Goal: Task Accomplishment & Management: Complete application form

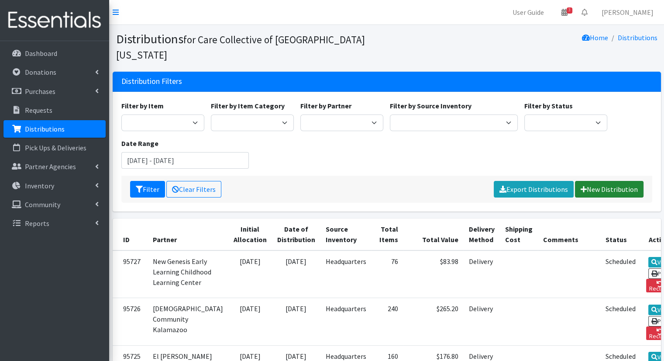
click at [618, 181] on link "New Distribution" at bounding box center [609, 189] width 69 height 17
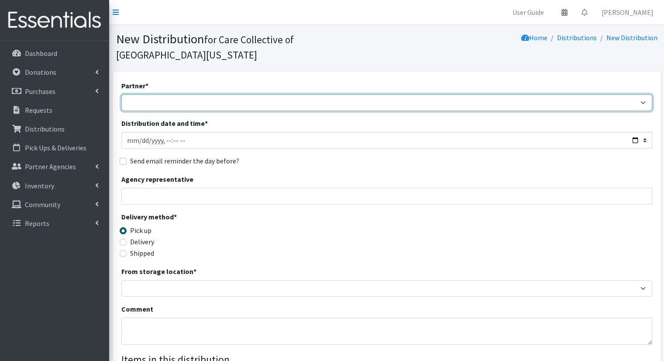
click at [381, 94] on select "African Community Kalamazoo Black Lives Matter Kzoo/BC Diaper Train Cares Sexua…" at bounding box center [386, 102] width 531 height 17
select select "7966"
click at [121, 94] on select "African Community Kalamazoo Black Lives Matter Kzoo/BC Diaper Train Cares Sexua…" at bounding box center [386, 102] width 531 height 17
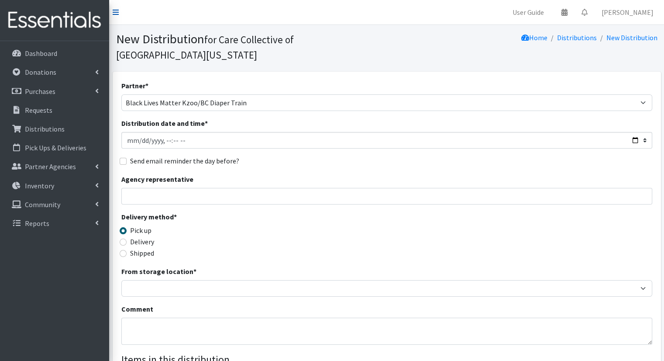
click at [115, 13] on icon at bounding box center [116, 12] width 6 height 7
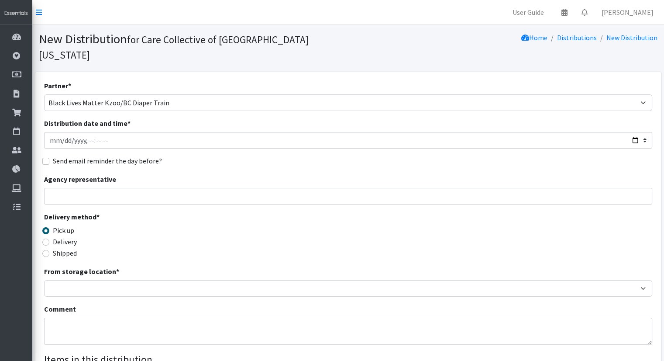
click at [42, 14] on nav "User Guide 0 Pick-ups remaining this week View Calendar 0 Requests 0 Partner Ag…" at bounding box center [348, 12] width 632 height 25
click at [39, 14] on icon at bounding box center [39, 12] width 6 height 7
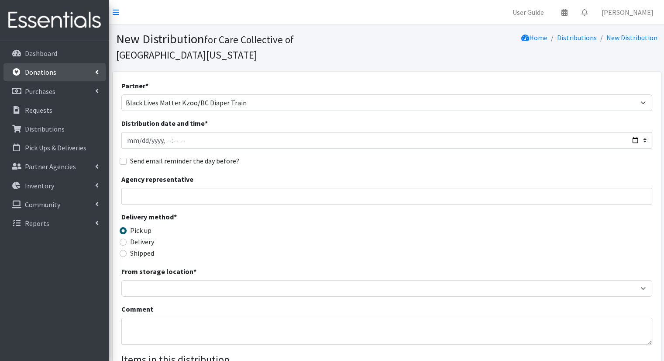
click at [73, 72] on link "Donations" at bounding box center [54, 71] width 102 height 17
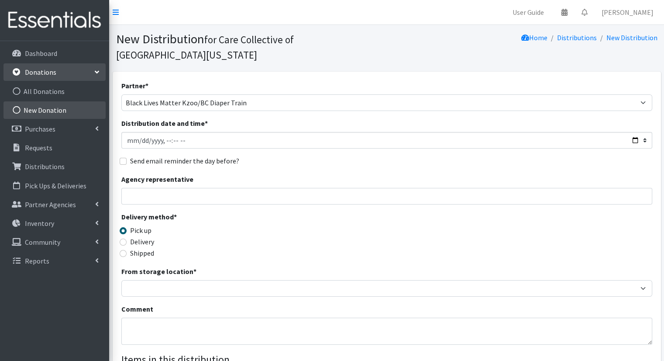
click at [61, 112] on link "New Donation" at bounding box center [54, 109] width 102 height 17
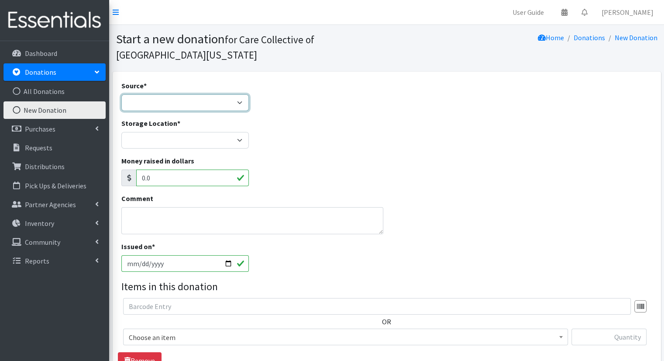
click at [167, 105] on select "Product Drive Manufacturer Donation Site Misc. Donation" at bounding box center [185, 102] width 128 height 17
select select "Misc. Donation"
click at [121, 94] on select "Product Drive Manufacturer Donation Site Misc. Donation" at bounding box center [185, 102] width 128 height 17
click at [210, 223] on textarea "Comment" at bounding box center [252, 220] width 262 height 27
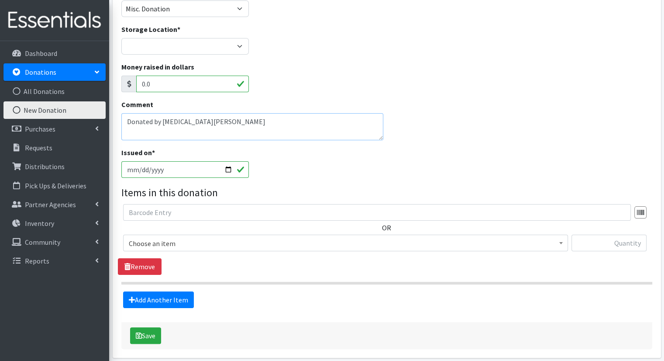
scroll to position [100, 0]
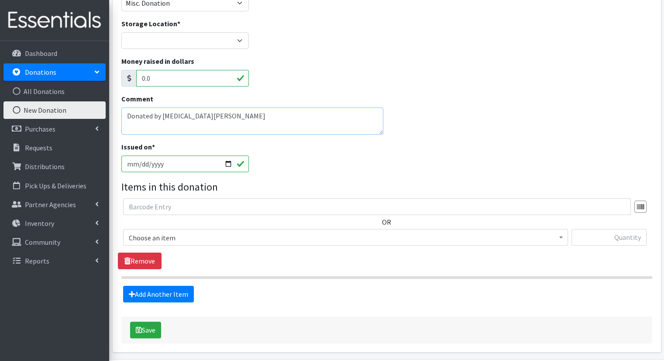
type textarea "Donated by [MEDICAL_DATA][PERSON_NAME]"
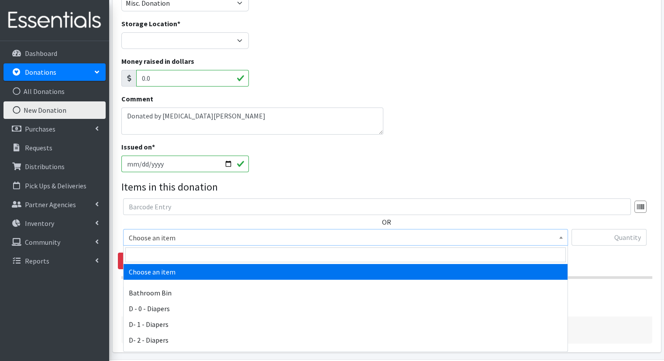
click at [424, 245] on span "Choose an item" at bounding box center [345, 237] width 445 height 17
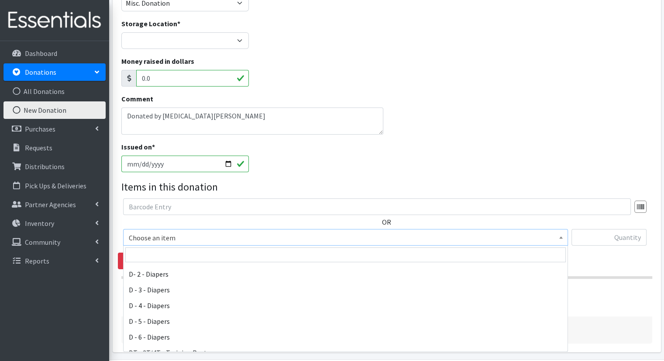
scroll to position [71, 0]
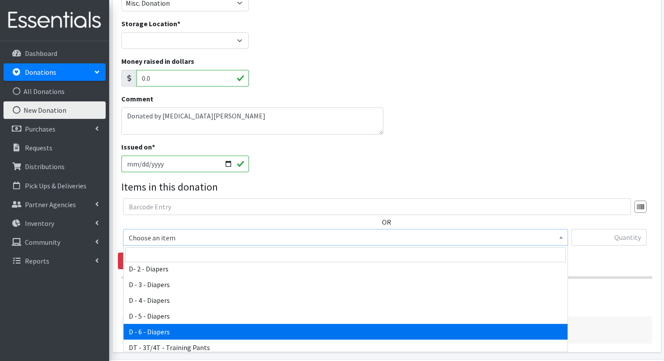
select select "15487"
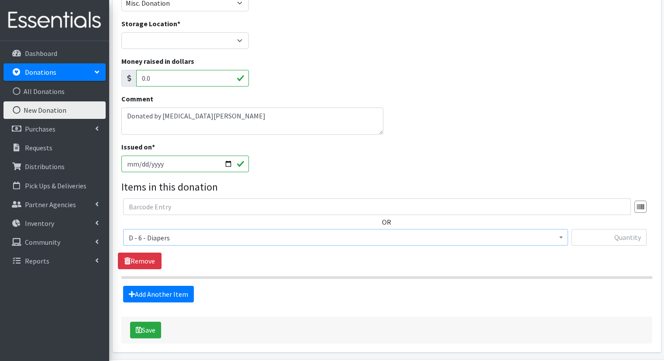
click at [588, 227] on div "OR Choose an item Bathroom Bin D - 0 - Diapers D- 1 - Diapers D- 2 - Diapers D …" at bounding box center [387, 225] width 538 height 54
click at [589, 229] on input "text" at bounding box center [609, 237] width 75 height 17
type input "67"
click at [186, 290] on link "Add Another Item" at bounding box center [158, 294] width 71 height 17
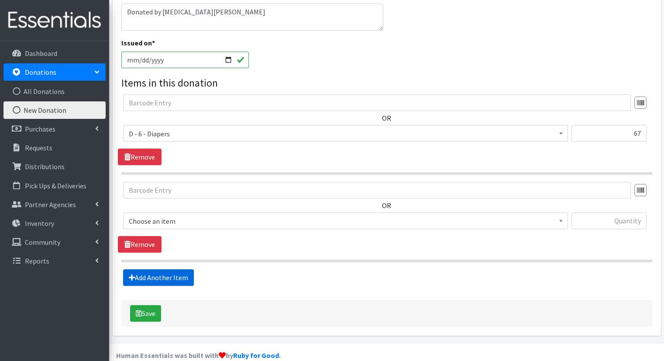
scroll to position [217, 0]
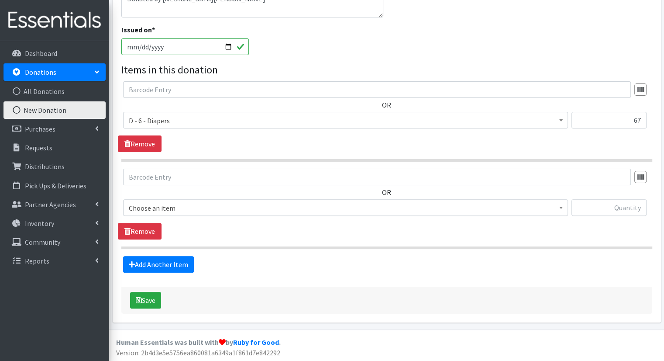
click at [293, 205] on span "Choose an item" at bounding box center [346, 208] width 434 height 12
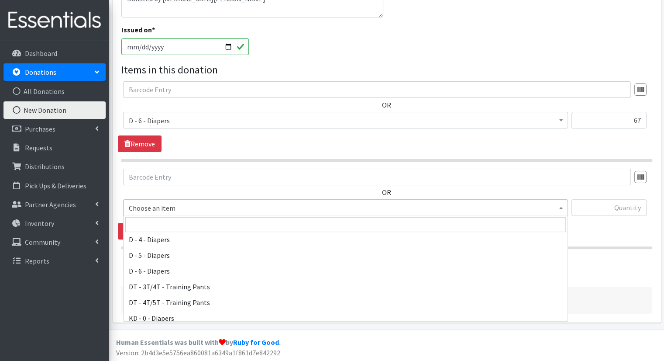
scroll to position [107, 0]
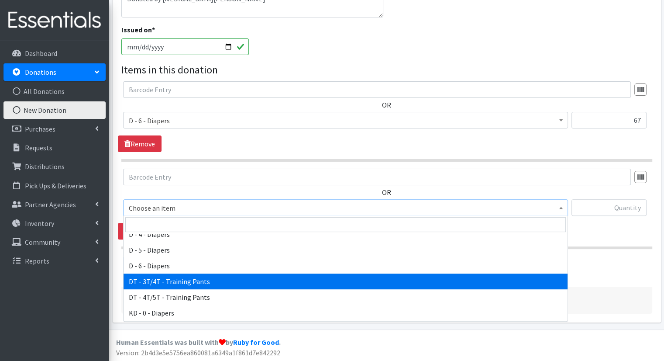
select select "15488"
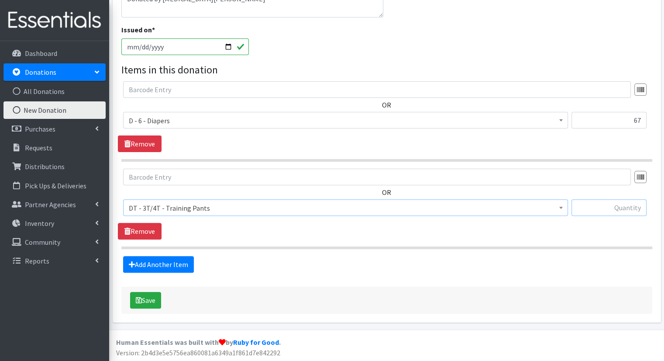
click at [596, 208] on input "text" at bounding box center [609, 207] width 75 height 17
type input "12"
click at [148, 260] on link "Add Another Item" at bounding box center [158, 264] width 71 height 17
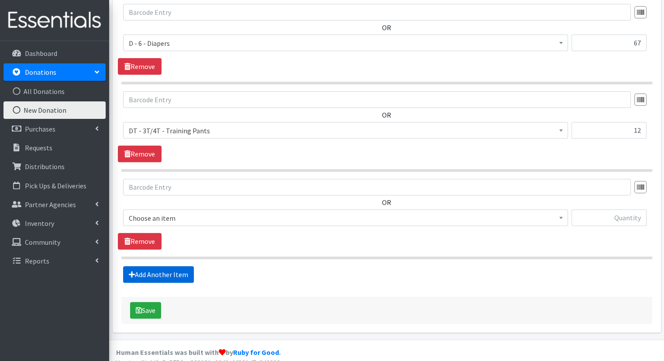
scroll to position [304, 0]
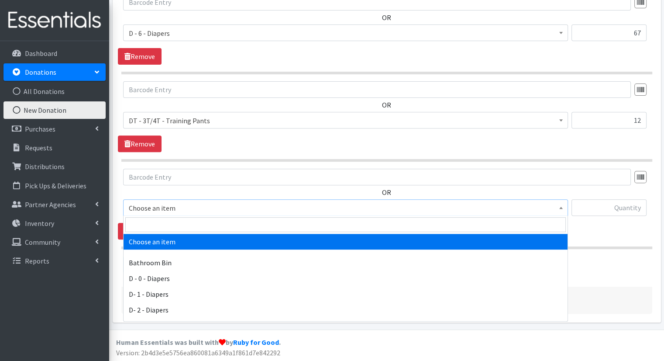
click at [225, 203] on span "Choose an item" at bounding box center [346, 208] width 434 height 12
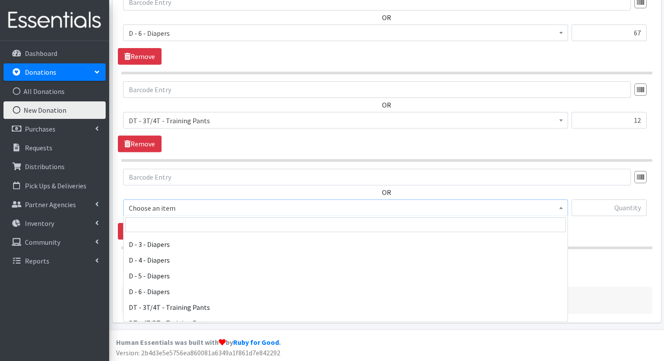
scroll to position [105, 0]
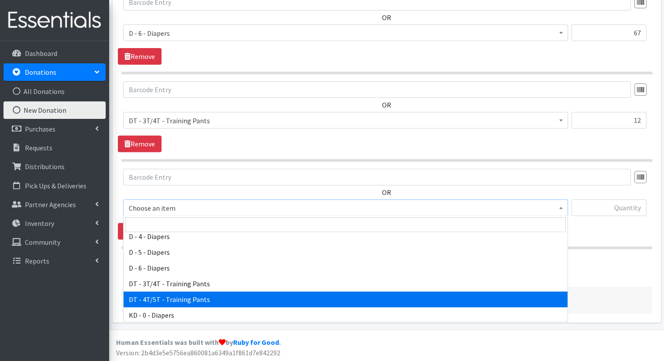
select select "15489"
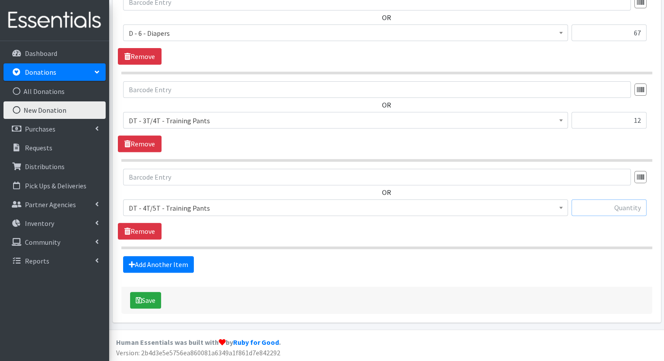
click at [604, 205] on input "text" at bounding box center [609, 207] width 75 height 17
type input "22"
click at [174, 264] on link "Add Another Item" at bounding box center [158, 264] width 71 height 17
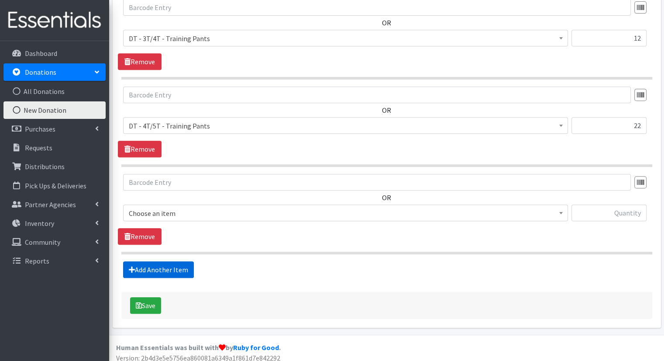
scroll to position [391, 0]
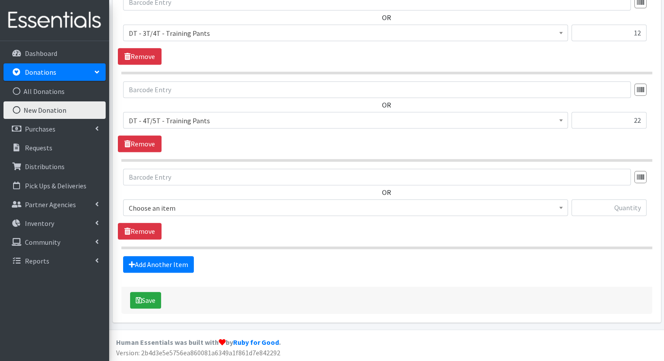
click at [286, 207] on span "Choose an item" at bounding box center [346, 208] width 434 height 12
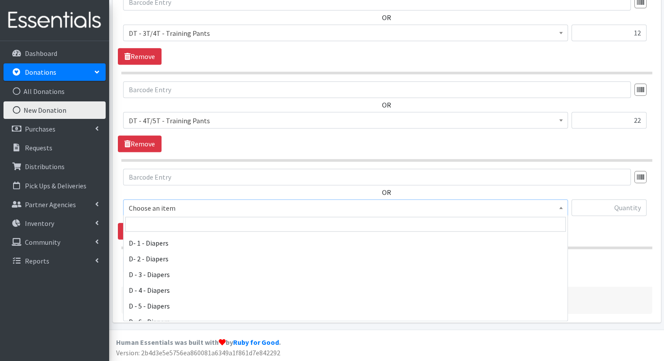
scroll to position [56, 0]
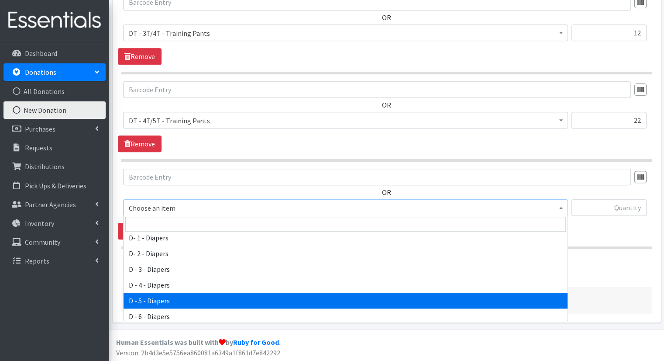
select select "15486"
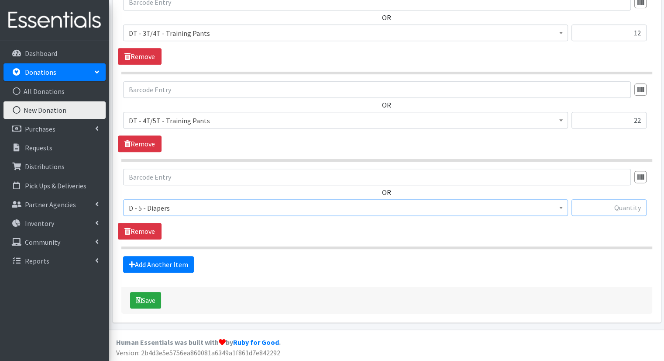
click at [585, 212] on input "text" at bounding box center [609, 207] width 75 height 17
type input "9"
click at [181, 268] on link "Add Another Item" at bounding box center [158, 264] width 71 height 17
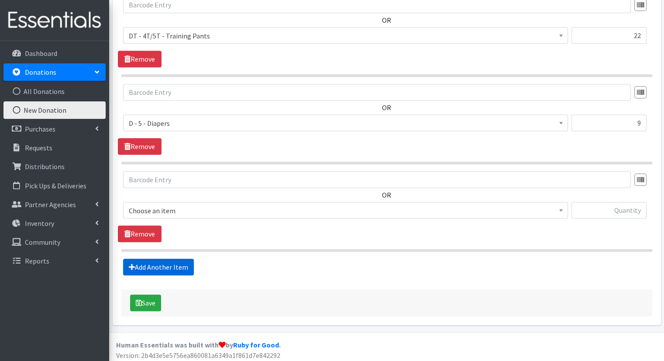
scroll to position [478, 0]
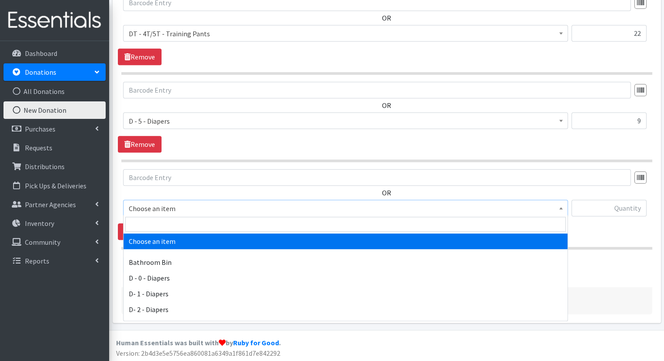
click at [249, 210] on span "Choose an item" at bounding box center [346, 208] width 434 height 12
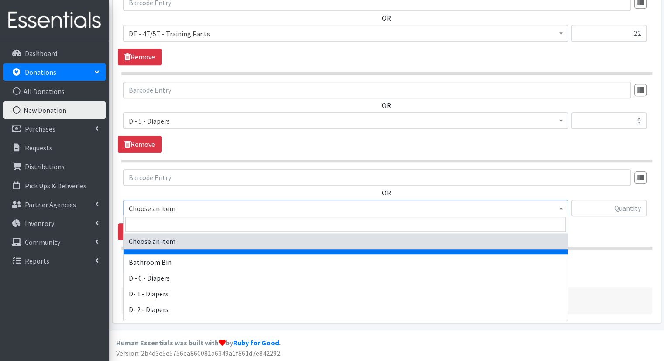
scroll to position [38, 0]
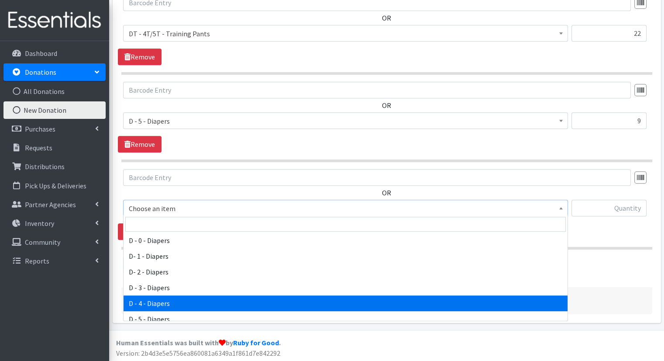
select select "15485"
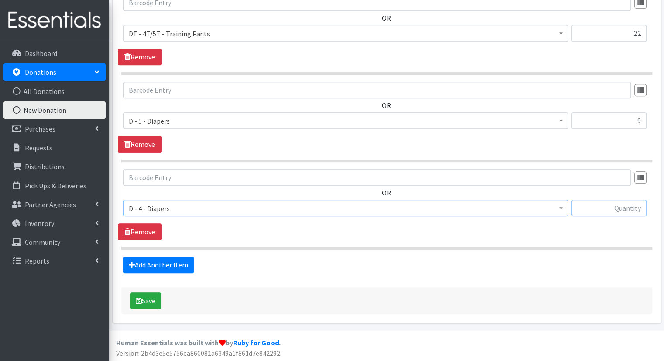
click at [602, 206] on input "text" at bounding box center [609, 208] width 75 height 17
type input "2"
click at [592, 237] on div "OR Choose an item Bathroom Bin D - 0 - Diapers D- 1 - Diapers D- 2 - Diapers D …" at bounding box center [387, 204] width 538 height 71
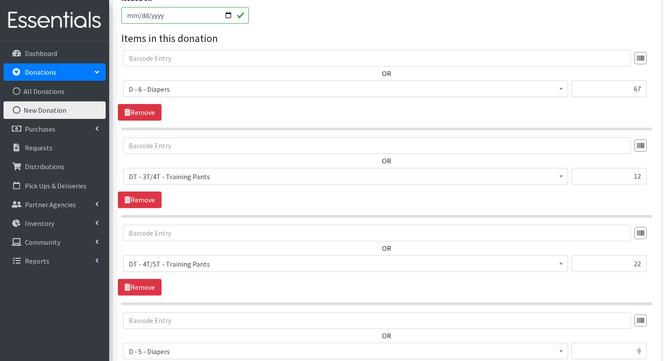
scroll to position [460, 0]
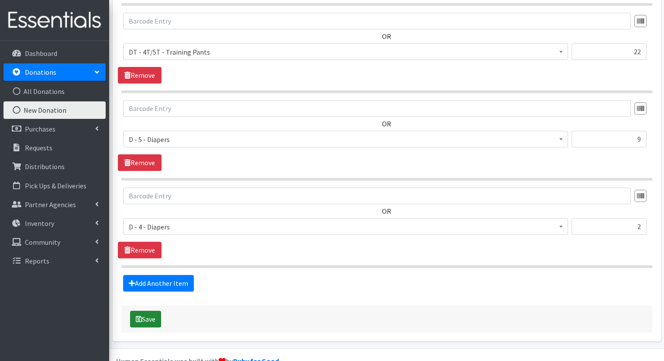
click at [159, 317] on button "Save" at bounding box center [145, 318] width 31 height 17
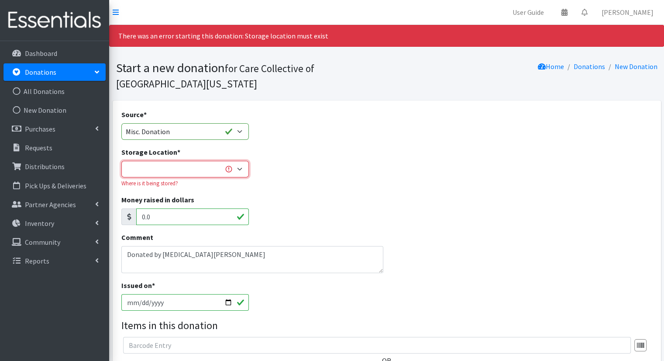
click at [235, 166] on select "Headquarters" at bounding box center [185, 169] width 128 height 17
select select "491"
click at [121, 161] on select "Headquarters" at bounding box center [185, 169] width 128 height 17
click at [338, 168] on div "Storage Location * Headquarters Where is it being stored?" at bounding box center [387, 171] width 538 height 48
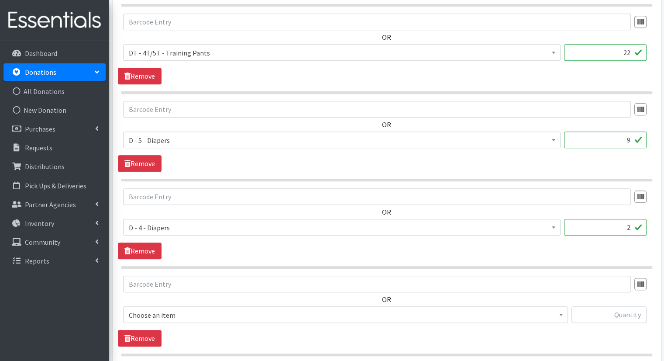
scroll to position [604, 0]
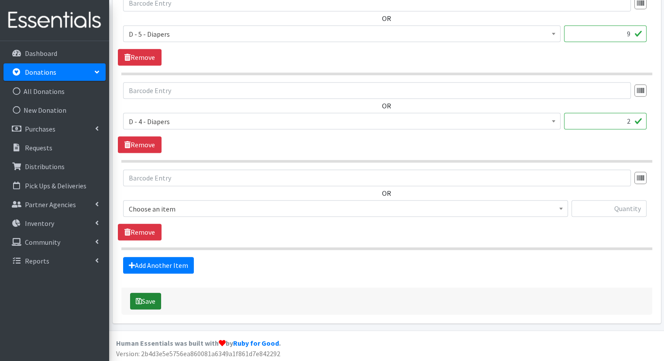
click at [153, 297] on button "Save" at bounding box center [145, 301] width 31 height 17
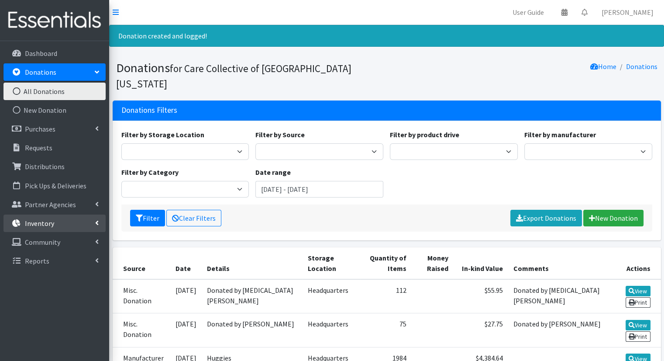
click at [90, 215] on link "Inventory" at bounding box center [54, 222] width 102 height 17
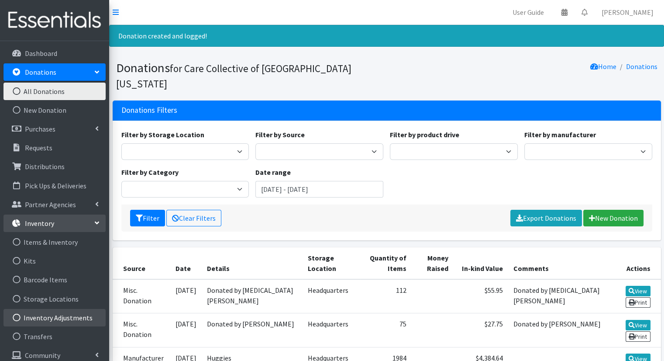
click at [67, 318] on link "Inventory Adjustments" at bounding box center [54, 317] width 102 height 17
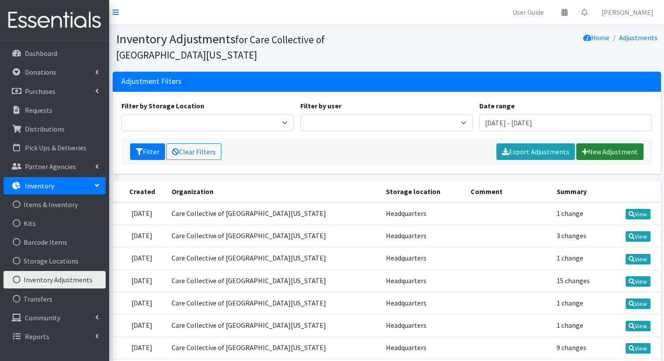
click at [628, 145] on link "New Adjustment" at bounding box center [609, 151] width 67 height 17
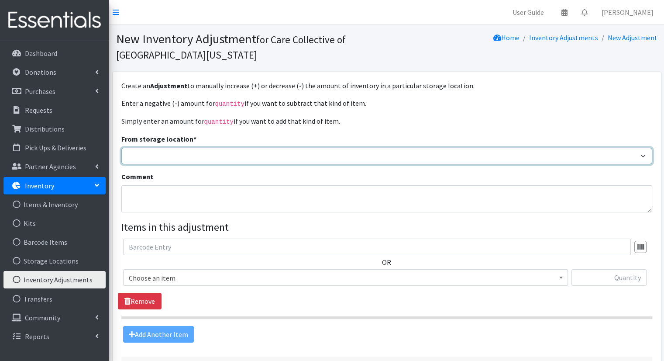
click at [603, 157] on select "Headquarters" at bounding box center [386, 156] width 531 height 17
select select "491"
click at [121, 148] on select "Headquarters" at bounding box center [386, 156] width 531 height 17
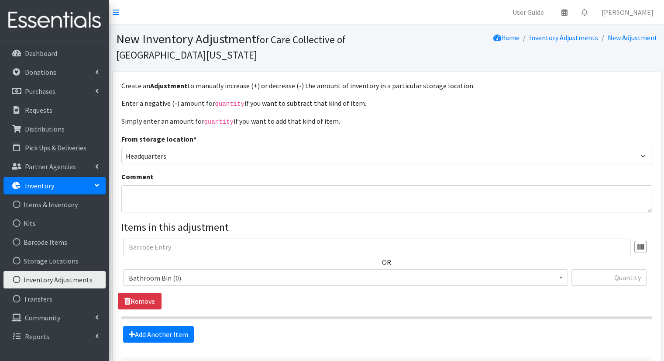
click at [518, 272] on span "Bathroom Bin (0)" at bounding box center [346, 278] width 434 height 12
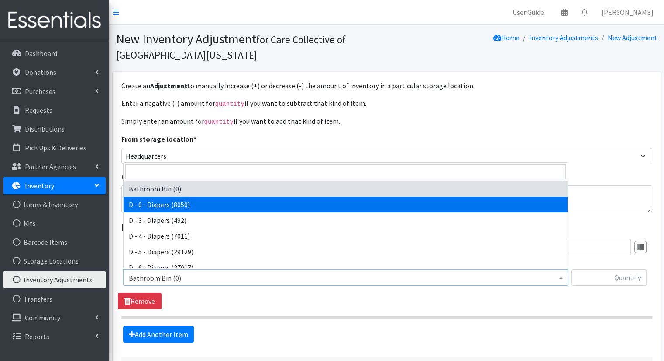
select select "15481"
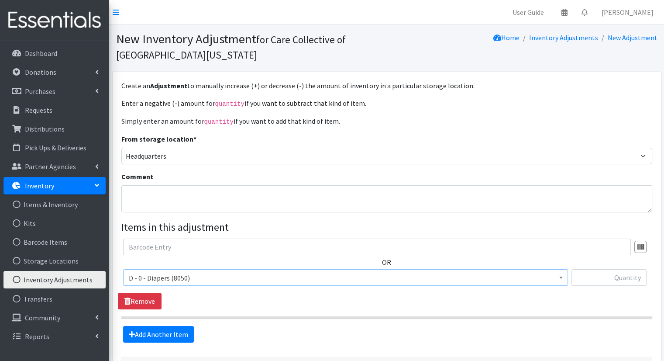
click at [604, 290] on div at bounding box center [609, 281] width 75 height 24
click at [601, 280] on input "text" at bounding box center [609, 277] width 75 height 17
type input "660"
click at [178, 332] on link "Add Another Item" at bounding box center [158, 334] width 71 height 17
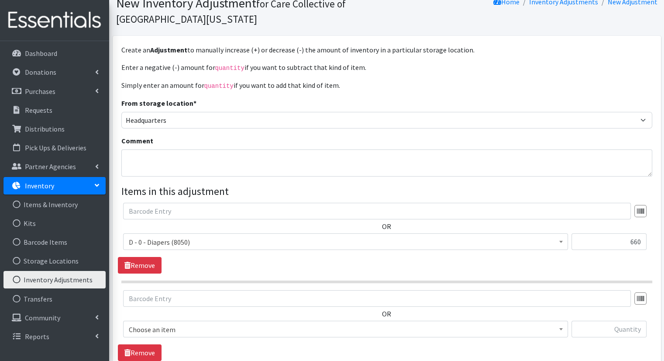
scroll to position [157, 0]
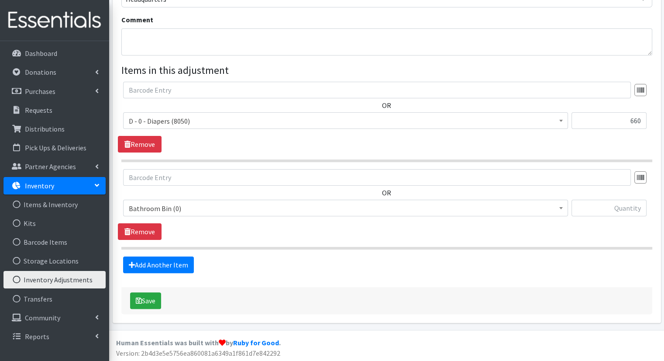
click at [276, 207] on span "Bathroom Bin (0)" at bounding box center [346, 208] width 434 height 12
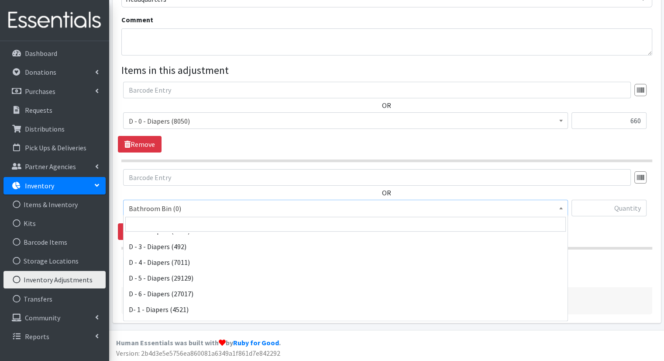
scroll to position [36, 0]
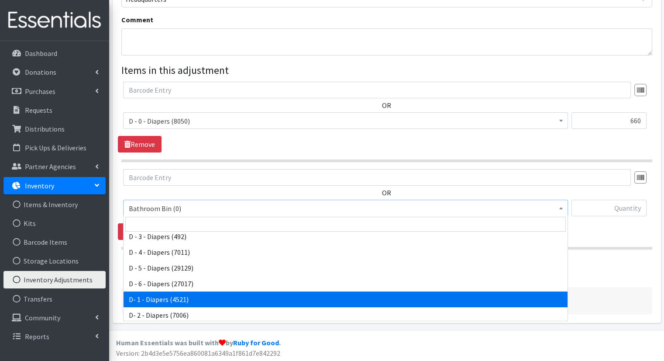
select select "15482"
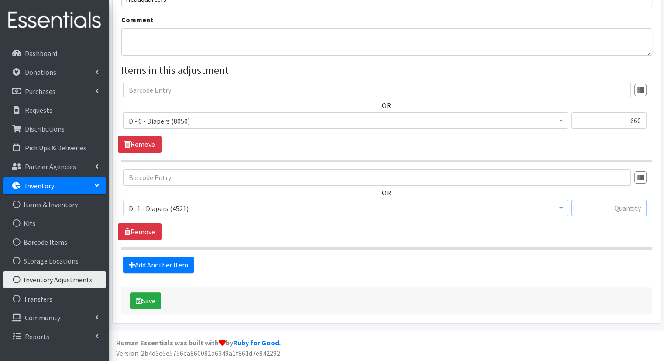
click at [596, 213] on input "text" at bounding box center [609, 208] width 75 height 17
type input "60"
click at [158, 262] on link "Add Another Item" at bounding box center [158, 264] width 71 height 17
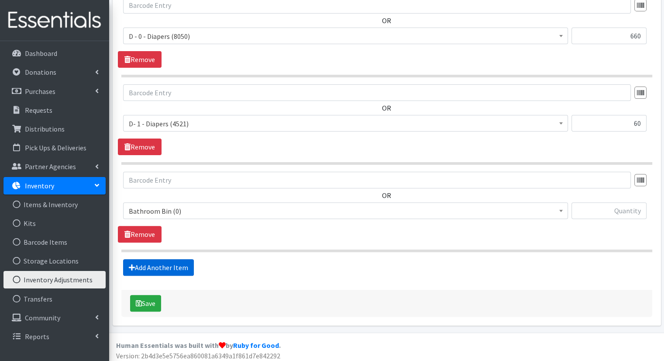
scroll to position [244, 0]
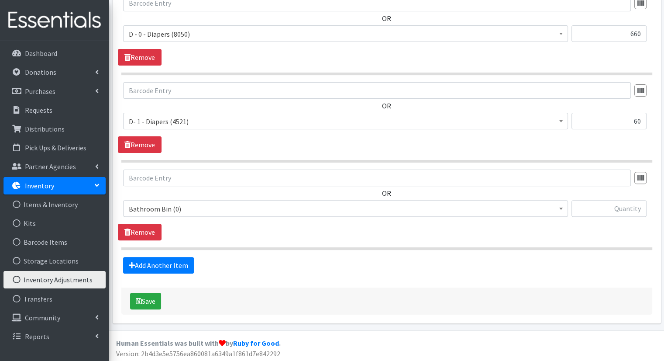
click at [294, 206] on span "Bathroom Bin (0)" at bounding box center [346, 209] width 434 height 12
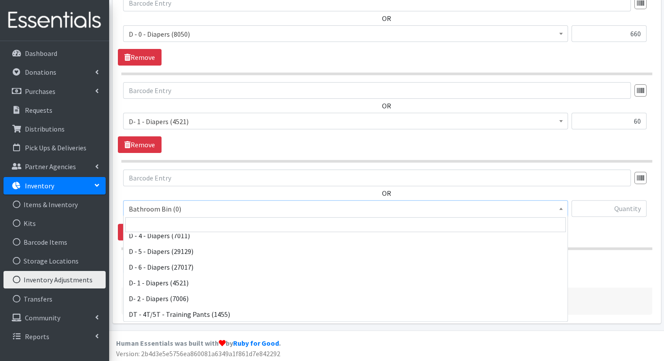
scroll to position [36, 0]
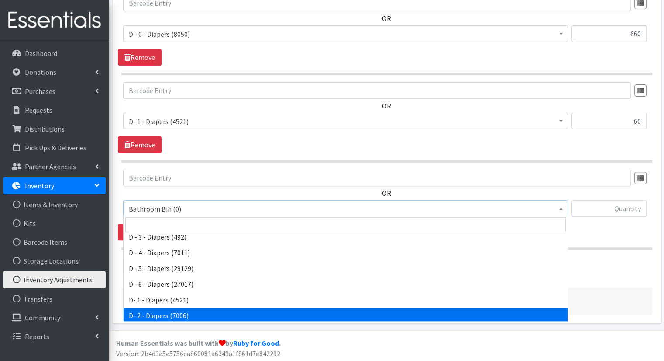
select select "15483"
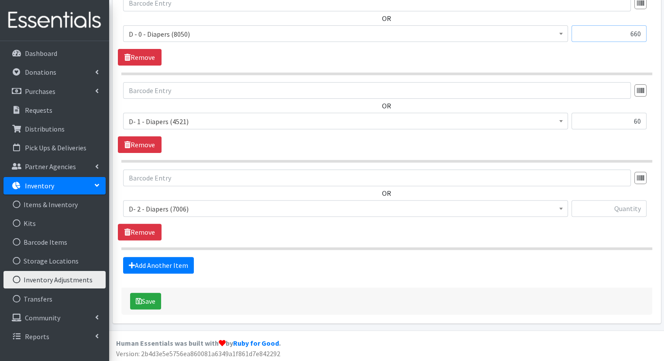
drag, startPoint x: 622, startPoint y: 37, endPoint x: 646, endPoint y: 38, distance: 24.5
click at [646, 38] on div "Bathroom Bin (0) D - 0 - Diapers (8050) D - 3 - Diapers (492) D - 4 - Diapers (…" at bounding box center [386, 37] width 527 height 24
type input "700"
drag, startPoint x: 628, startPoint y: 118, endPoint x: 646, endPoint y: 124, distance: 18.8
click at [646, 124] on div "Bathroom Bin (0) D - 0 - Diapers (8050) D - 3 - Diapers (492) D - 4 - Diapers (…" at bounding box center [386, 125] width 527 height 24
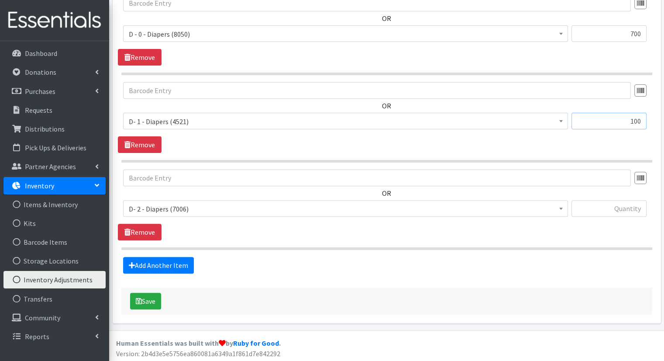
type input "100"
click at [641, 204] on input "text" at bounding box center [609, 208] width 75 height 17
type input "284"
click at [186, 263] on link "Add Another Item" at bounding box center [158, 265] width 71 height 17
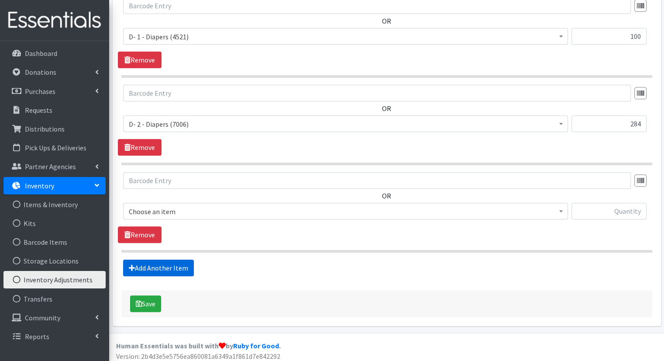
scroll to position [331, 0]
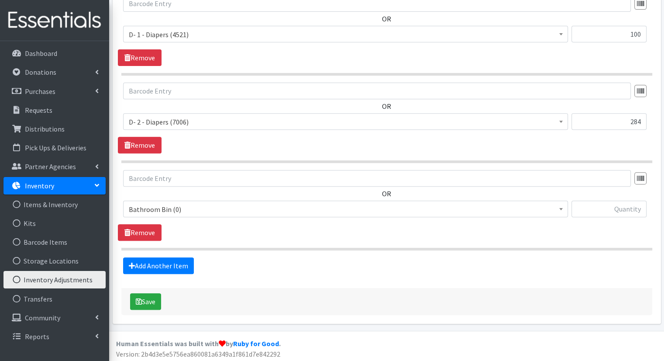
click at [259, 210] on span "Bathroom Bin (0)" at bounding box center [346, 209] width 434 height 12
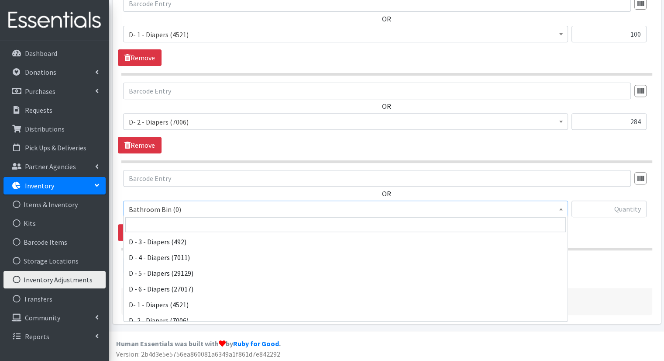
scroll to position [24, 0]
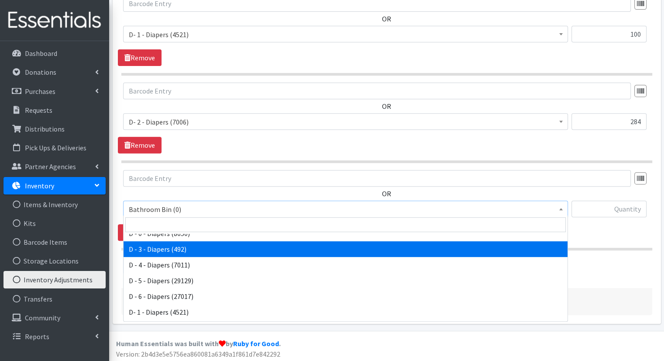
select select "15484"
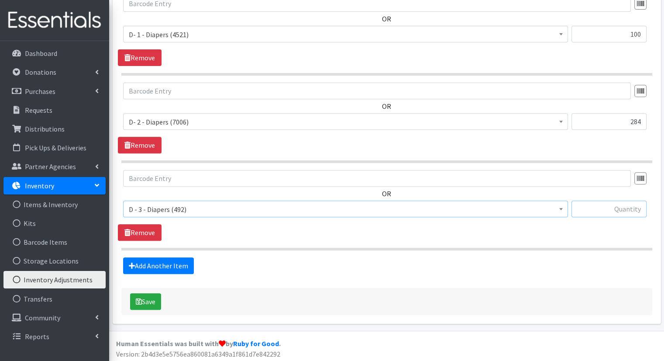
click at [599, 210] on input "text" at bounding box center [609, 208] width 75 height 17
type input "200"
click at [187, 266] on link "Add Another Item" at bounding box center [158, 265] width 71 height 17
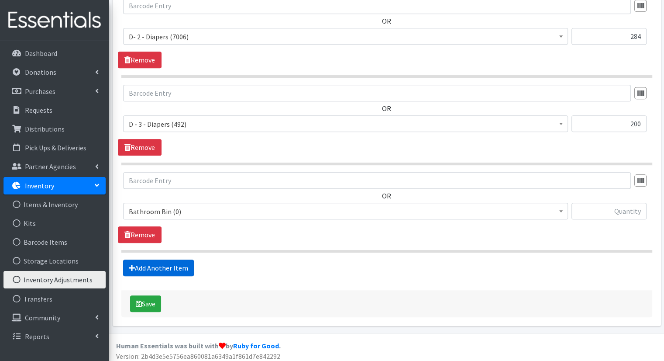
scroll to position [418, 0]
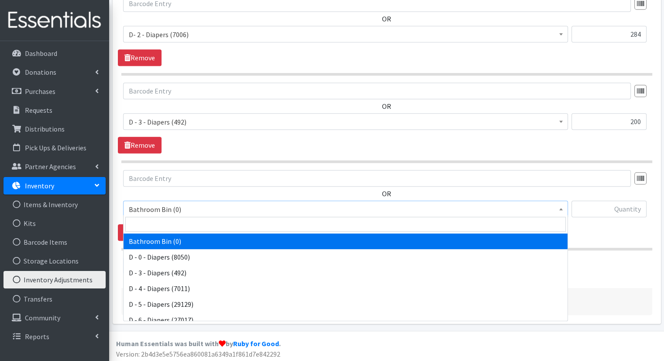
click at [221, 213] on span "Bathroom Bin (0)" at bounding box center [345, 208] width 445 height 17
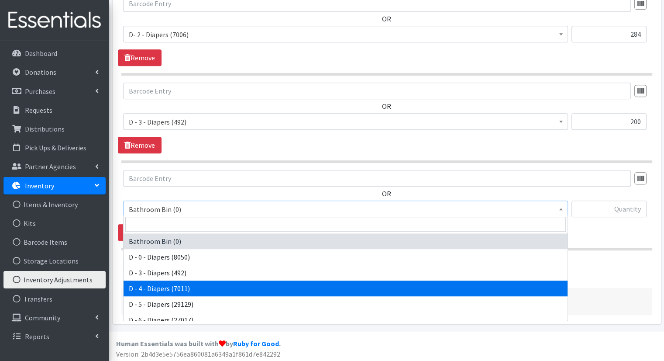
select select "15485"
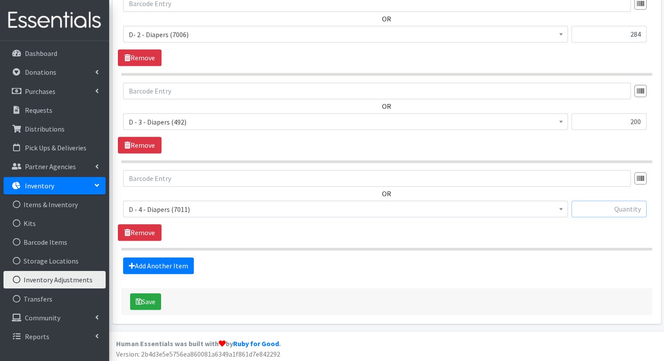
click at [595, 206] on input "text" at bounding box center [609, 208] width 75 height 17
type input "150"
drag, startPoint x: 643, startPoint y: 121, endPoint x: 637, endPoint y: 121, distance: 6.1
click at [637, 121] on input "200" at bounding box center [609, 121] width 75 height 17
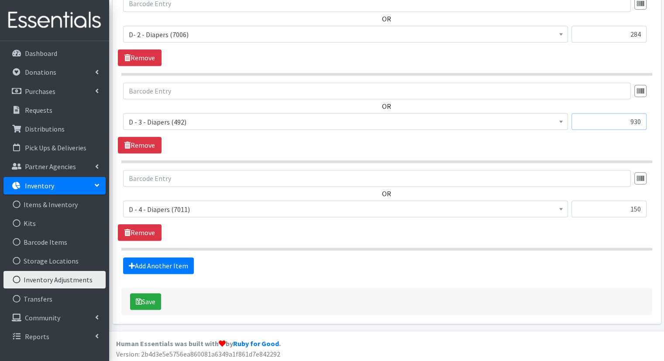
drag, startPoint x: 633, startPoint y: 120, endPoint x: 645, endPoint y: 122, distance: 12.0
click at [645, 122] on input "930" at bounding box center [609, 121] width 75 height 17
click at [617, 121] on input "309" at bounding box center [609, 121] width 75 height 17
drag, startPoint x: 617, startPoint y: 121, endPoint x: 644, endPoint y: 124, distance: 27.6
click at [644, 124] on input "309" at bounding box center [609, 121] width 75 height 17
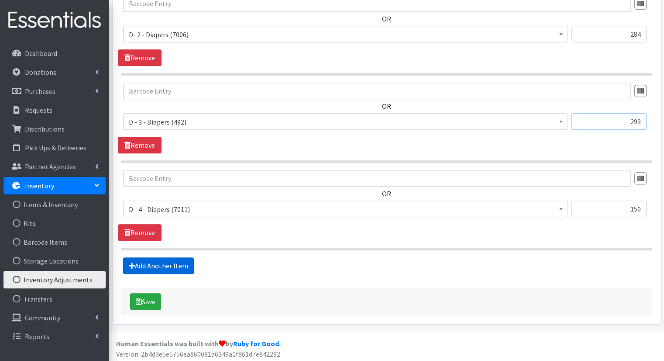
type input "293"
click at [175, 268] on link "Add Another Item" at bounding box center [158, 265] width 71 height 17
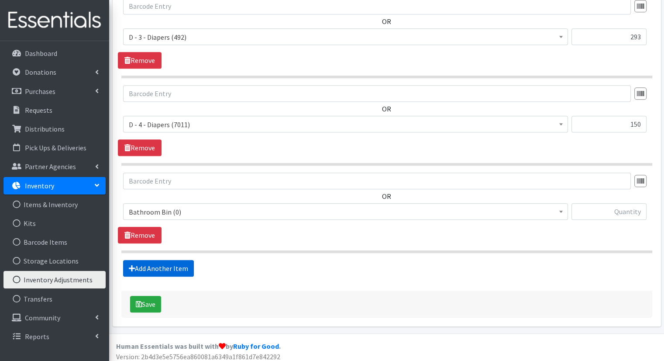
scroll to position [505, 0]
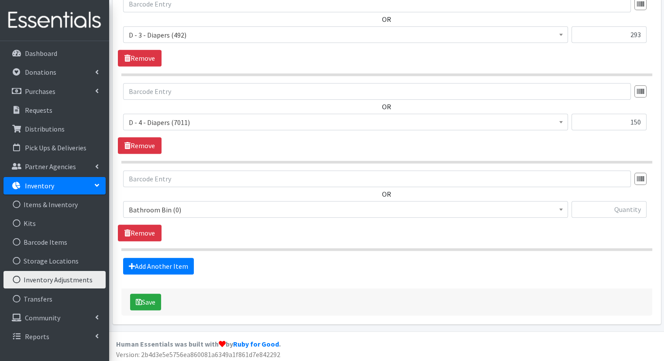
click at [234, 207] on span "Bathroom Bin (0)" at bounding box center [346, 210] width 434 height 12
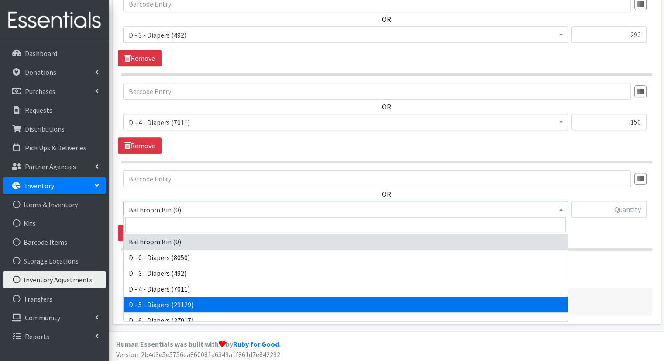
select select "15486"
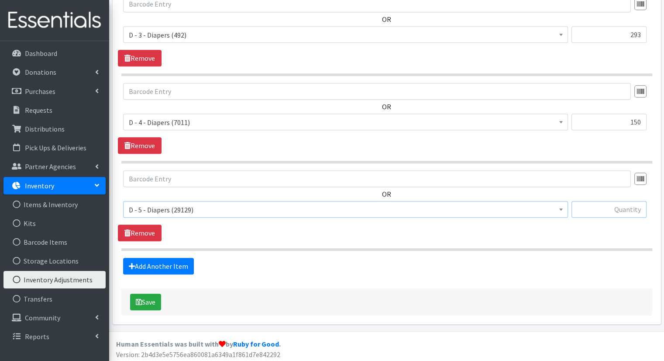
click at [590, 208] on input "text" at bounding box center [609, 209] width 75 height 17
type input "145"
click at [165, 266] on link "Add Another Item" at bounding box center [158, 266] width 71 height 17
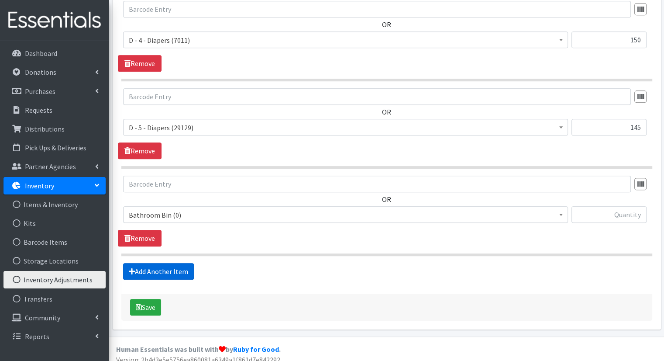
scroll to position [592, 0]
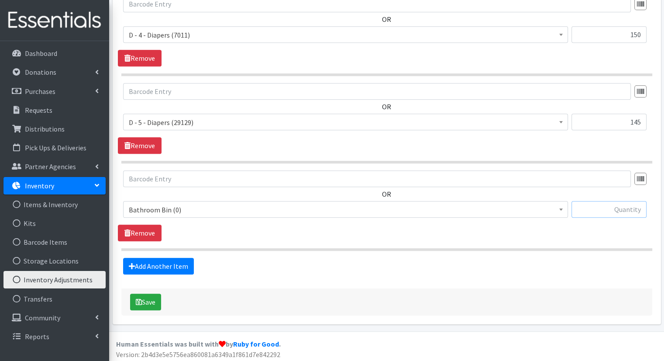
click at [590, 207] on input "text" at bounding box center [609, 209] width 75 height 17
type input "348"
click at [185, 261] on link "Add Another Item" at bounding box center [158, 266] width 71 height 17
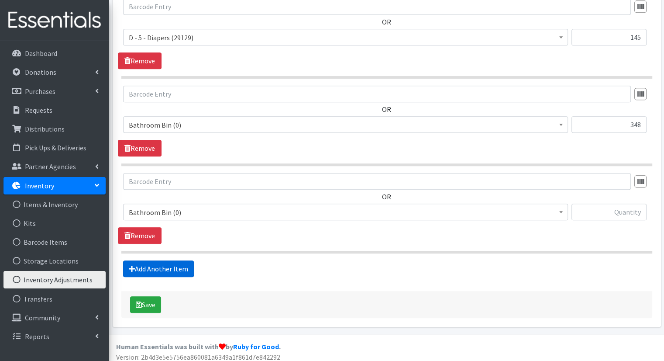
scroll to position [679, 0]
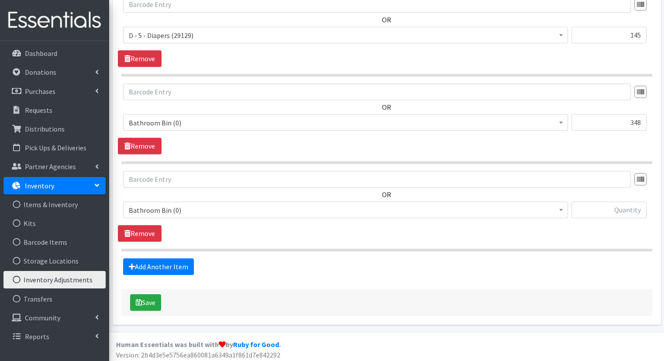
click at [442, 122] on span "Bathroom Bin (0)" at bounding box center [346, 123] width 434 height 12
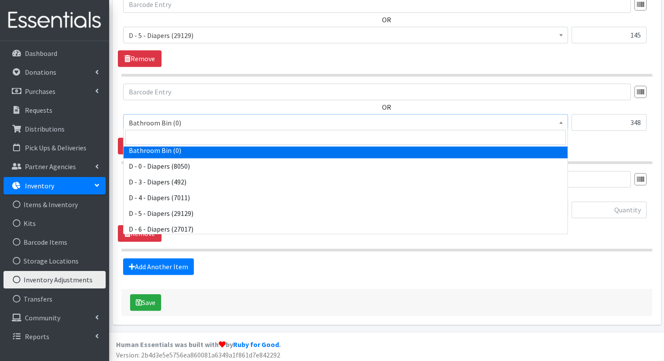
scroll to position [11, 0]
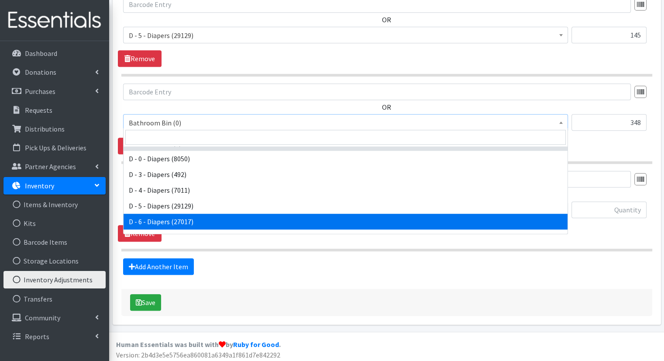
select select "15487"
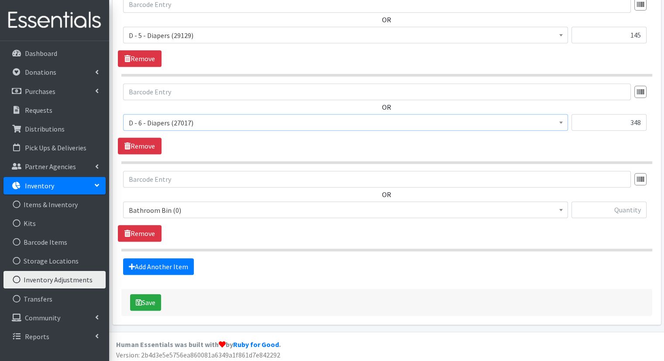
click at [517, 213] on span "Bathroom Bin (0)" at bounding box center [346, 210] width 434 height 12
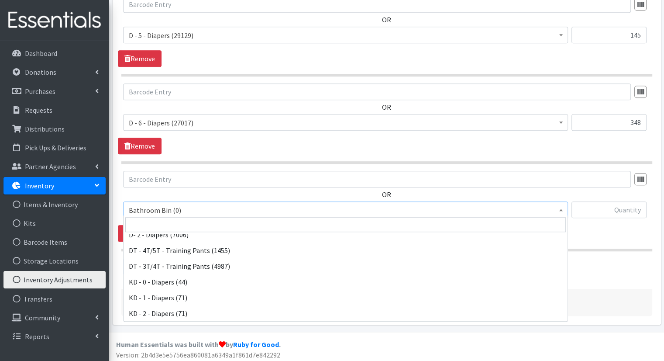
scroll to position [107, 0]
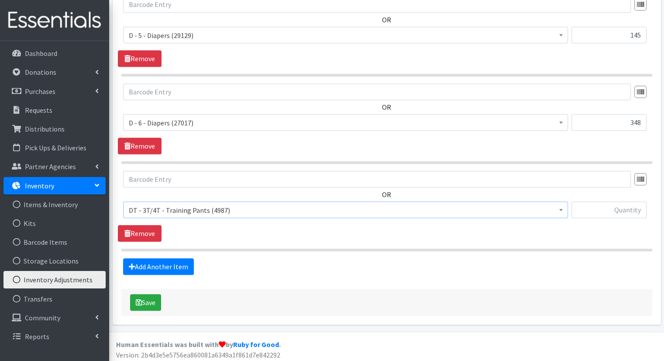
select select "15488"
click at [617, 209] on input "text" at bounding box center [609, 209] width 75 height 17
type input "275"
click at [180, 267] on link "Add Another Item" at bounding box center [158, 266] width 71 height 17
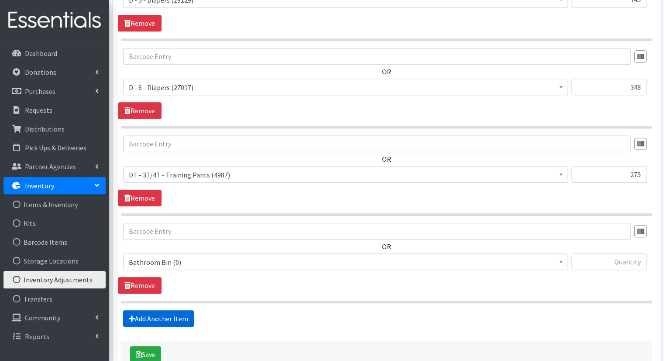
scroll to position [766, 0]
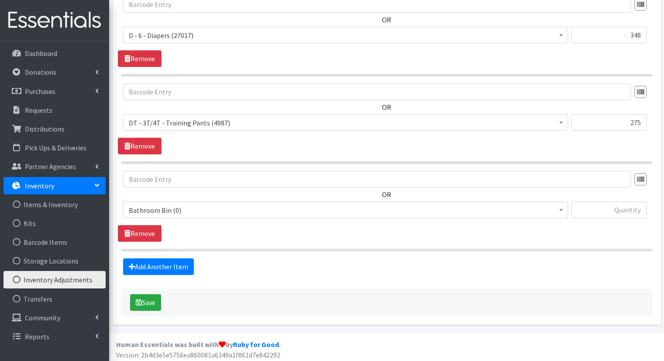
click at [403, 214] on span "Bathroom Bin (0)" at bounding box center [345, 209] width 445 height 17
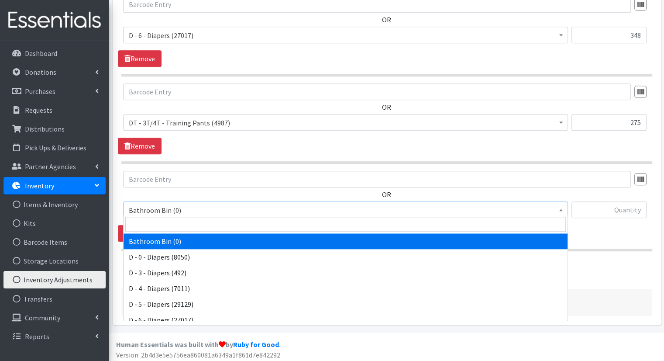
scroll to position [416, 0]
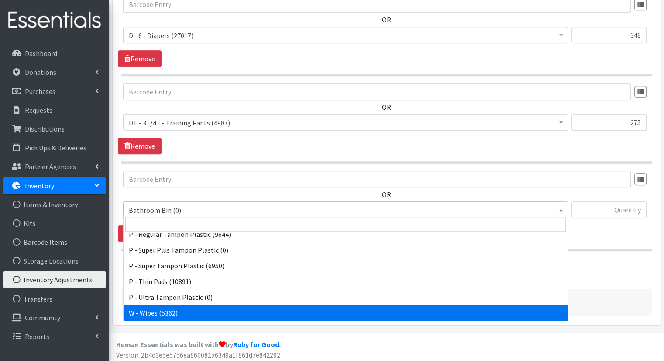
select select "15495"
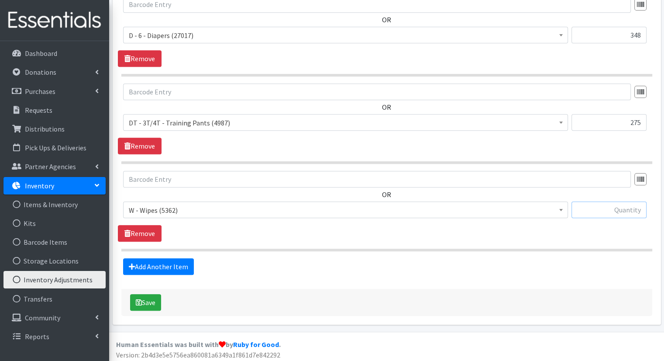
click at [592, 210] on input "text" at bounding box center [609, 209] width 75 height 17
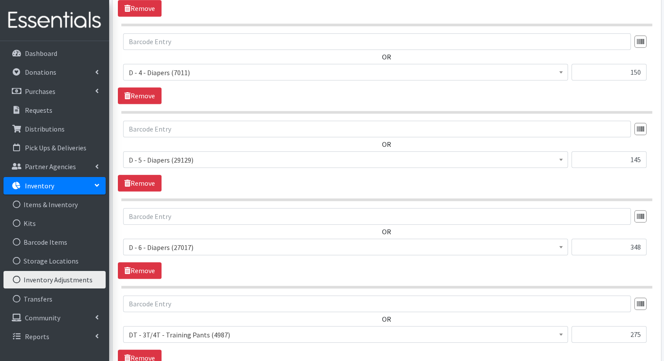
scroll to position [766, 0]
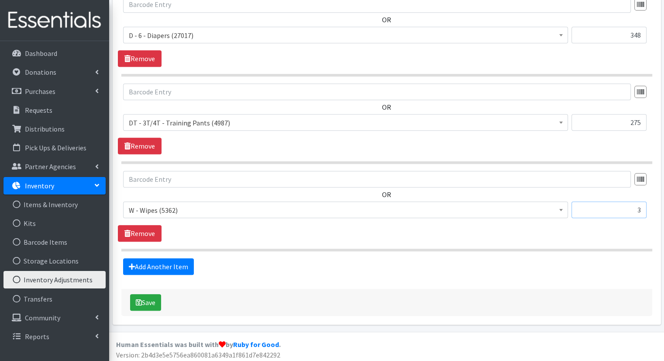
drag, startPoint x: 635, startPoint y: 208, endPoint x: 644, endPoint y: 209, distance: 8.3
click at [644, 209] on input "3" at bounding box center [609, 209] width 75 height 17
type input "3"
click at [636, 231] on div "OR Bathroom Bin (0) D - 0 - Diapers (8050) D - 3 - Diapers (492) D - 4 - Diaper…" at bounding box center [387, 206] width 538 height 71
click at [161, 296] on button "Save" at bounding box center [145, 302] width 31 height 17
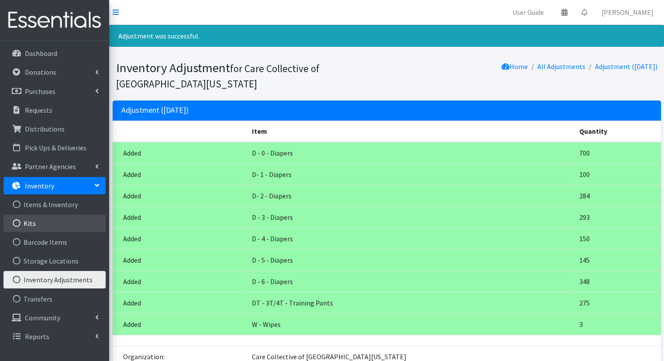
click at [45, 225] on link "Kits" at bounding box center [54, 222] width 102 height 17
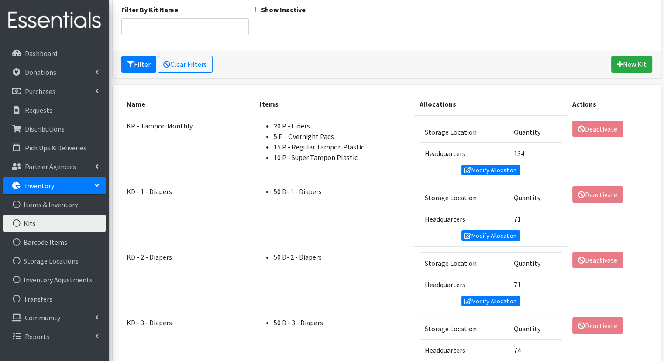
scroll to position [83, 0]
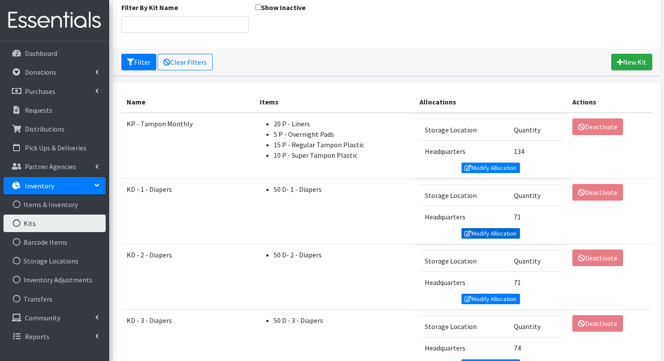
click at [487, 230] on link "Modify Allocation" at bounding box center [491, 233] width 59 height 10
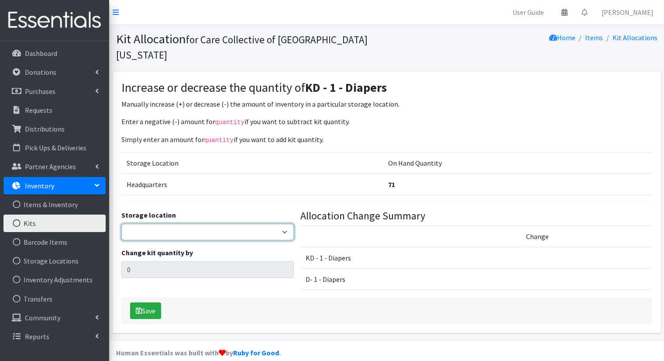
click at [279, 224] on select "Headquarters" at bounding box center [207, 232] width 172 height 17
select select "491"
click at [121, 224] on select "Headquarters" at bounding box center [207, 232] width 172 height 17
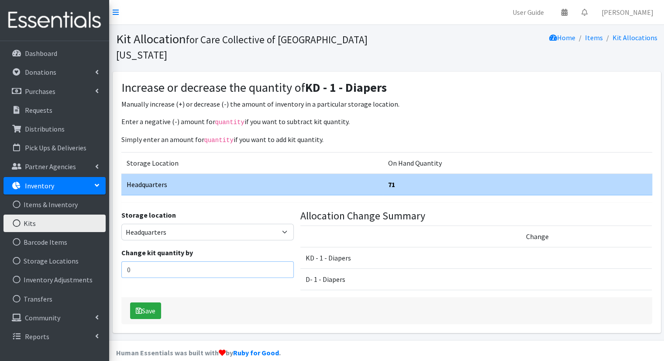
click at [270, 261] on input "0" at bounding box center [207, 269] width 172 height 17
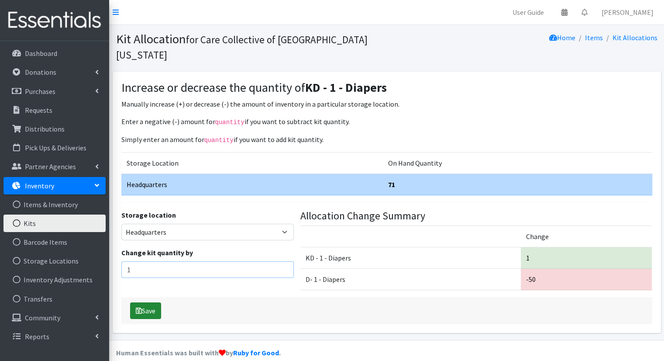
type input "1"
click at [138, 307] on icon "submit" at bounding box center [139, 310] width 6 height 7
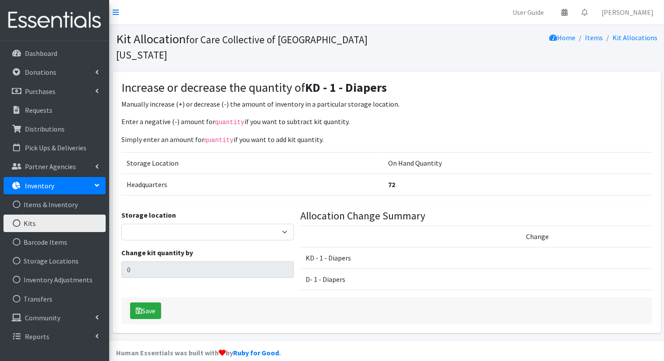
click at [52, 222] on link "Kits" at bounding box center [54, 222] width 102 height 17
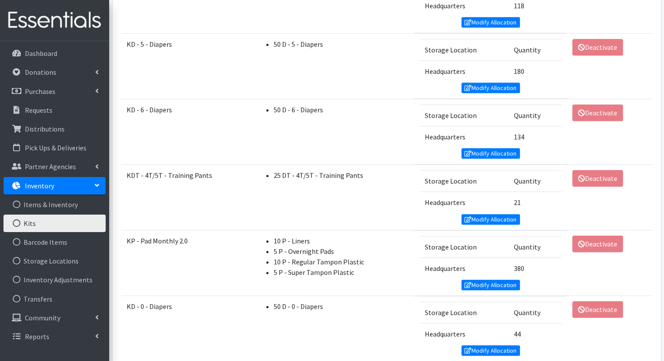
scroll to position [506, 0]
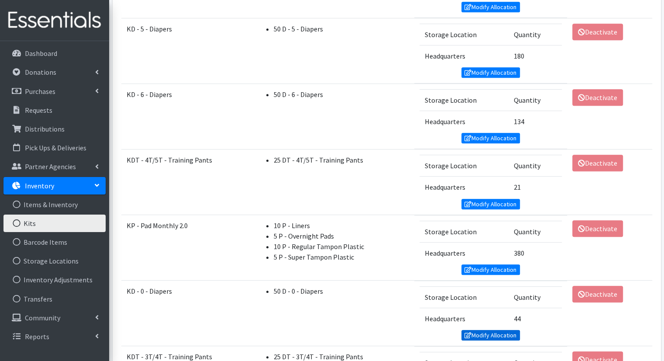
click at [504, 330] on link "Modify Allocation" at bounding box center [491, 335] width 59 height 10
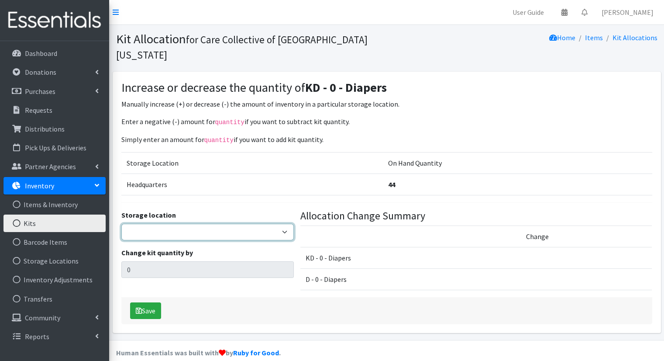
click at [224, 224] on select "Headquarters" at bounding box center [207, 232] width 172 height 17
select select "491"
click at [121, 224] on select "Headquarters" at bounding box center [207, 232] width 172 height 17
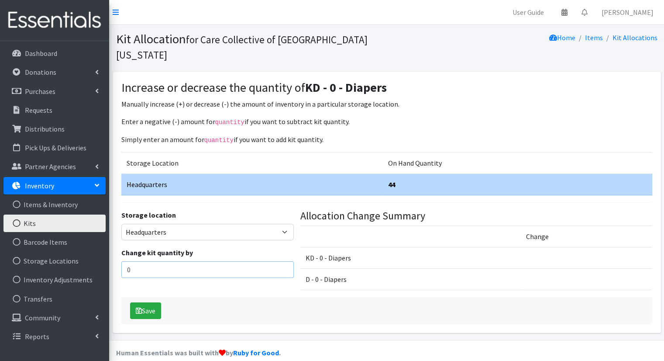
click at [223, 261] on input "0" at bounding box center [207, 269] width 172 height 17
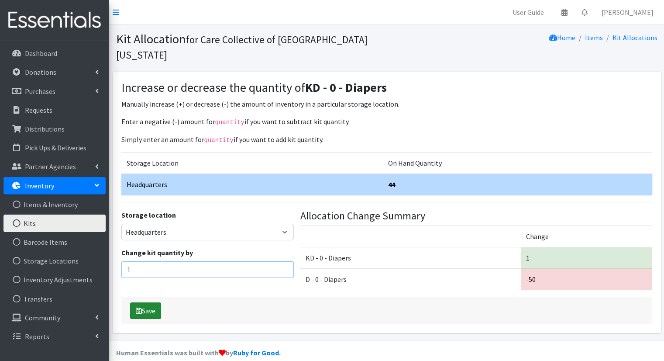
type input "1"
click at [146, 302] on button "Save" at bounding box center [145, 310] width 31 height 17
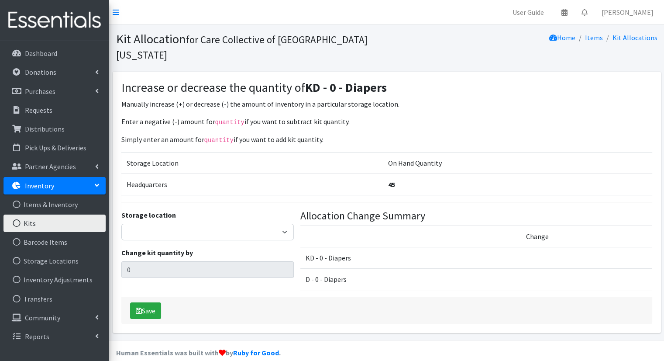
click at [87, 220] on link "Kits" at bounding box center [54, 222] width 102 height 17
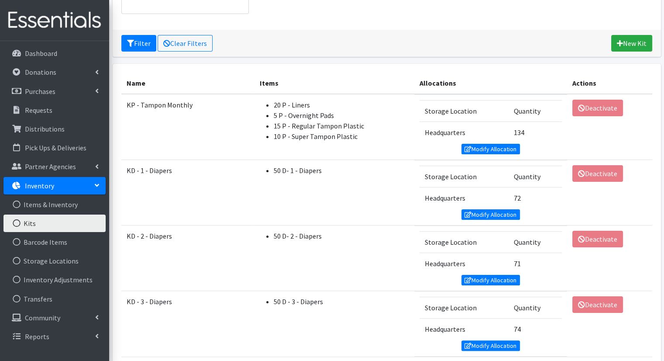
scroll to position [103, 0]
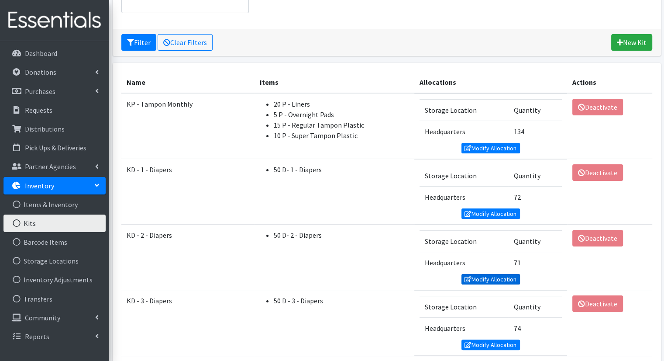
click at [504, 274] on link "Modify Allocation" at bounding box center [491, 279] width 59 height 10
click at [502, 276] on link "Modify Allocation" at bounding box center [491, 279] width 59 height 10
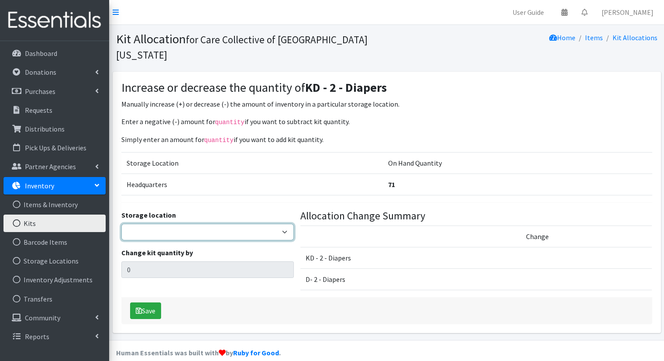
click at [258, 224] on select "Headquarters" at bounding box center [207, 232] width 172 height 17
select select "491"
click at [121, 224] on select "Headquarters" at bounding box center [207, 232] width 172 height 17
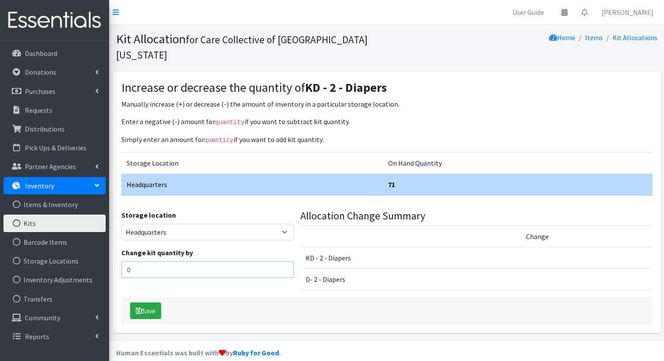
click at [244, 261] on input "0" at bounding box center [207, 269] width 172 height 17
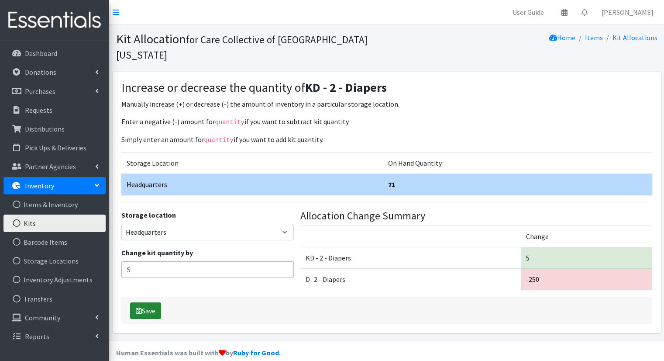
type input "5"
click at [150, 302] on button "Save" at bounding box center [145, 310] width 31 height 17
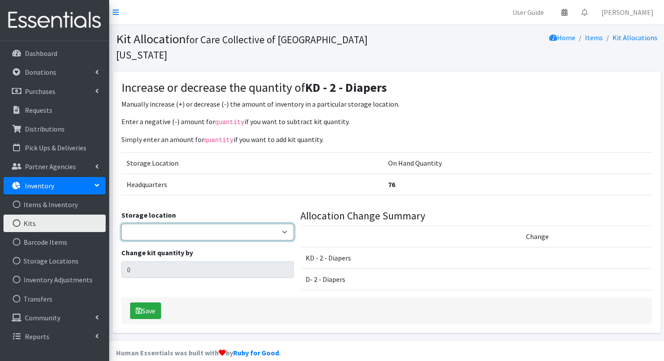
click at [167, 224] on select "Headquarters" at bounding box center [207, 232] width 172 height 17
select select "491"
click at [121, 224] on select "Headquarters" at bounding box center [207, 232] width 172 height 17
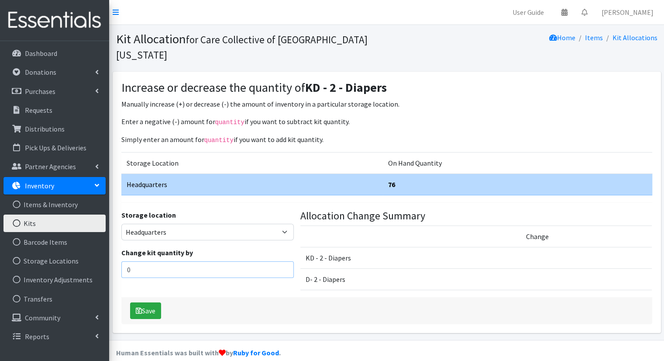
drag, startPoint x: 180, startPoint y: 249, endPoint x: 119, endPoint y: 249, distance: 60.7
click at [119, 249] on div "Storage location Headquarters Change kit quantity by 0" at bounding box center [207, 254] width 179 height 88
type input "5"
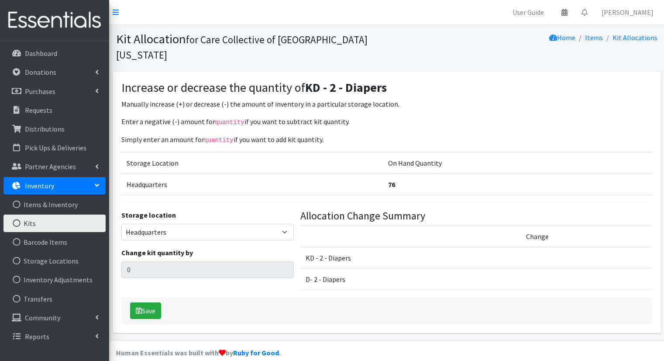
select select "491"
click at [262, 224] on select "Headquarters" at bounding box center [207, 232] width 172 height 17
click at [121, 224] on select "Headquarters" at bounding box center [207, 232] width 172 height 17
click at [254, 224] on select "Headquarters" at bounding box center [207, 232] width 172 height 17
select select "491"
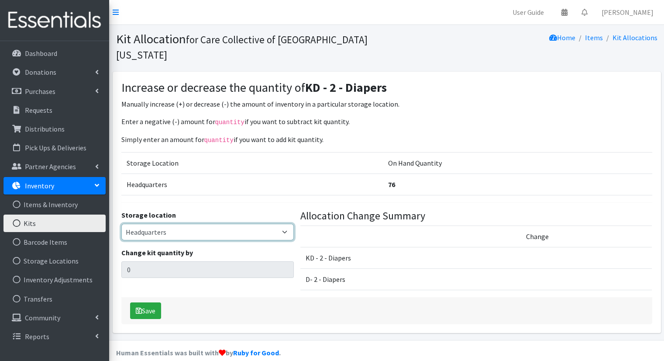
click at [121, 224] on select "Headquarters" at bounding box center [207, 232] width 172 height 17
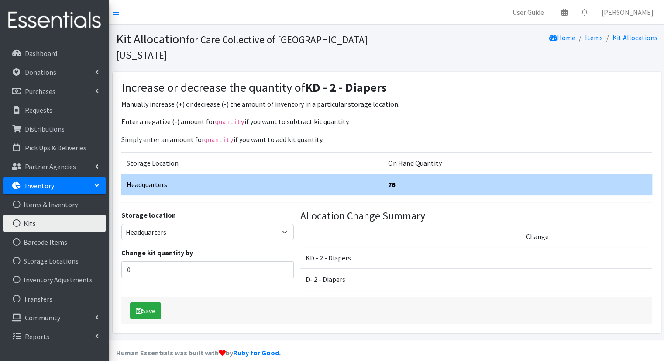
click at [255, 247] on div "Change kit quantity by 0" at bounding box center [207, 262] width 172 height 31
click at [255, 261] on input "0" at bounding box center [207, 269] width 172 height 17
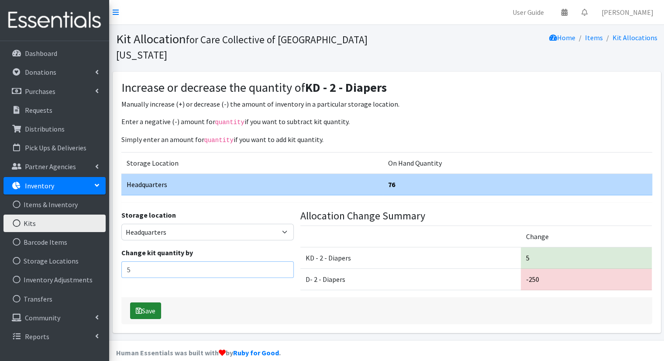
type input "5"
click at [152, 302] on button "Save" at bounding box center [145, 310] width 31 height 17
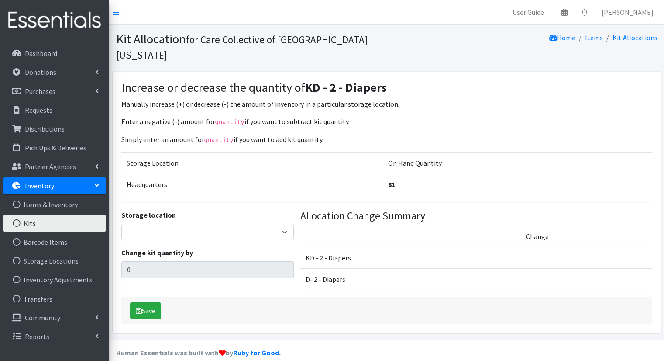
click at [32, 221] on link "Kits" at bounding box center [54, 222] width 102 height 17
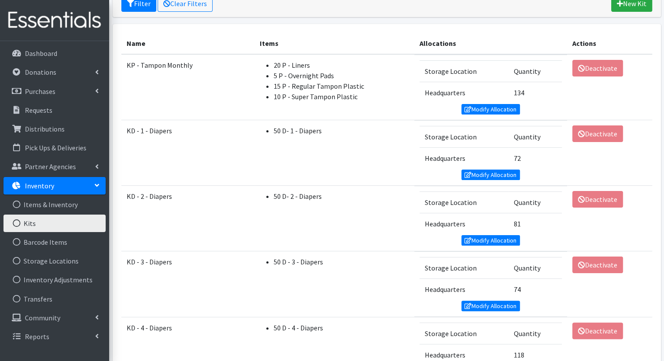
scroll to position [148, 0]
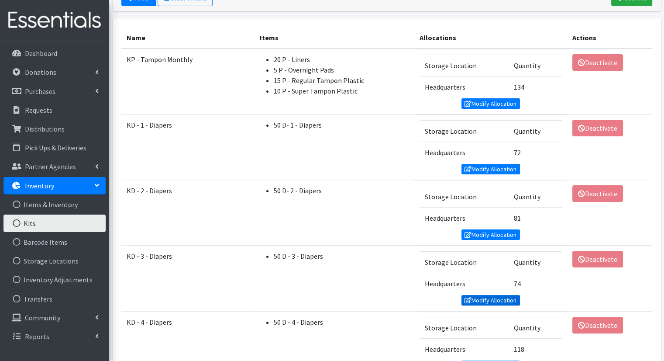
click at [480, 295] on link "Modify Allocation" at bounding box center [491, 300] width 59 height 10
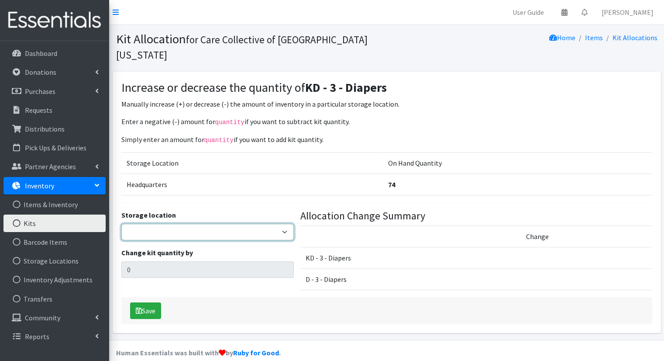
click at [236, 224] on select "Headquarters" at bounding box center [207, 232] width 172 height 17
click at [121, 224] on select "Headquarters" at bounding box center [207, 232] width 172 height 17
click at [230, 247] on div "Change kit quantity by 0" at bounding box center [207, 262] width 172 height 31
click at [227, 224] on select "Headquarters" at bounding box center [207, 232] width 172 height 17
select select "491"
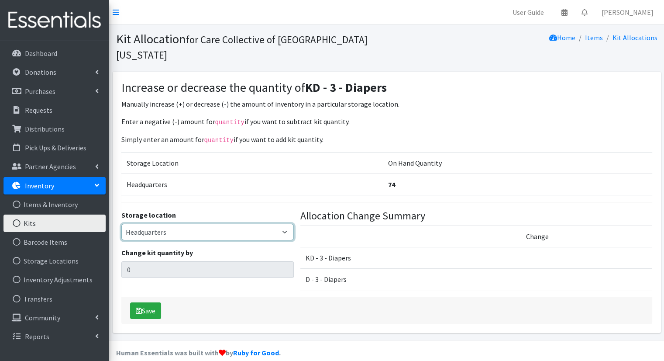
click at [121, 224] on select "Headquarters" at bounding box center [207, 232] width 172 height 17
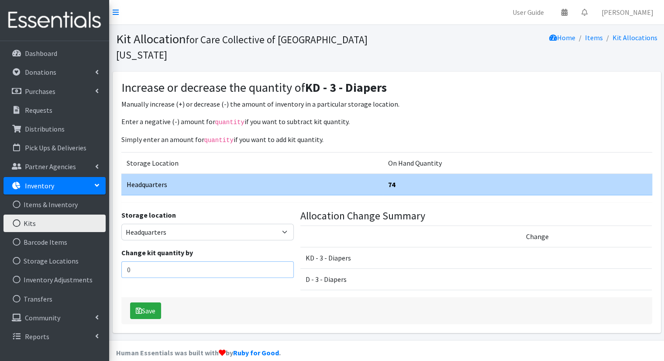
click at [222, 261] on input "0" at bounding box center [207, 269] width 172 height 17
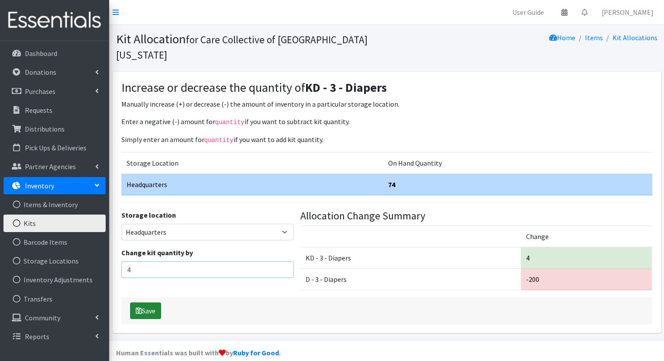
type input "4"
click at [140, 307] on icon "submit" at bounding box center [139, 310] width 6 height 7
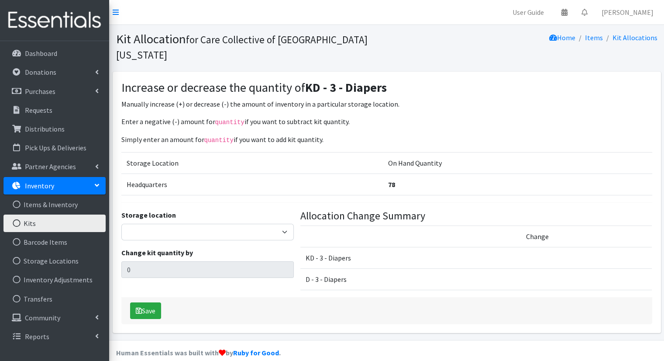
click at [61, 224] on link "Kits" at bounding box center [54, 222] width 102 height 17
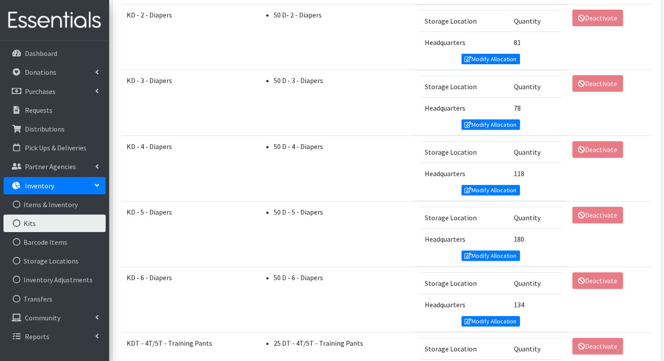
scroll to position [326, 0]
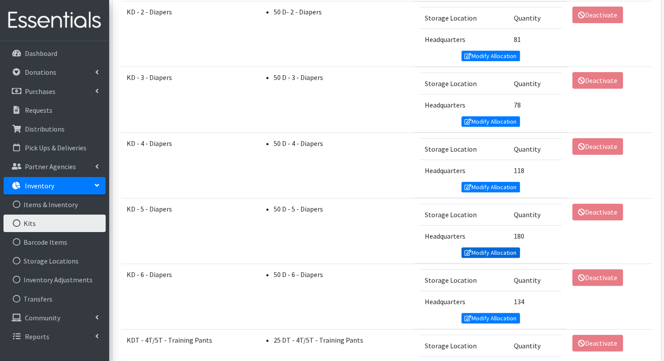
click at [506, 252] on link "Modify Allocation" at bounding box center [491, 252] width 59 height 10
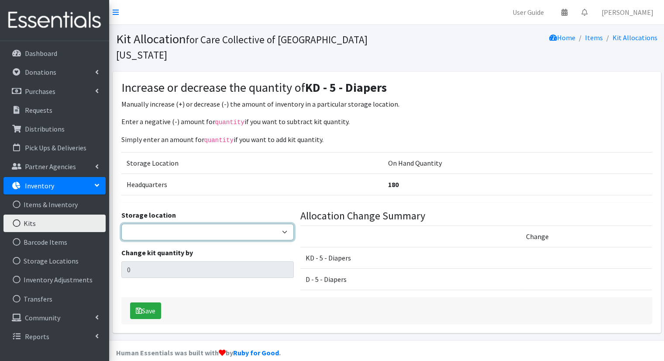
click at [245, 224] on select "Headquarters" at bounding box center [207, 232] width 172 height 17
select select "491"
click at [121, 224] on select "Headquarters" at bounding box center [207, 232] width 172 height 17
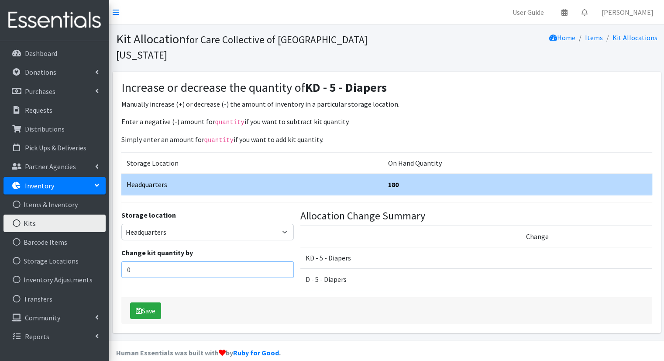
click at [234, 261] on input "0" at bounding box center [207, 269] width 172 height 17
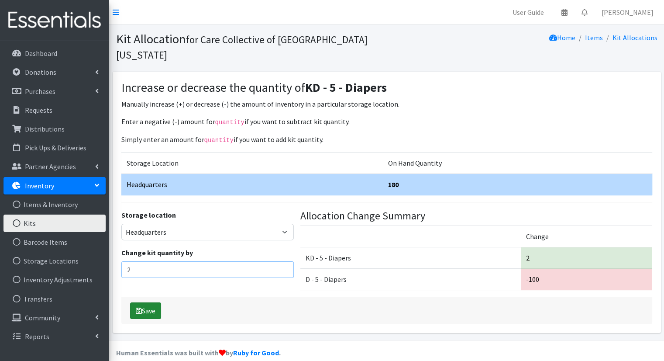
type input "2"
click at [152, 302] on button "Save" at bounding box center [145, 310] width 31 height 17
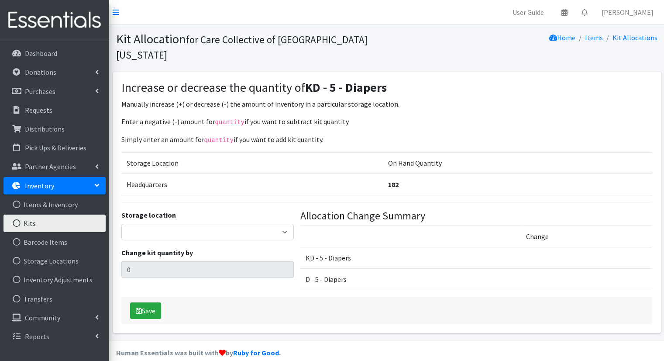
click at [56, 228] on link "Kits" at bounding box center [54, 222] width 102 height 17
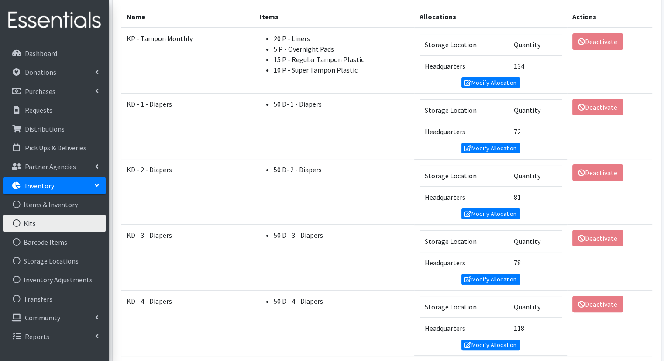
scroll to position [180, 0]
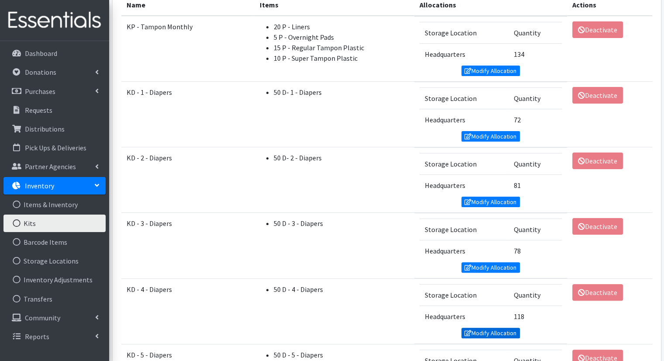
click at [496, 329] on link "Modify Allocation" at bounding box center [491, 333] width 59 height 10
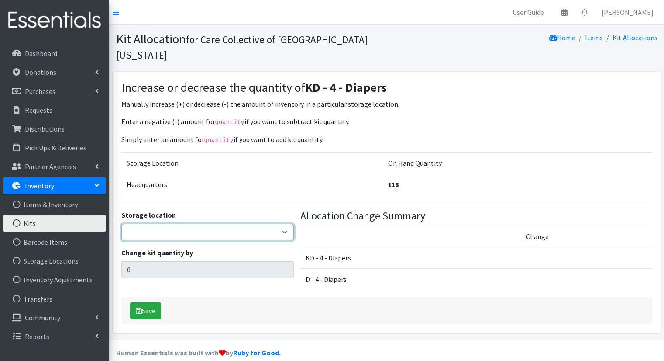
click at [221, 224] on select "Headquarters" at bounding box center [207, 232] width 172 height 17
select select "491"
click at [121, 224] on select "Headquarters" at bounding box center [207, 232] width 172 height 17
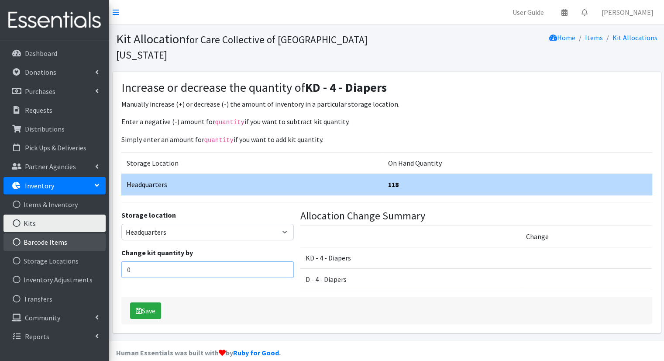
drag, startPoint x: 224, startPoint y: 251, endPoint x: 105, endPoint y: 248, distance: 118.8
click at [105, 248] on div "User Guide 0 Pick-ups remaining this week View Calendar 0 Requests 0 Partner Ag…" at bounding box center [332, 170] width 664 height 340
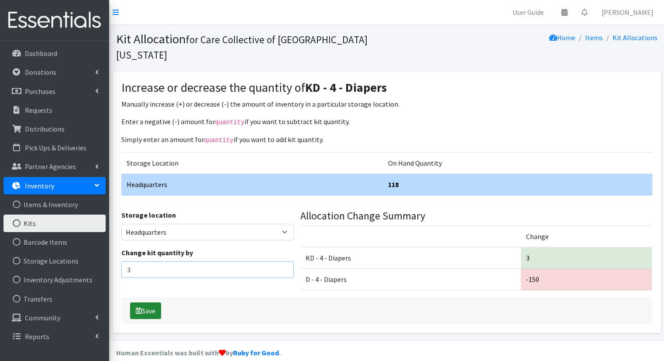
type input "3"
click at [147, 302] on button "Save" at bounding box center [145, 310] width 31 height 17
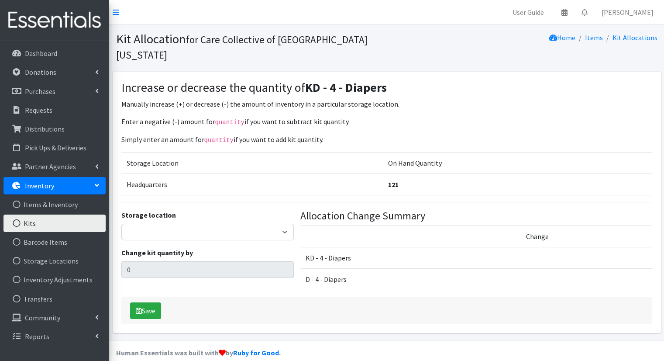
click at [55, 221] on link "Kits" at bounding box center [54, 222] width 102 height 17
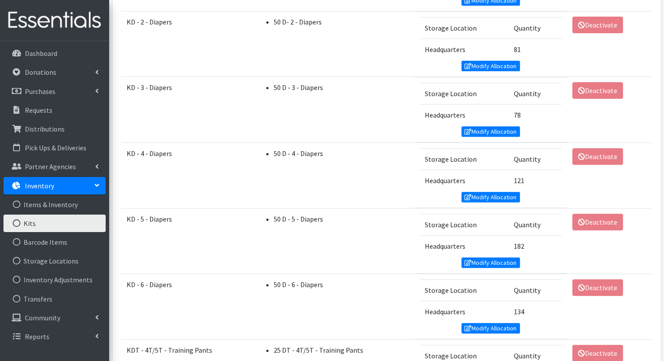
scroll to position [322, 0]
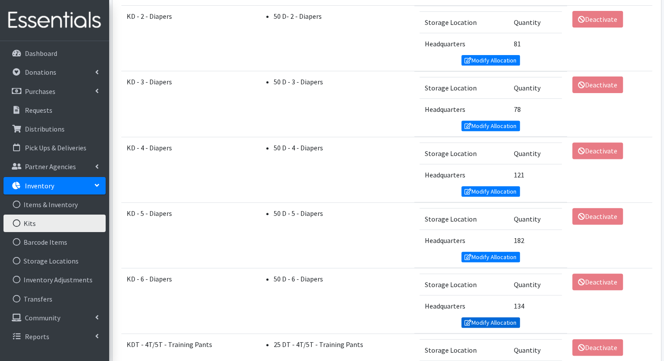
click at [479, 318] on link "Modify Allocation" at bounding box center [491, 322] width 59 height 10
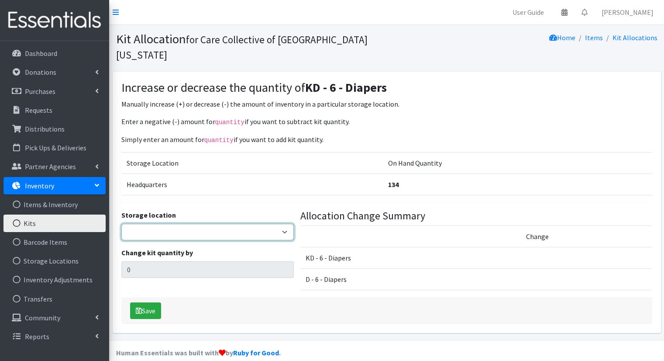
click at [221, 224] on select "Headquarters" at bounding box center [207, 232] width 172 height 17
select select "491"
click at [121, 224] on select "Headquarters" at bounding box center [207, 232] width 172 height 17
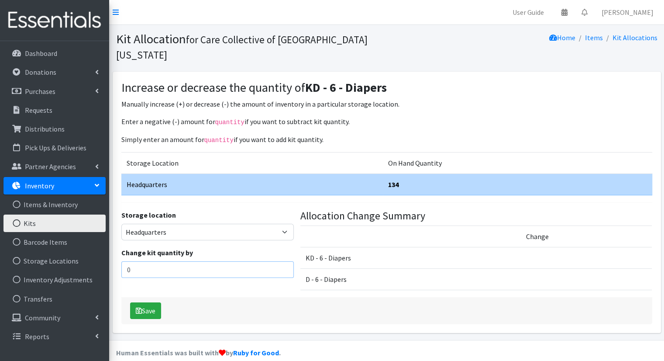
click at [216, 261] on input "0" at bounding box center [207, 269] width 172 height 17
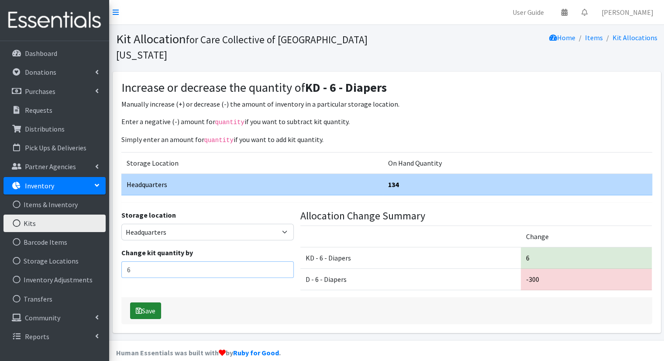
type input "6"
click at [151, 302] on button "Save" at bounding box center [145, 310] width 31 height 17
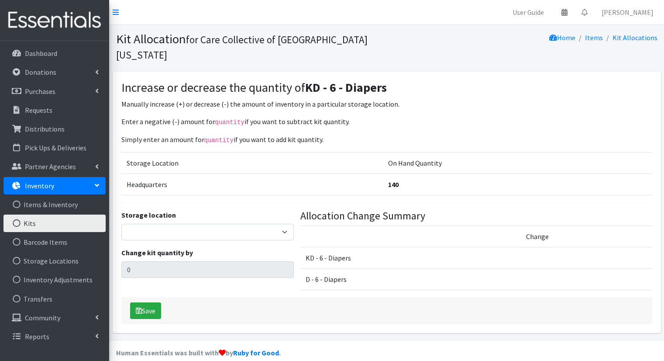
click at [39, 228] on link "Kits" at bounding box center [54, 222] width 102 height 17
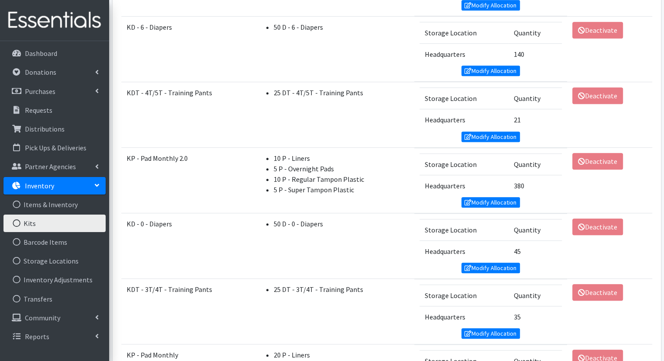
scroll to position [651, 0]
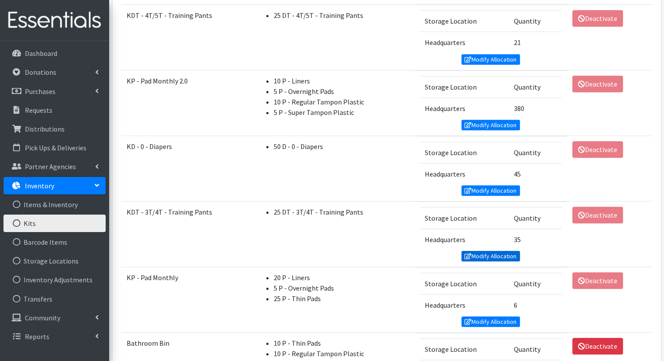
click at [510, 252] on link "Modify Allocation" at bounding box center [491, 256] width 59 height 10
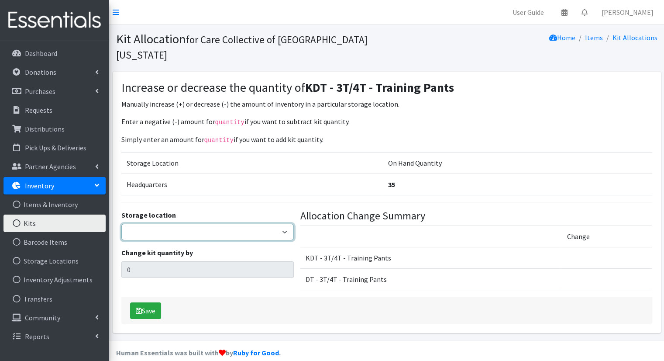
click at [229, 224] on select "Headquarters" at bounding box center [207, 232] width 172 height 17
select select "491"
click at [121, 224] on select "Headquarters" at bounding box center [207, 232] width 172 height 17
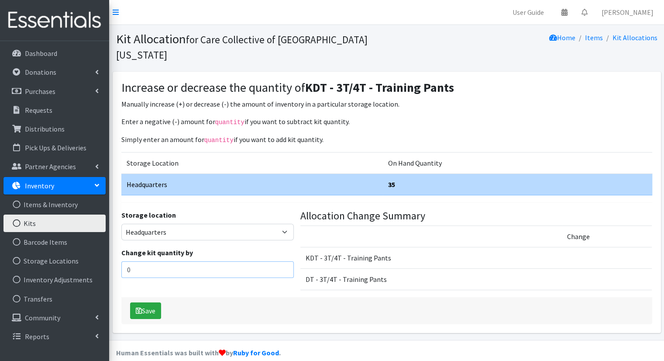
click at [227, 261] on input "0" at bounding box center [207, 269] width 172 height 17
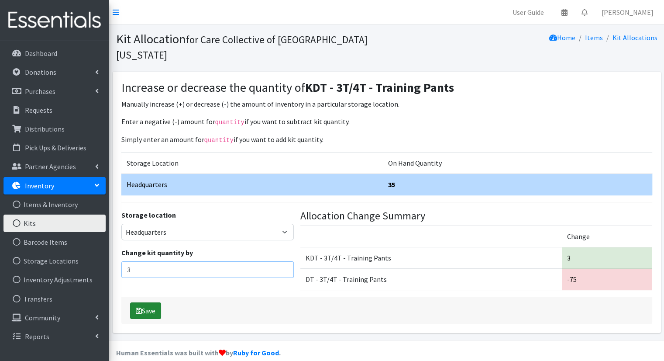
type input "3"
click at [145, 302] on button "Save" at bounding box center [145, 310] width 31 height 17
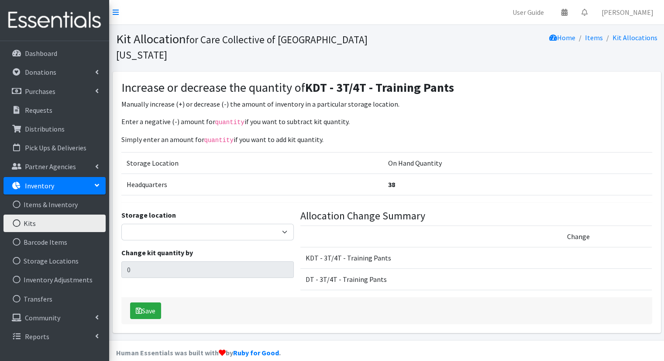
click at [70, 228] on link "Kits" at bounding box center [54, 222] width 102 height 17
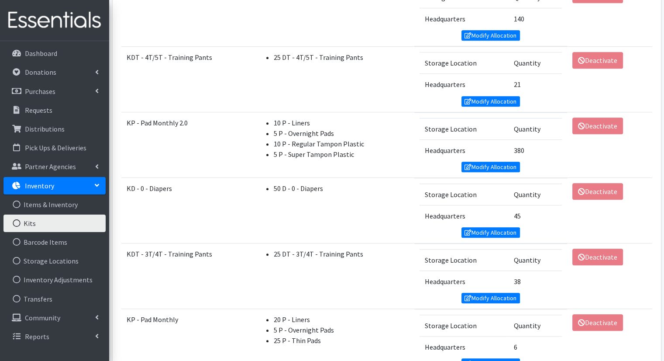
scroll to position [607, 0]
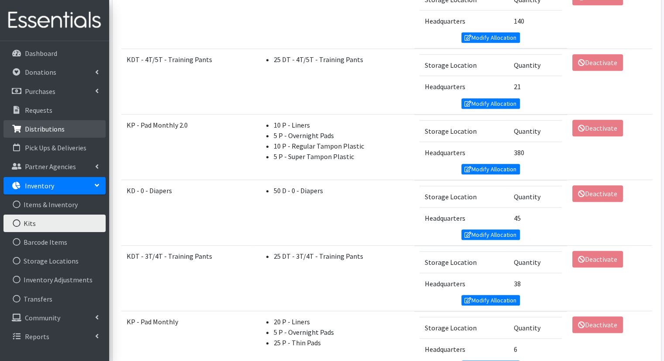
click at [64, 124] on link "Distributions" at bounding box center [54, 128] width 102 height 17
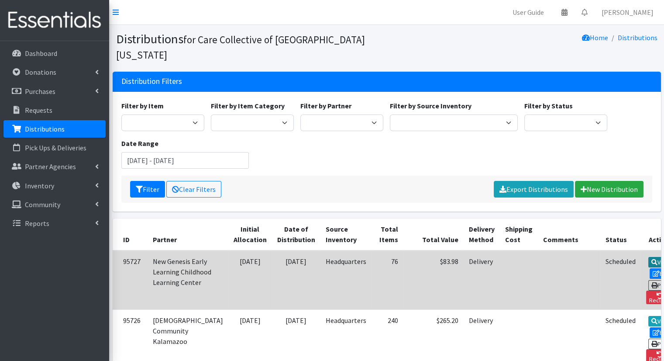
click at [652, 259] on icon at bounding box center [655, 262] width 6 height 6
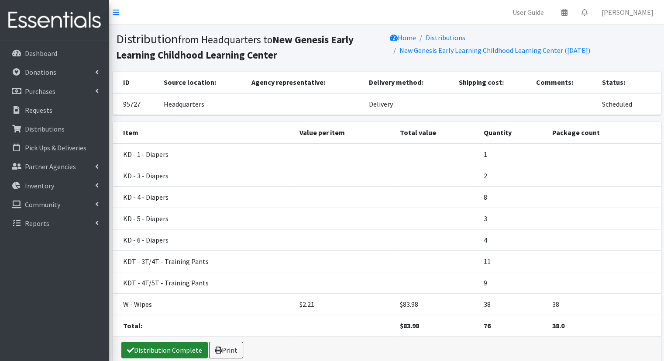
click at [183, 347] on link "Distribution Complete" at bounding box center [164, 350] width 86 height 17
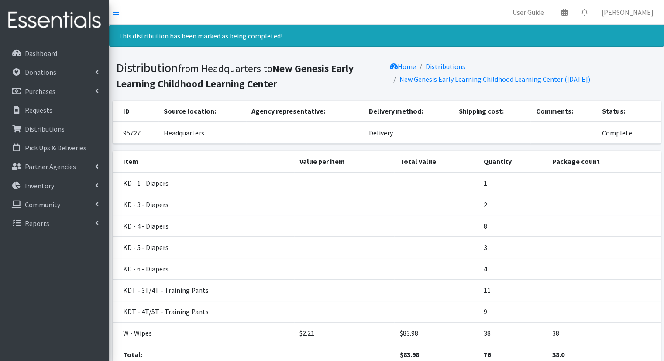
scroll to position [70, 0]
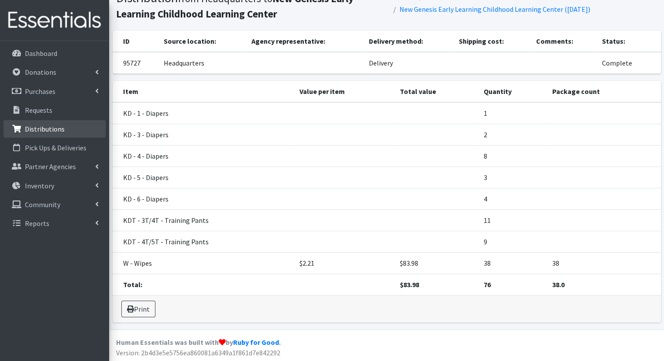
click at [59, 130] on p "Distributions" at bounding box center [45, 128] width 40 height 9
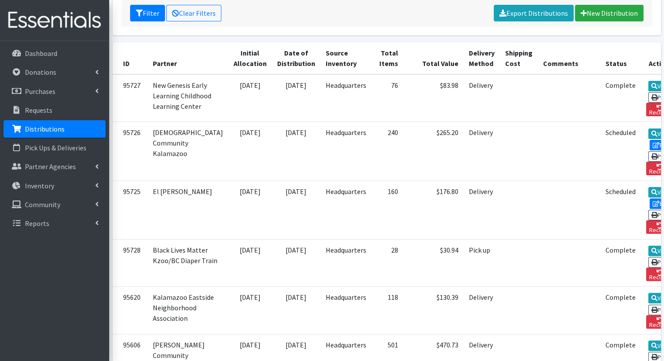
scroll to position [174, 0]
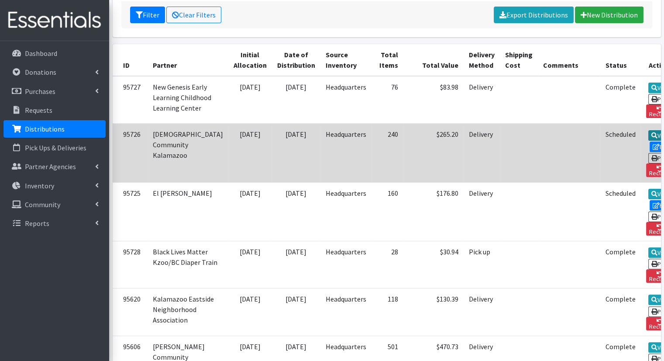
click at [652, 133] on icon at bounding box center [655, 135] width 6 height 6
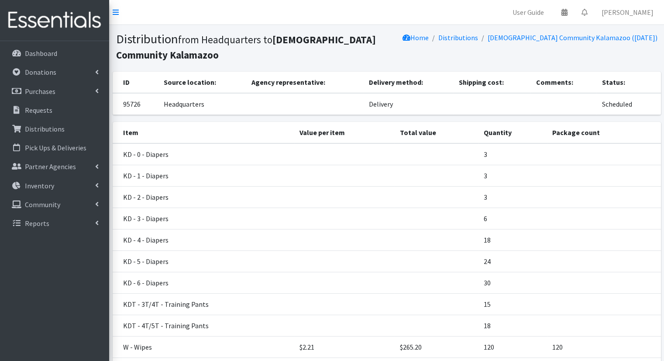
scroll to position [84, 0]
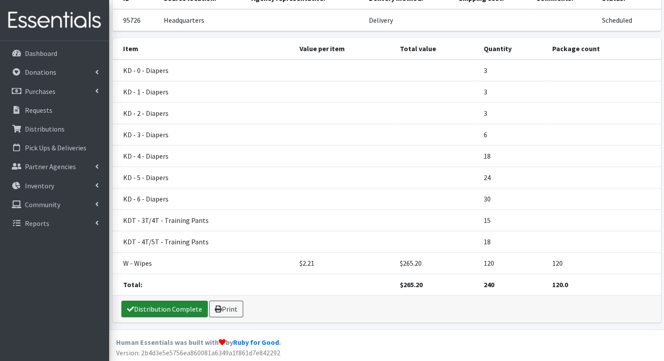
click at [139, 312] on link "Distribution Complete" at bounding box center [164, 308] width 86 height 17
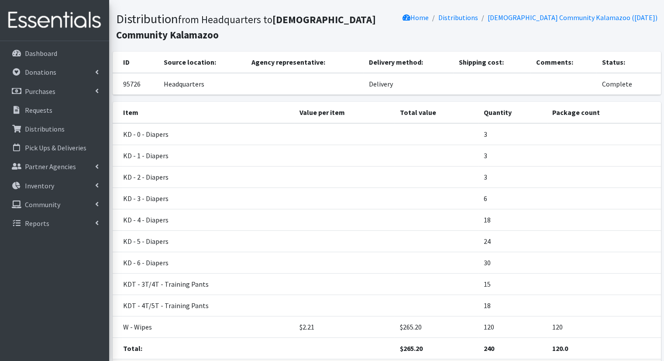
scroll to position [0, 0]
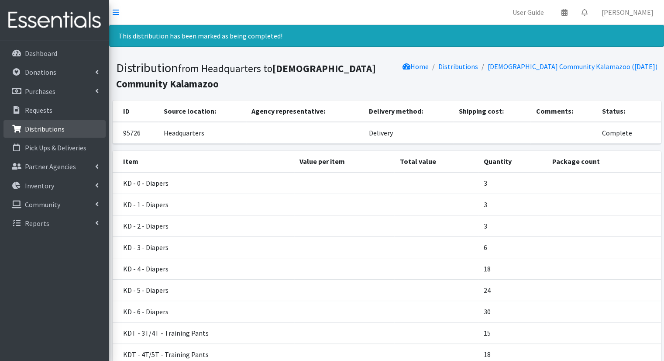
click at [45, 124] on p "Distributions" at bounding box center [45, 128] width 40 height 9
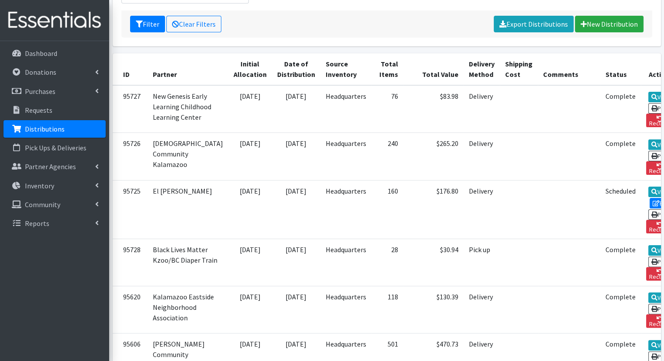
scroll to position [174, 0]
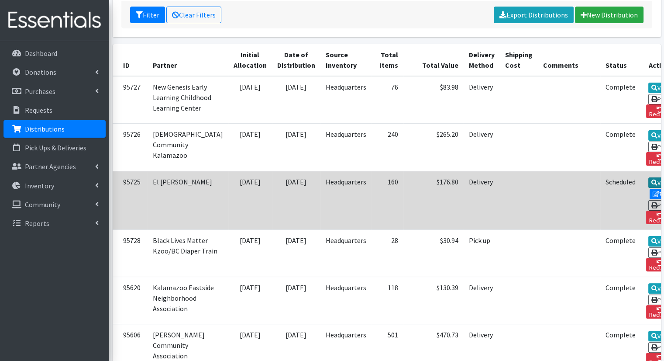
click at [649, 177] on link "View" at bounding box center [661, 182] width 25 height 10
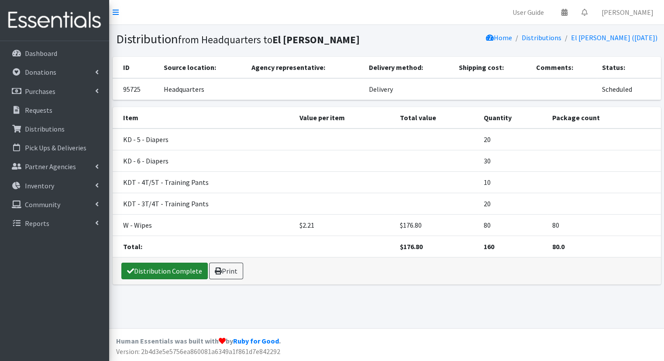
click at [187, 269] on link "Distribution Complete" at bounding box center [164, 270] width 86 height 17
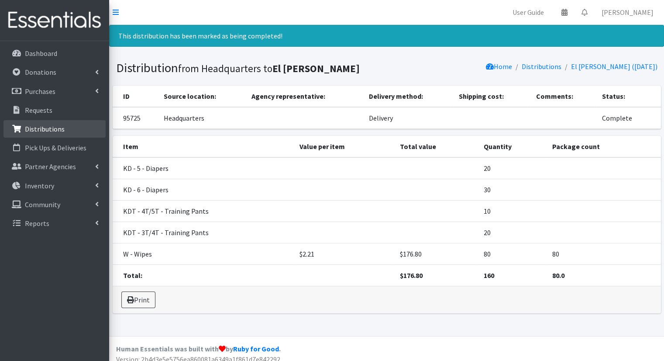
click at [42, 124] on p "Distributions" at bounding box center [45, 128] width 40 height 9
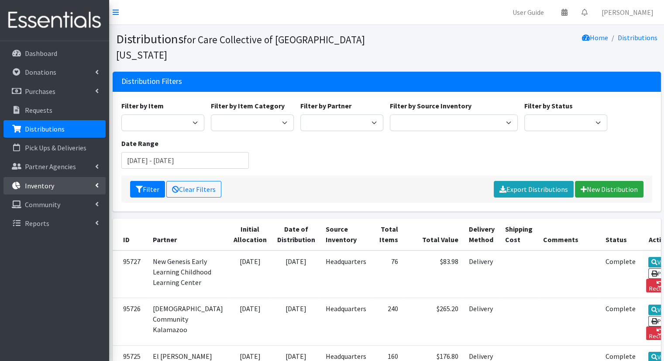
click at [74, 183] on link "Inventory" at bounding box center [54, 185] width 102 height 17
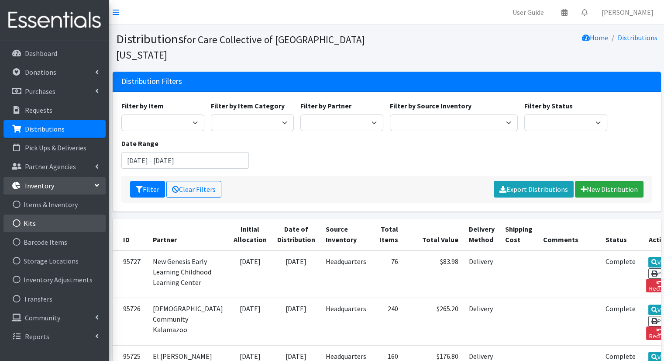
click at [62, 224] on link "Kits" at bounding box center [54, 222] width 102 height 17
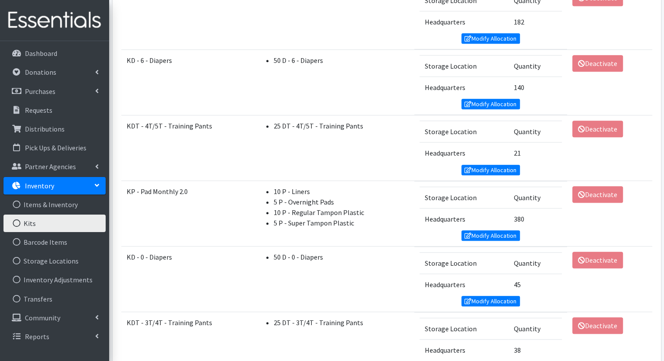
scroll to position [542, 0]
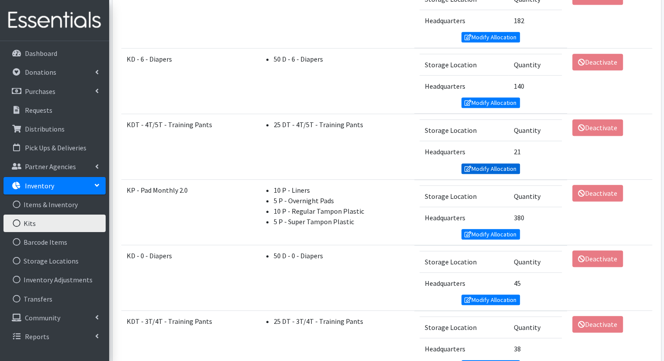
click at [480, 165] on link "Modify Allocation" at bounding box center [491, 168] width 59 height 10
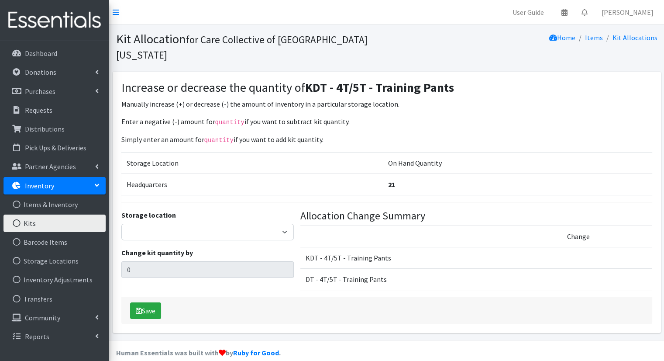
click at [74, 222] on link "Kits" at bounding box center [54, 222] width 102 height 17
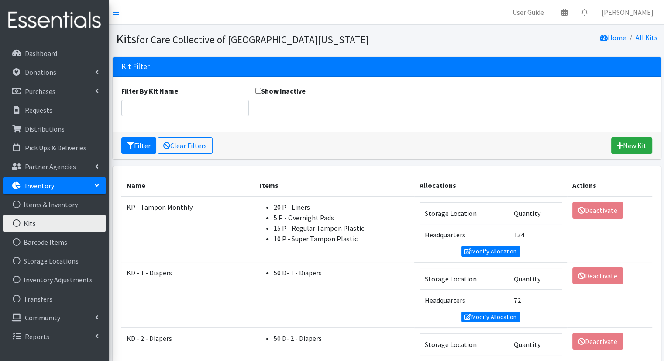
click at [296, 126] on div "Filter By Kit Name Show Inactive" at bounding box center [387, 104] width 549 height 55
click at [72, 289] on ul "Items & Inventory Kits Barcode Items Storage Locations Inventory Adjustments Tr…" at bounding box center [54, 252] width 102 height 112
click at [67, 284] on link "Inventory Adjustments" at bounding box center [54, 279] width 102 height 17
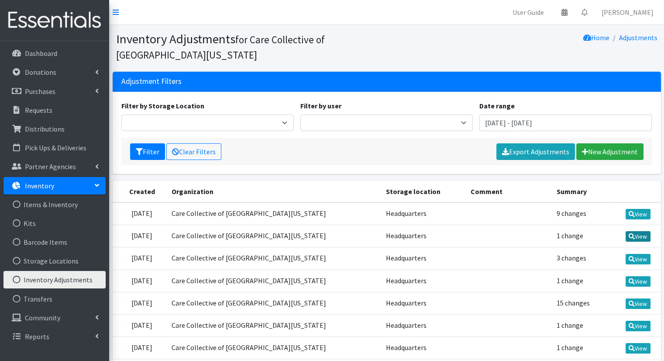
click at [637, 236] on link "View" at bounding box center [638, 236] width 25 height 10
click at [631, 261] on link "View" at bounding box center [638, 259] width 25 height 10
click at [627, 284] on link "View" at bounding box center [638, 281] width 25 height 10
click at [73, 275] on link "Inventory Adjustments" at bounding box center [54, 279] width 102 height 17
click at [632, 153] on link "New Adjustment" at bounding box center [609, 151] width 67 height 17
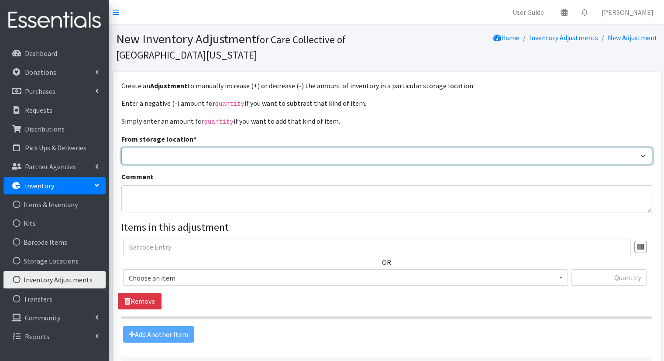
click at [311, 160] on select "Headquarters" at bounding box center [386, 156] width 531 height 17
select select "491"
click at [121, 148] on select "Headquarters" at bounding box center [386, 156] width 531 height 17
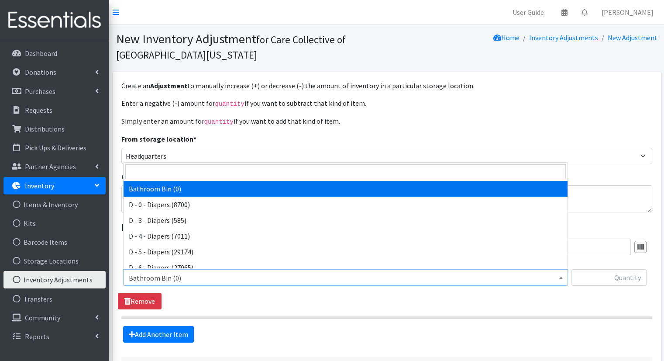
click at [435, 276] on span "Bathroom Bin (0)" at bounding box center [346, 278] width 434 height 12
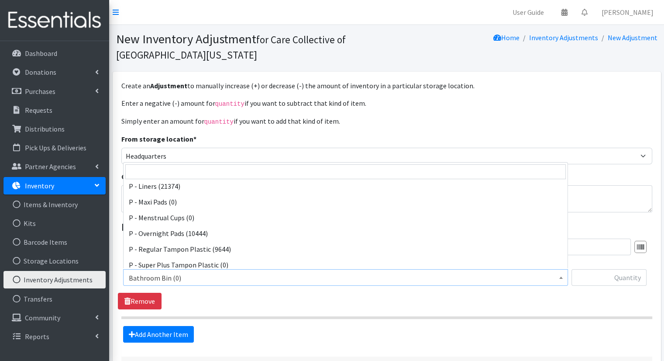
scroll to position [324, 0]
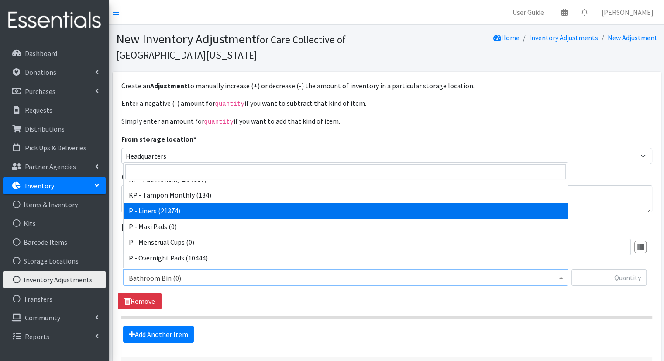
select select "15493"
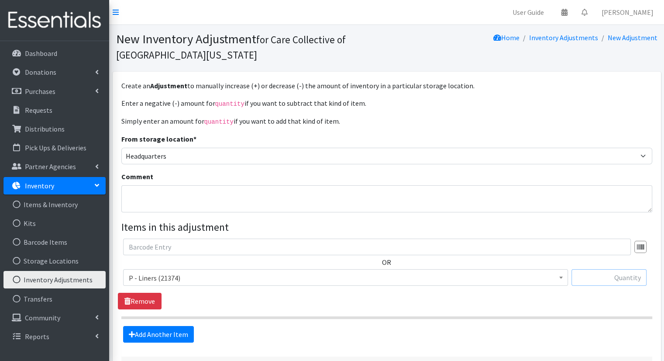
click at [627, 273] on input "text" at bounding box center [609, 277] width 75 height 17
type input "604"
click at [166, 336] on link "Add Another Item" at bounding box center [158, 334] width 71 height 17
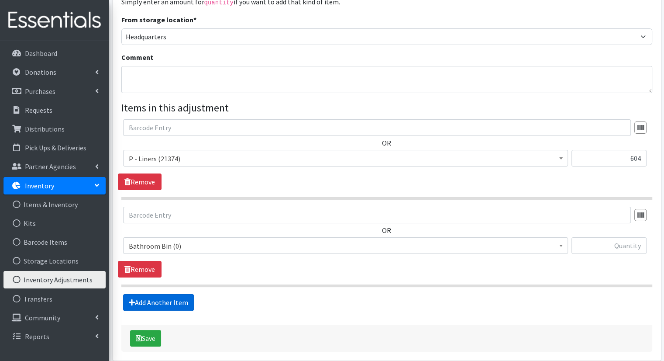
scroll to position [157, 0]
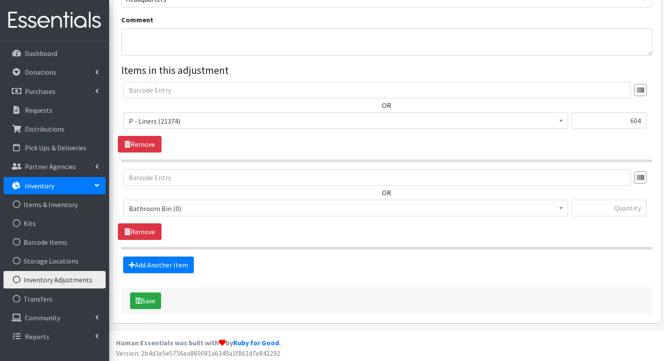
click at [382, 207] on span "Bathroom Bin (0)" at bounding box center [346, 208] width 434 height 12
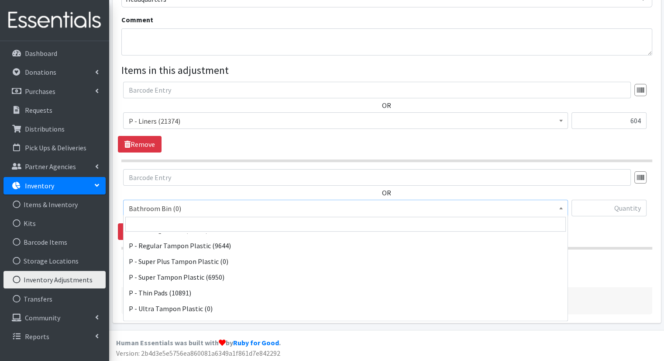
scroll to position [416, 0]
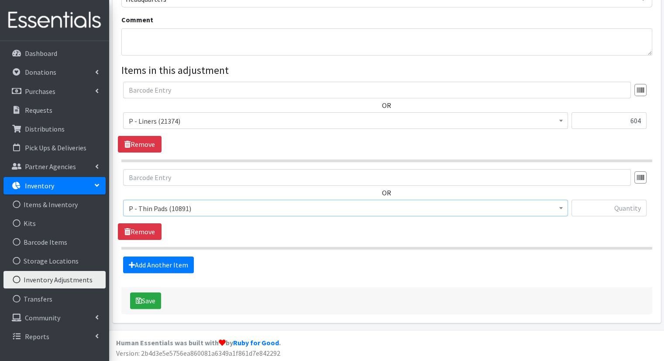
select select "15492"
click at [616, 210] on input "text" at bounding box center [609, 208] width 75 height 17
type input "164"
drag, startPoint x: 624, startPoint y: 119, endPoint x: 651, endPoint y: 122, distance: 26.8
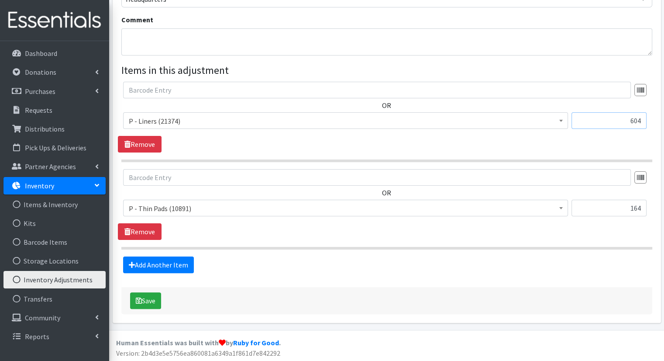
click at [651, 122] on div "OR Bathroom Bin (0) D - 0 - Diapers (8700) D - 3 - Diapers (585) D - 4 - Diaper…" at bounding box center [387, 109] width 538 height 54
drag, startPoint x: 625, startPoint y: 116, endPoint x: 665, endPoint y: 122, distance: 39.8
click at [664, 122] on html "User Guide 0 Pick-ups remaining this week View Calendar 0 Requests 0 Partner Ag…" at bounding box center [332, 102] width 664 height 519
type input "914"
click at [176, 262] on link "Add Another Item" at bounding box center [158, 264] width 71 height 17
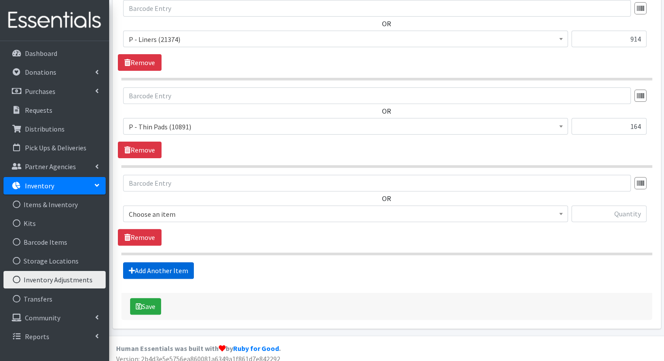
scroll to position [244, 0]
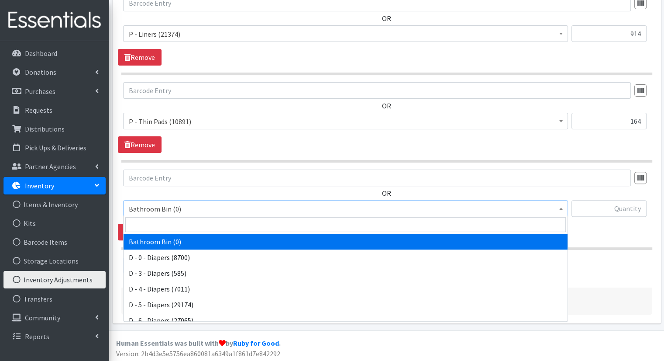
click at [392, 213] on span "Bathroom Bin (0)" at bounding box center [345, 208] width 445 height 17
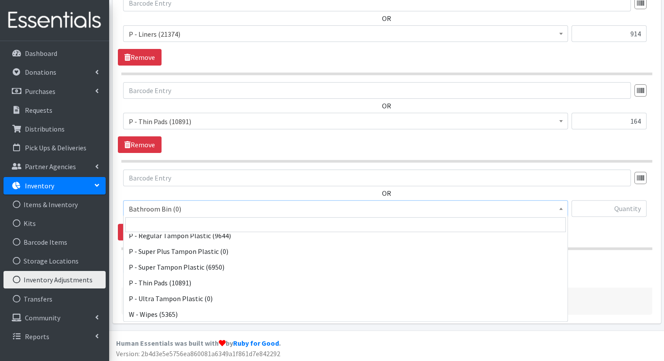
scroll to position [416, 0]
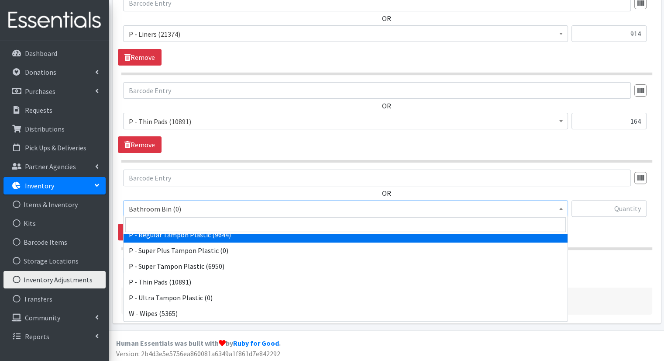
select select "15490"
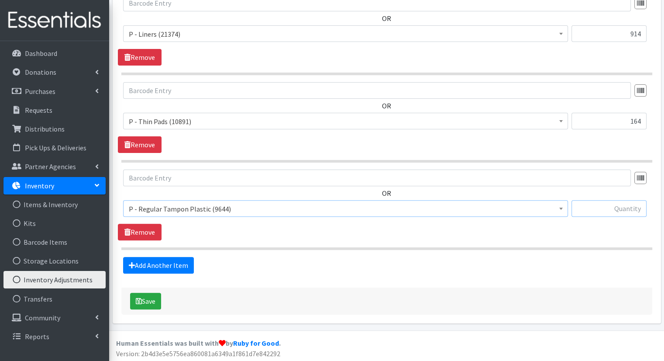
click at [586, 206] on input "text" at bounding box center [609, 208] width 75 height 17
type input "48"
click at [181, 261] on link "Add Another Item" at bounding box center [158, 265] width 71 height 17
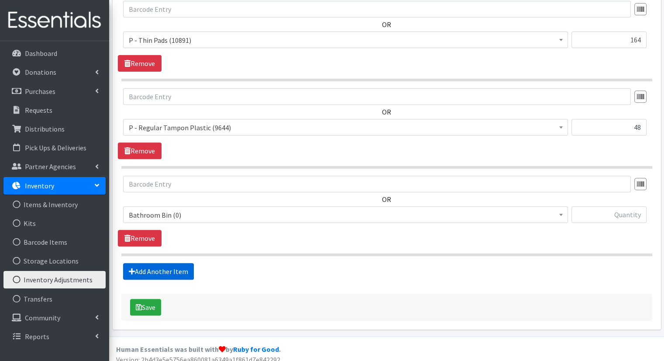
scroll to position [331, 0]
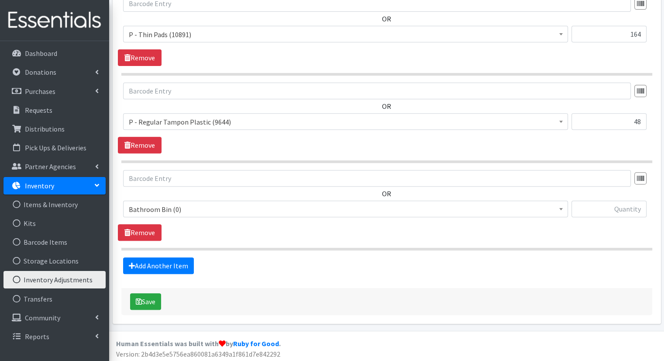
click at [251, 212] on span "Bathroom Bin (0)" at bounding box center [346, 209] width 434 height 12
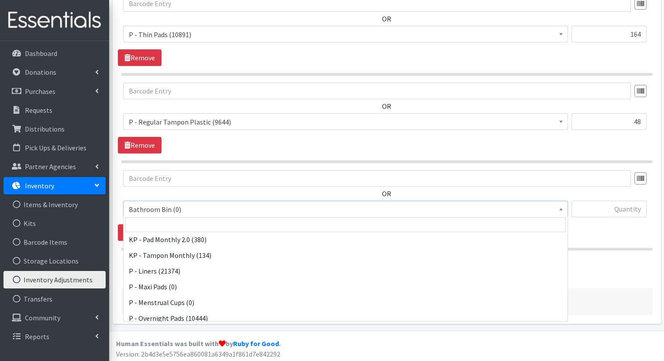
scroll to position [373, 0]
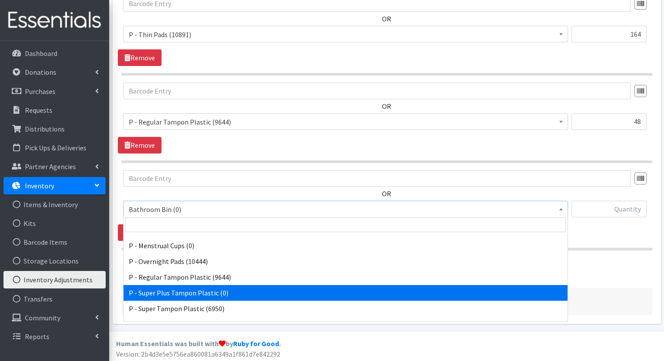
select select "15560"
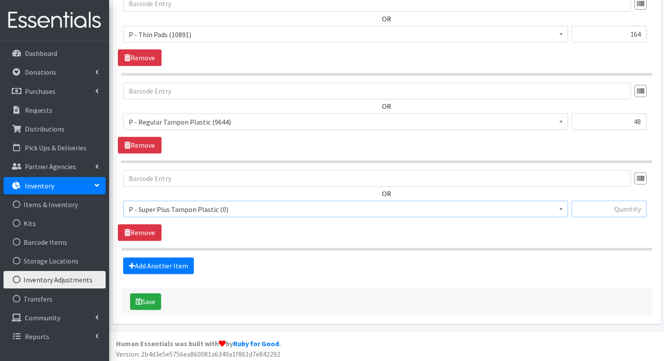
click at [587, 208] on input "text" at bounding box center [609, 208] width 75 height 17
type input "32"
click at [172, 260] on link "Add Another Item" at bounding box center [158, 265] width 71 height 17
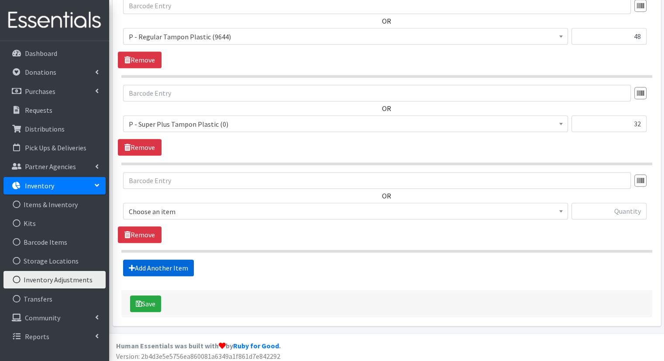
scroll to position [418, 0]
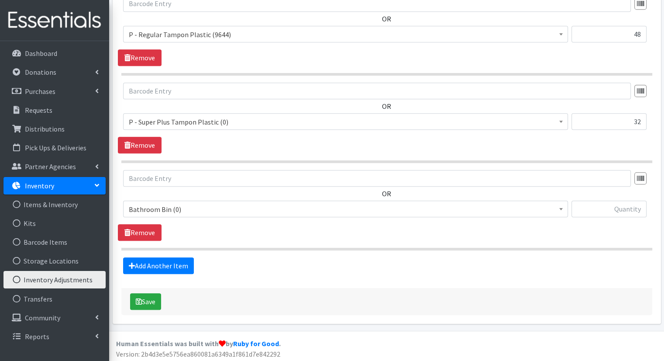
click at [286, 208] on span "Bathroom Bin (0)" at bounding box center [346, 209] width 434 height 12
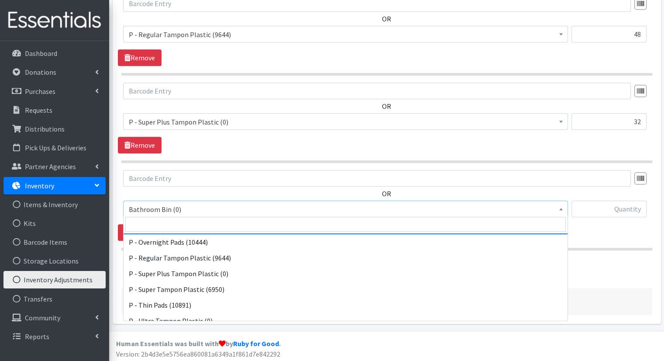
scroll to position [400, 0]
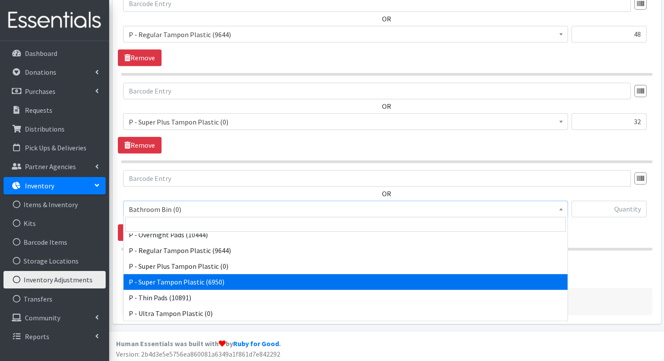
select select "15491"
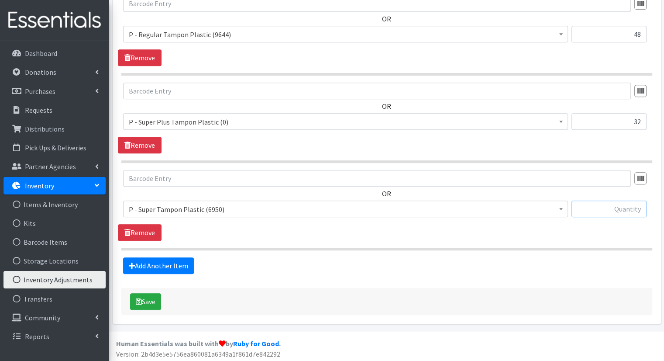
click at [595, 204] on input "text" at bounding box center [609, 208] width 75 height 17
type input "48"
click at [149, 293] on button "Save" at bounding box center [145, 301] width 31 height 17
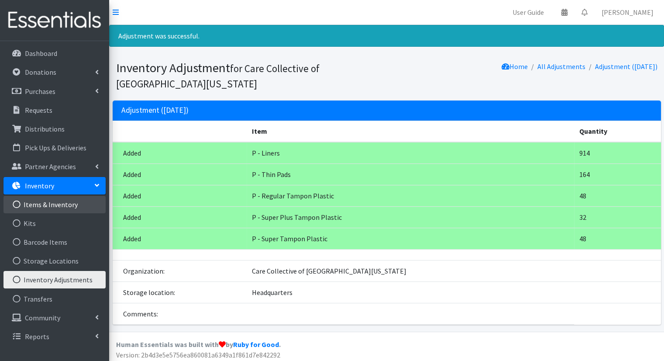
click at [75, 206] on link "Items & Inventory" at bounding box center [54, 204] width 102 height 17
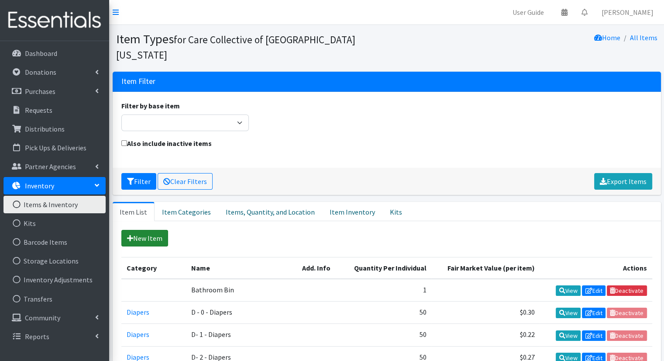
click at [152, 230] on link "New Item" at bounding box center [144, 238] width 47 height 17
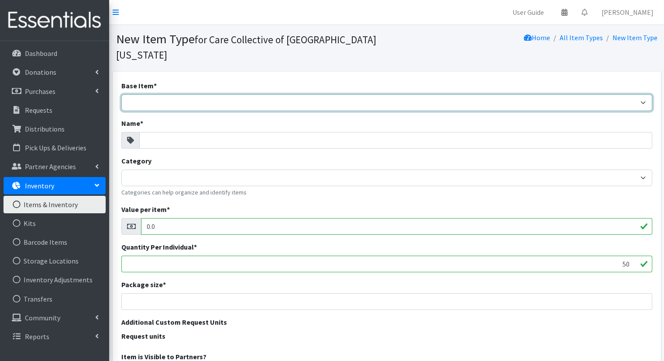
click at [196, 94] on select "Adult Briefs (Large/X-Large) Adult Briefs (Medium/Large) Adult Briefs (Small/Me…" at bounding box center [386, 102] width 531 height 17
select select "tampons"
click at [121, 94] on select "Adult Briefs (Large/X-Large) Adult Briefs (Medium/Large) Adult Briefs (Small/Me…" at bounding box center [386, 102] width 531 height 17
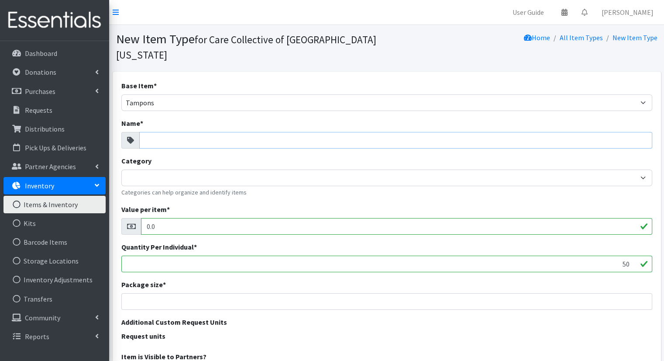
click at [411, 132] on input "Name *" at bounding box center [395, 140] width 513 height 17
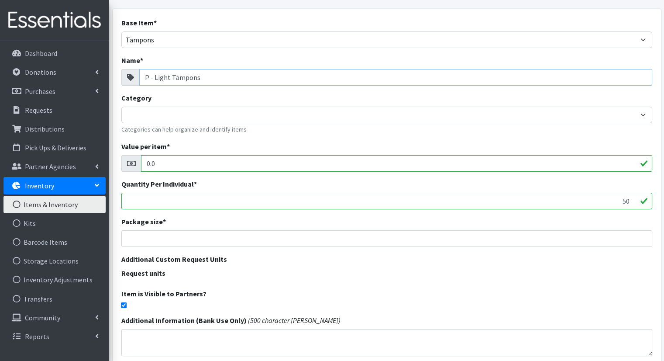
scroll to position [125, 0]
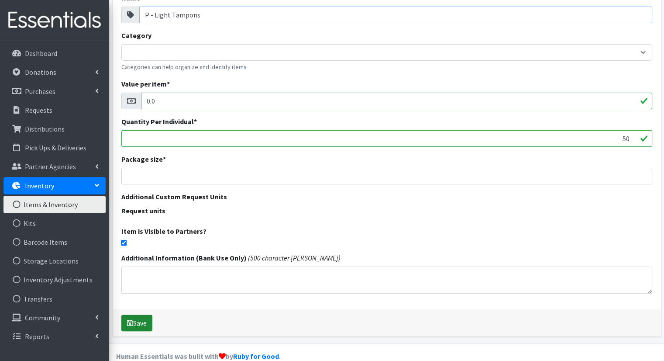
type input "P - Light Tampons"
click at [152, 314] on button "Save" at bounding box center [136, 322] width 31 height 17
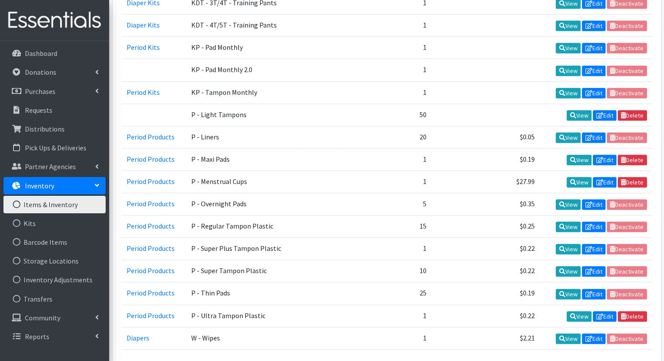
scroll to position [702, 0]
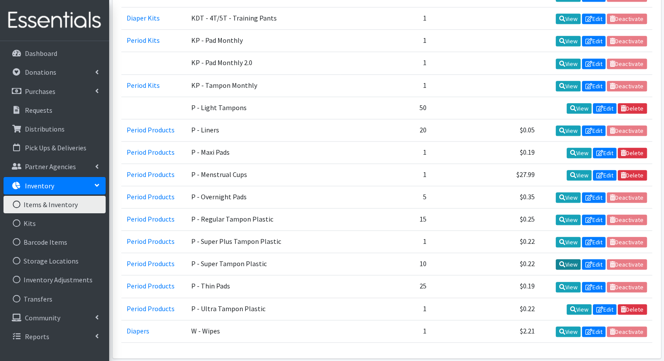
click at [562, 261] on icon at bounding box center [562, 264] width 6 height 6
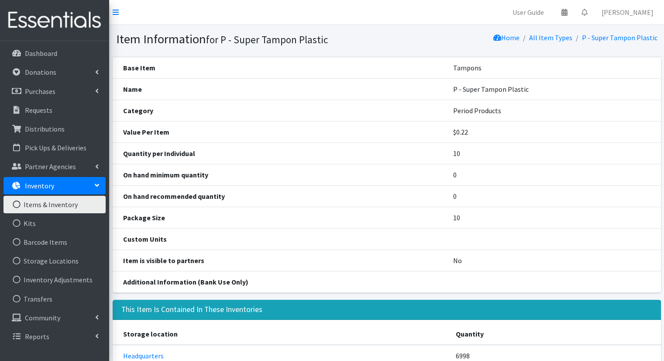
click at [89, 201] on link "Items & Inventory" at bounding box center [54, 204] width 102 height 17
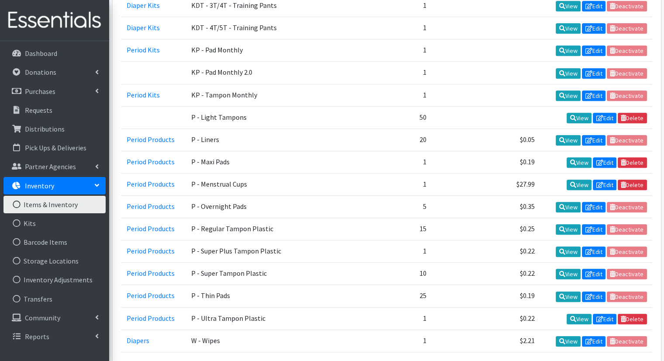
scroll to position [662, 0]
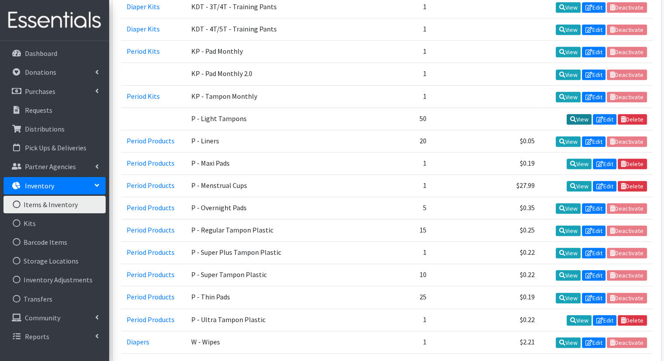
click at [575, 114] on link "View" at bounding box center [579, 119] width 25 height 10
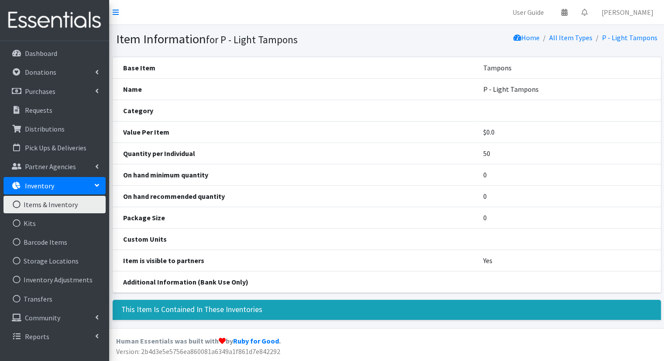
click at [345, 80] on th "Name" at bounding box center [293, 88] width 360 height 21
click at [504, 79] on td "P - Light Tampons" at bounding box center [567, 88] width 188 height 21
click at [505, 92] on td "P - Light Tampons" at bounding box center [567, 88] width 188 height 21
click at [635, 36] on link "P - Light Tampons" at bounding box center [629, 37] width 55 height 9
click at [41, 207] on link "Items & Inventory" at bounding box center [54, 204] width 102 height 17
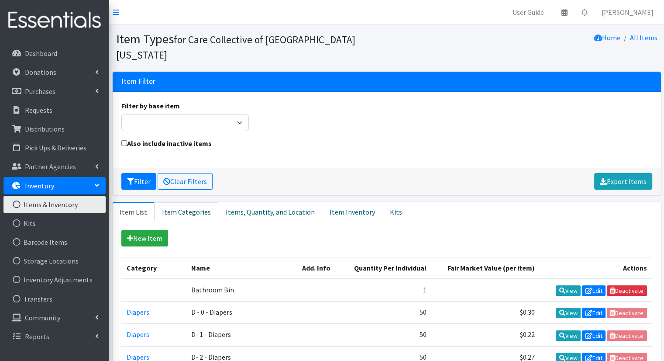
click at [195, 202] on link "Item Categories" at bounding box center [187, 211] width 64 height 19
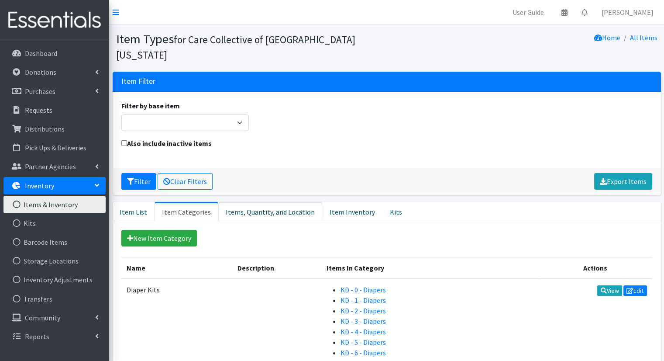
click at [259, 202] on link "Items, Quantity, and Location" at bounding box center [270, 211] width 104 height 19
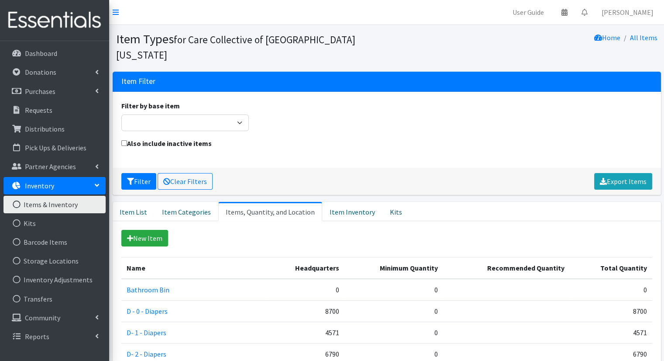
drag, startPoint x: 346, startPoint y: 200, endPoint x: 303, endPoint y: 194, distance: 43.1
click at [303, 202] on link "Items, Quantity, and Location" at bounding box center [270, 211] width 104 height 19
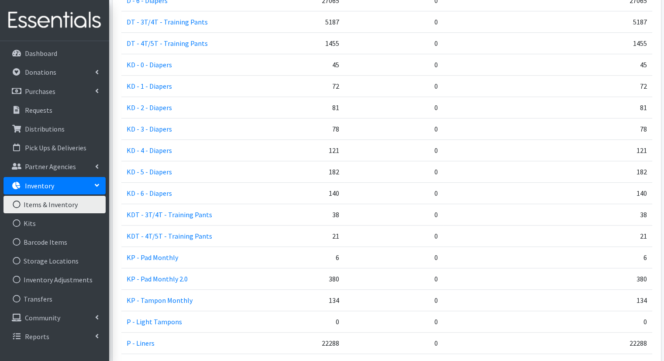
scroll to position [592, 0]
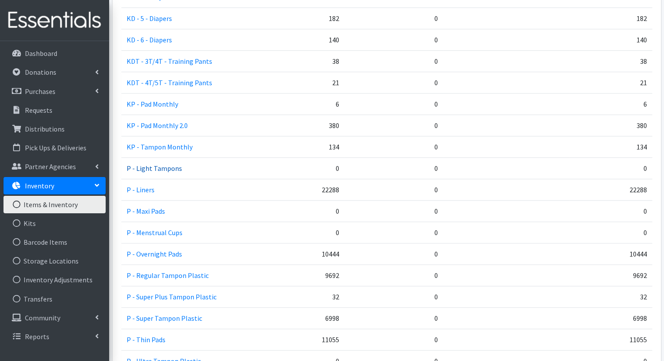
click at [171, 164] on link "P - Light Tampons" at bounding box center [154, 168] width 55 height 9
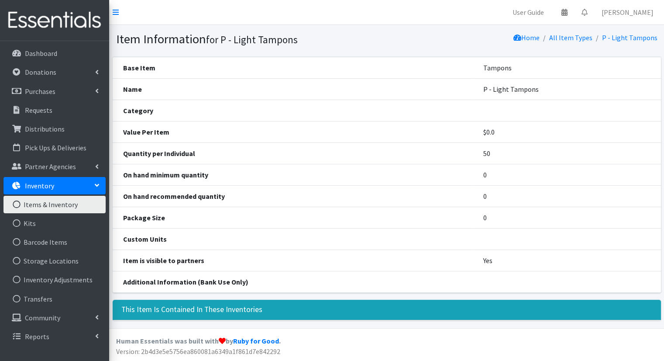
click at [63, 205] on link "Items & Inventory" at bounding box center [54, 204] width 102 height 17
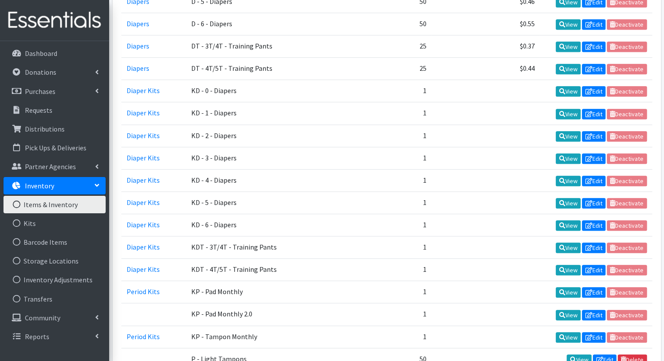
scroll to position [424, 0]
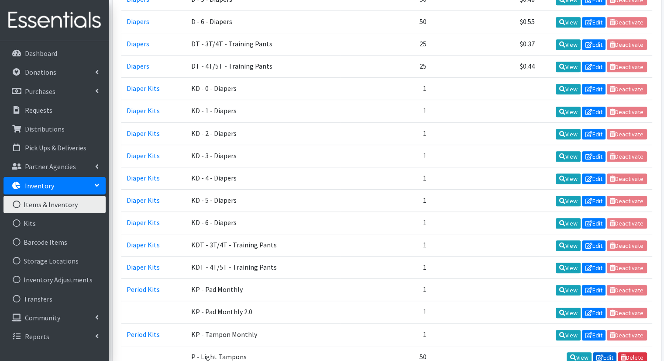
click at [602, 352] on link "Edit" at bounding box center [605, 357] width 24 height 10
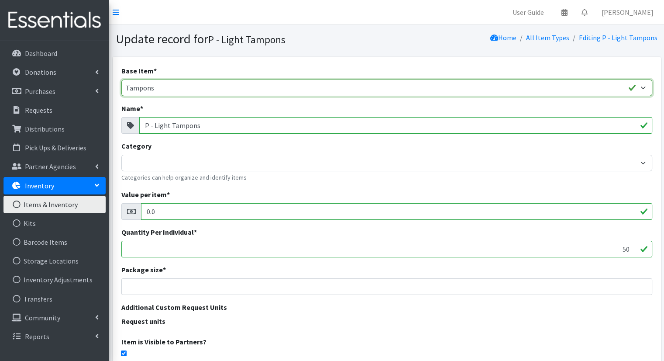
click at [267, 84] on select "Adult Briefs (Large/X-Large) Adult Briefs (Medium/Large) Adult Briefs (Small/Me…" at bounding box center [386, 87] width 531 height 17
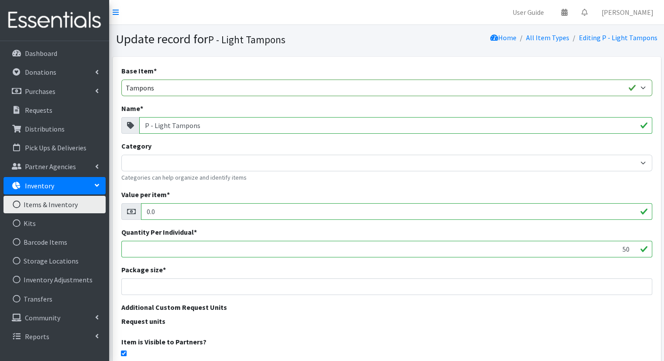
click at [486, 57] on div "Base Item * Adult Briefs (Large/X-Large) Adult Briefs (Medium/Large) Adult Brie…" at bounding box center [387, 238] width 549 height 363
drag, startPoint x: 606, startPoint y: 248, endPoint x: 648, endPoint y: 254, distance: 42.3
click at [648, 254] on input "50" at bounding box center [386, 249] width 531 height 17
type input "10"
click at [640, 283] on input "1" at bounding box center [386, 286] width 531 height 17
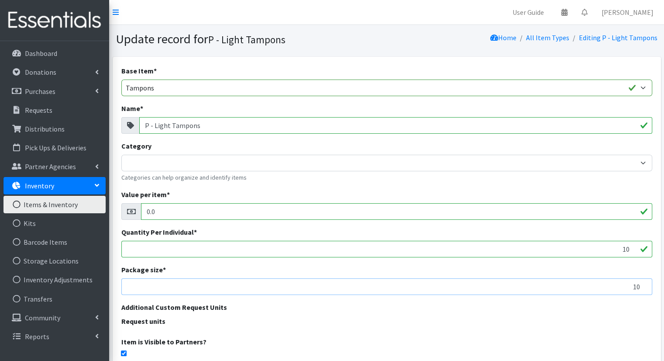
type input "10"
drag, startPoint x: 618, startPoint y: 246, endPoint x: 635, endPoint y: 245, distance: 16.6
click at [635, 245] on input "10" at bounding box center [386, 249] width 531 height 17
type input "0"
click at [594, 266] on div "Package size * 10" at bounding box center [386, 279] width 531 height 31
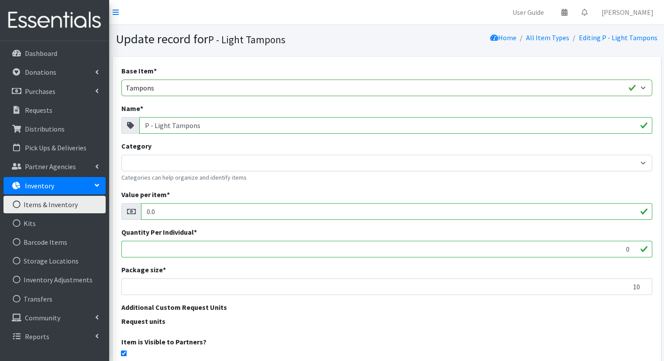
scroll to position [125, 0]
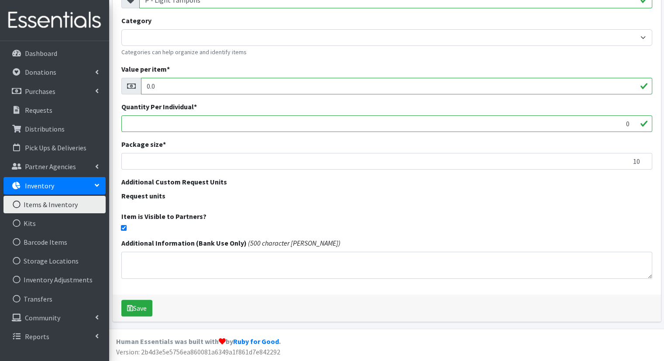
click at [154, 301] on div "Save" at bounding box center [387, 307] width 549 height 27
click at [140, 304] on button "Save" at bounding box center [136, 308] width 31 height 17
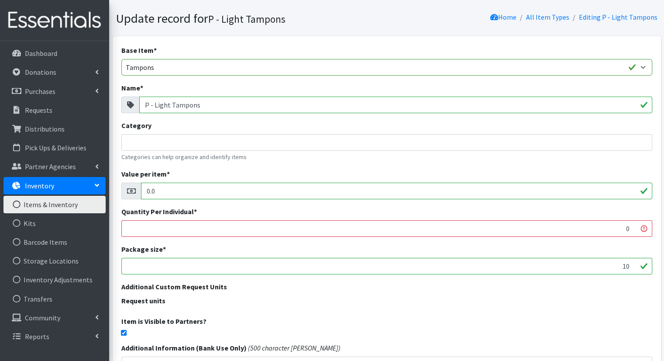
scroll to position [52, 0]
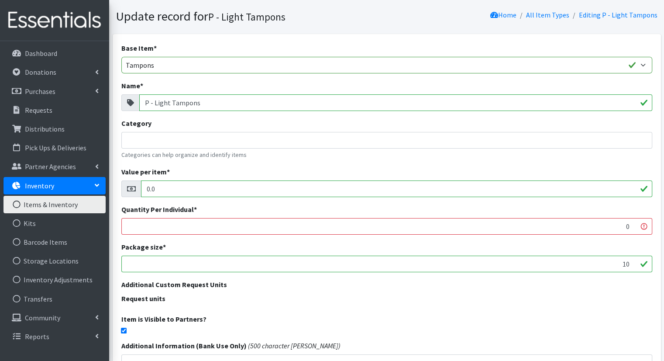
drag, startPoint x: 619, startPoint y: 231, endPoint x: 633, endPoint y: 230, distance: 14.0
click at [633, 230] on input "0" at bounding box center [386, 226] width 531 height 17
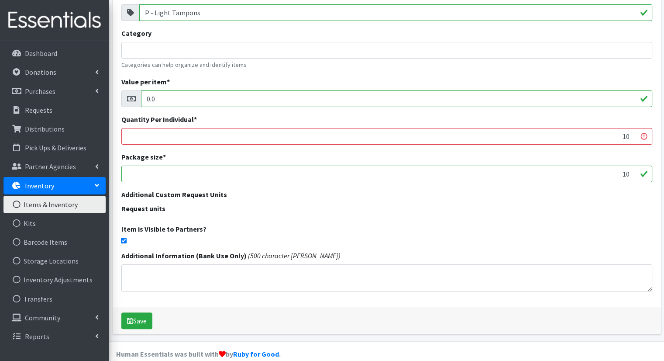
scroll to position [142, 0]
type input "10"
click at [138, 325] on button "Save" at bounding box center [136, 320] width 31 height 17
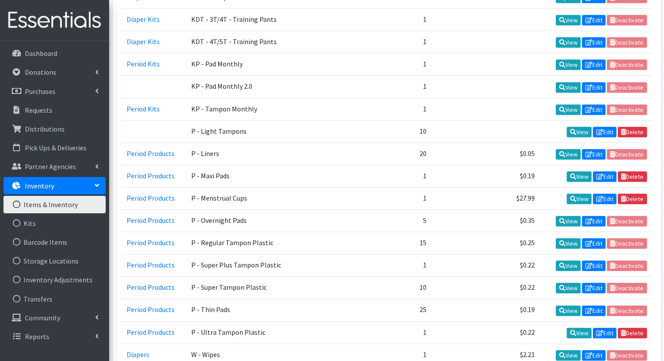
scroll to position [681, 0]
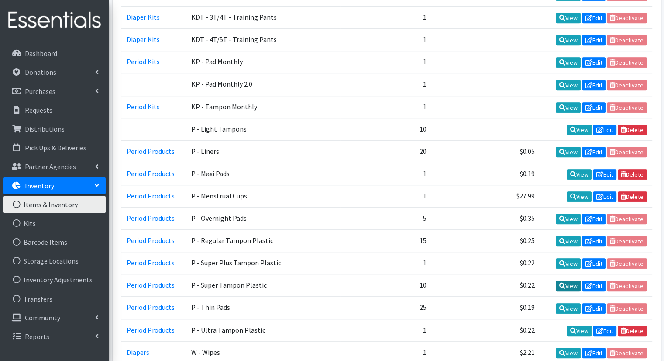
click at [564, 280] on link "View" at bounding box center [568, 285] width 25 height 10
click at [604, 124] on link "Edit" at bounding box center [605, 129] width 24 height 10
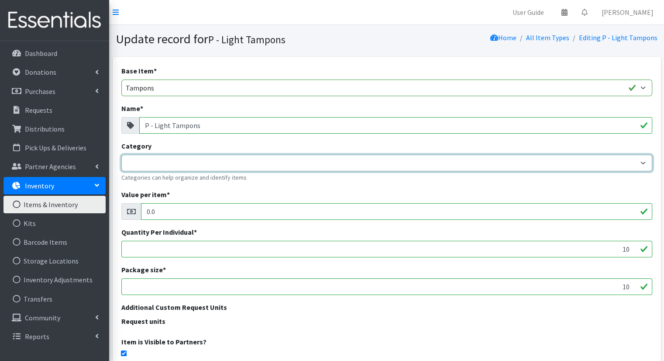
click at [601, 163] on select "Diaper Kits Period Kits Diapers Period Products" at bounding box center [386, 163] width 531 height 17
select select "456"
click at [121, 155] on select "Diaper Kits Period Kits Diapers Period Products" at bounding box center [386, 163] width 531 height 17
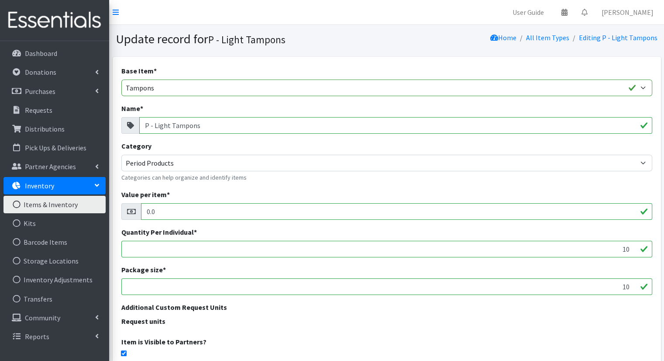
click at [534, 182] on div "Base Item * Adult Briefs (Large/X-Large) Adult Briefs (Medium/Large) Adult Brie…" at bounding box center [387, 238] width 549 height 363
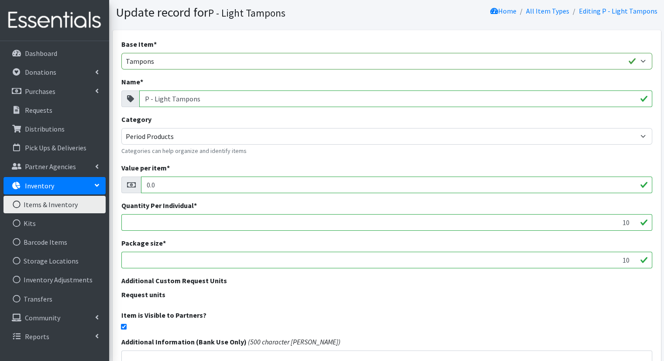
scroll to position [125, 0]
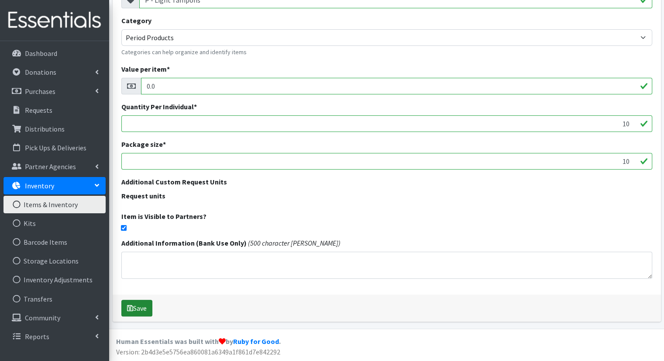
click at [144, 304] on button "Save" at bounding box center [136, 308] width 31 height 17
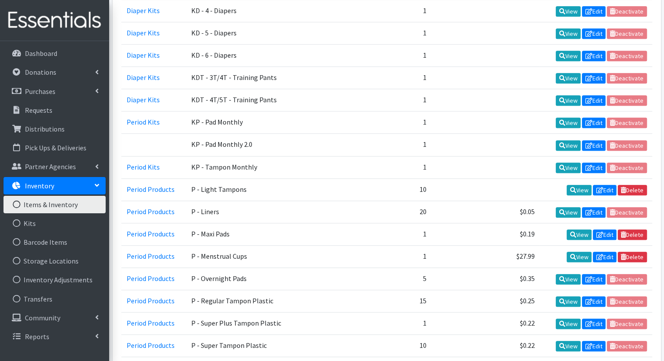
scroll to position [711, 0]
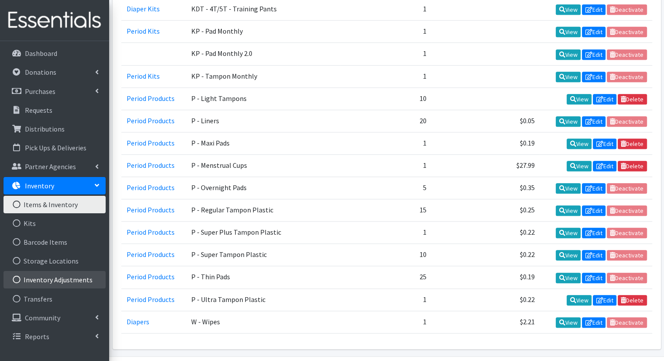
click at [73, 276] on link "Inventory Adjustments" at bounding box center [54, 279] width 102 height 17
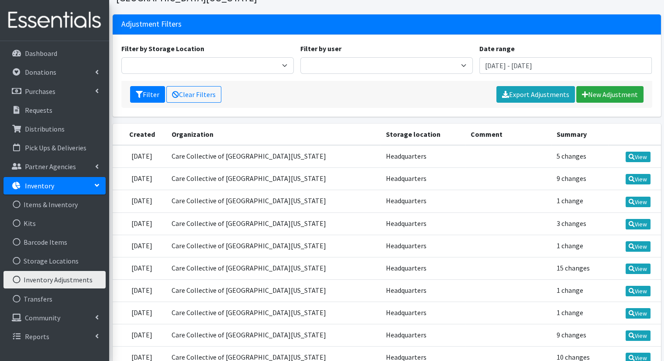
scroll to position [16, 0]
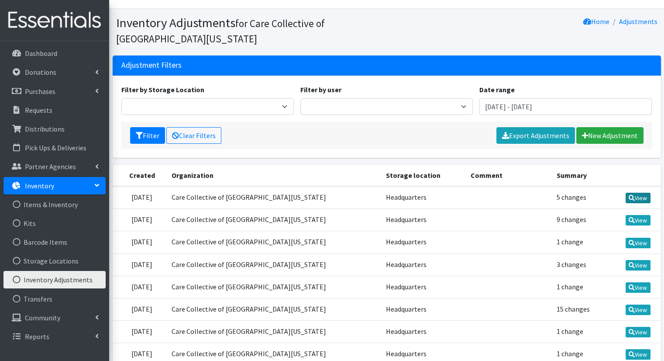
click at [631, 200] on icon at bounding box center [632, 198] width 6 height 6
click at [592, 133] on link "New Adjustment" at bounding box center [609, 135] width 67 height 17
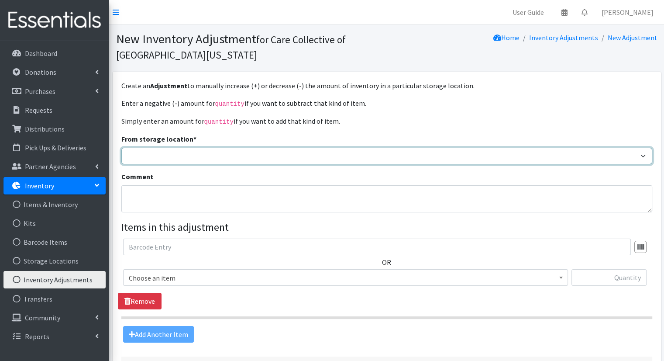
click at [220, 148] on select "Headquarters" at bounding box center [386, 156] width 531 height 17
select select "491"
click at [121, 148] on select "Headquarters" at bounding box center [386, 156] width 531 height 17
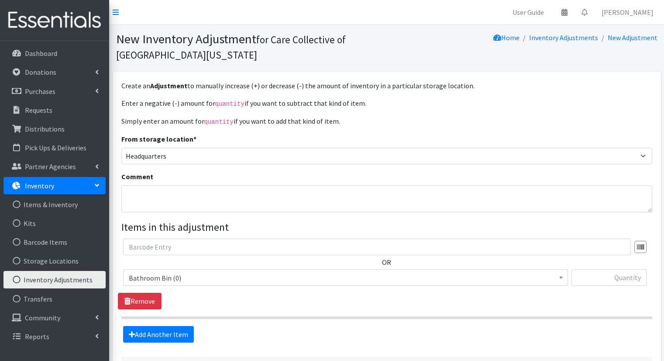
click at [465, 277] on span "Bathroom Bin (0)" at bounding box center [346, 278] width 434 height 12
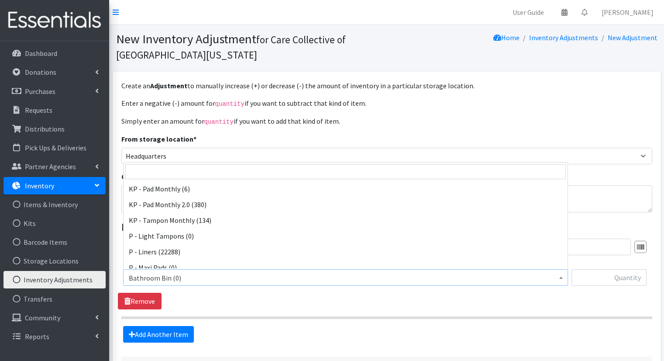
scroll to position [293, 0]
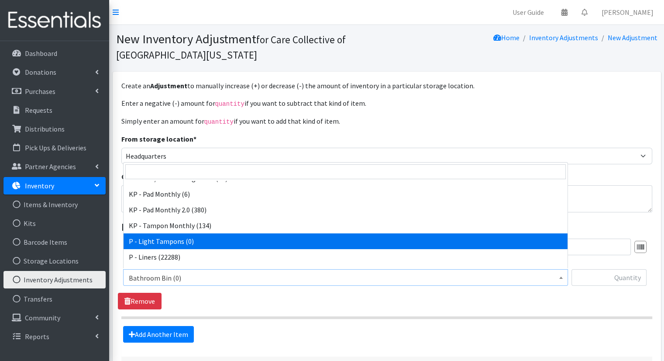
select select "15569"
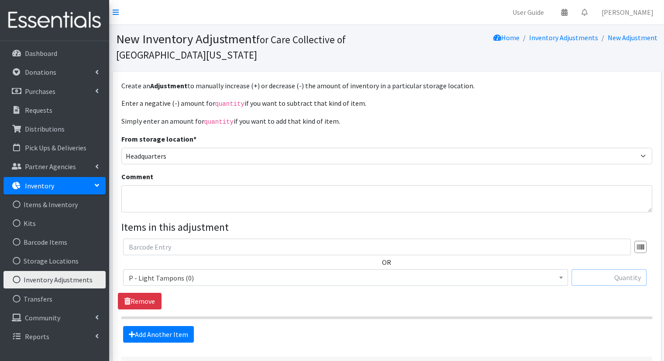
click at [609, 276] on input "text" at bounding box center [609, 277] width 75 height 17
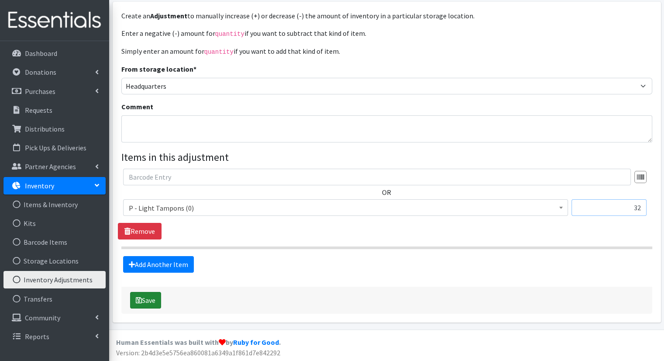
type input "32"
click at [151, 306] on button "Save" at bounding box center [145, 300] width 31 height 17
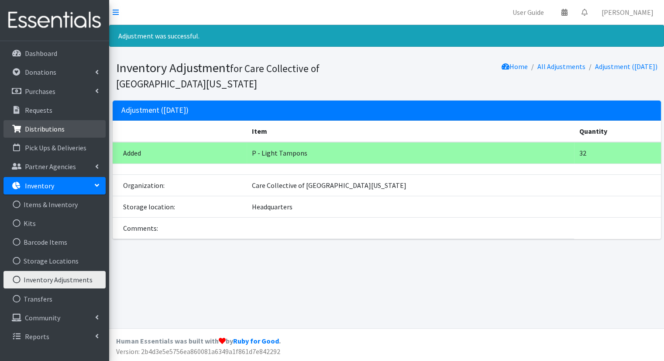
click at [69, 123] on link "Distributions" at bounding box center [54, 128] width 102 height 17
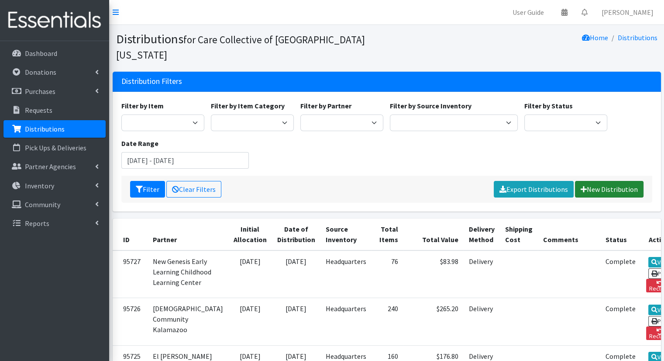
click at [631, 181] on link "New Distribution" at bounding box center [609, 189] width 69 height 17
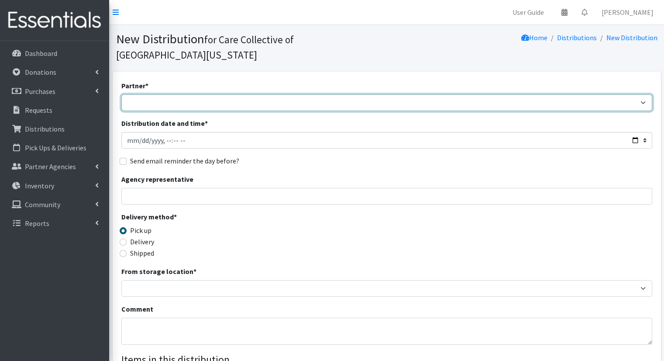
click at [431, 94] on select "African Community Kalamazoo Black Lives Matter Kzoo/BC Diaper Train Cares Sexua…" at bounding box center [386, 102] width 531 height 17
select select "7966"
click at [121, 94] on select "African Community Kalamazoo Black Lives Matter Kzoo/BC Diaper Train Cares Sexua…" at bounding box center [386, 102] width 531 height 17
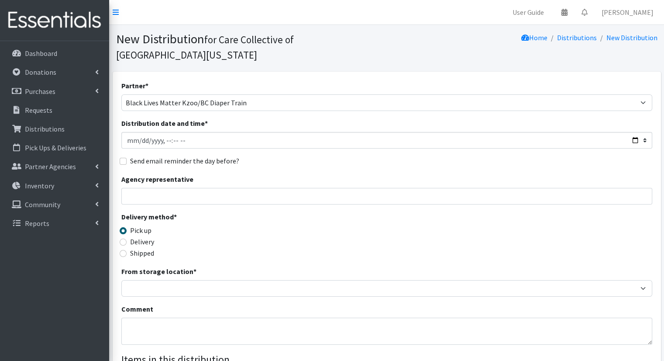
click at [524, 174] on div "Agency representative" at bounding box center [386, 189] width 531 height 31
click at [503, 192] on div "Partner * African Community Kalamazoo Black Lives Matter Kzoo/BC Diaper Train C…" at bounding box center [386, 279] width 531 height 398
click at [637, 132] on input "Distribution date and time *" at bounding box center [386, 140] width 531 height 17
type input "2025-09-02T09:00"
click at [326, 152] on div "Partner * African Community Kalamazoo Black Lives Matter Kzoo/BC Diaper Train C…" at bounding box center [386, 279] width 531 height 398
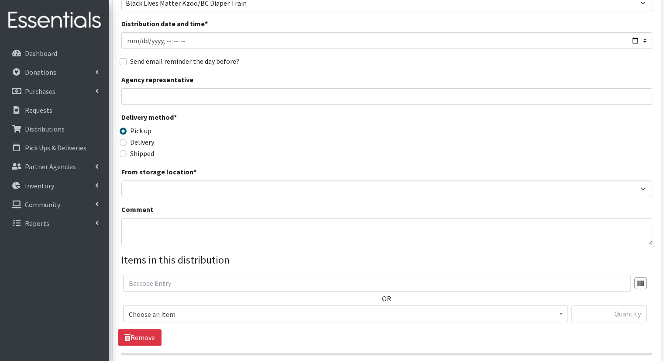
scroll to position [101, 0]
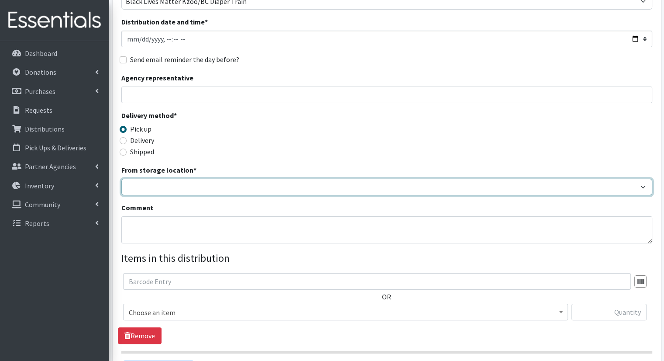
click at [576, 179] on select "Headquarters" at bounding box center [386, 187] width 531 height 17
select select "491"
click at [121, 179] on select "Headquarters" at bounding box center [386, 187] width 531 height 17
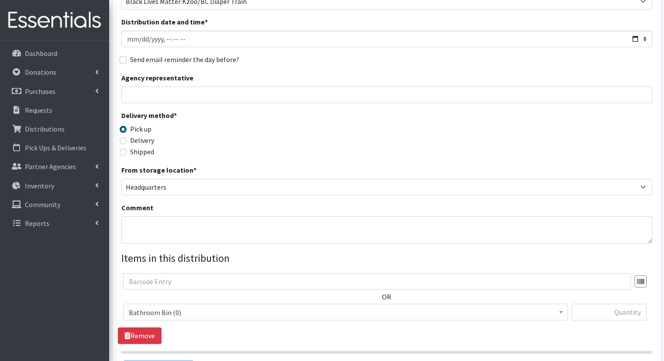
click at [588, 138] on div "Delivery method * Pick up Delivery Shipped Shipping cost" at bounding box center [386, 137] width 531 height 55
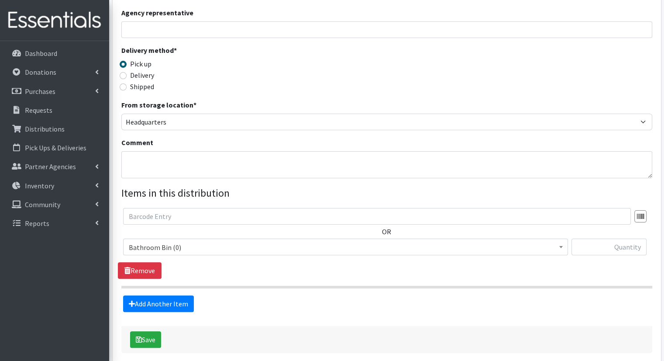
click at [560, 239] on span at bounding box center [561, 246] width 9 height 14
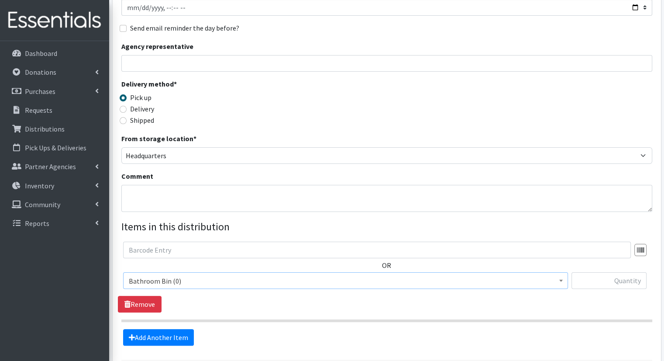
scroll to position [188, 0]
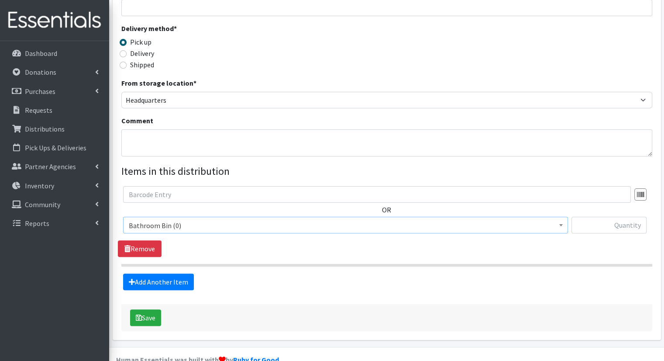
click at [522, 219] on span "Bathroom Bin (0)" at bounding box center [346, 225] width 434 height 12
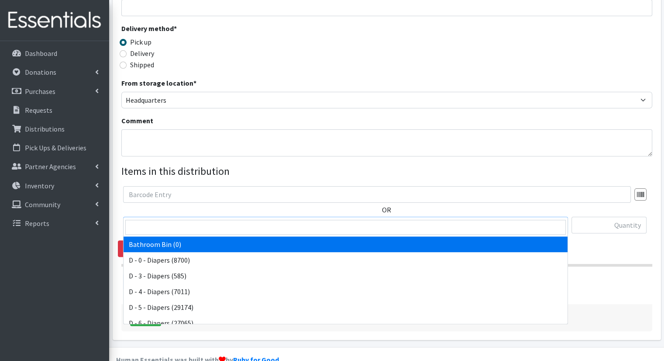
click at [522, 219] on span "Bathroom Bin (0)" at bounding box center [346, 225] width 434 height 12
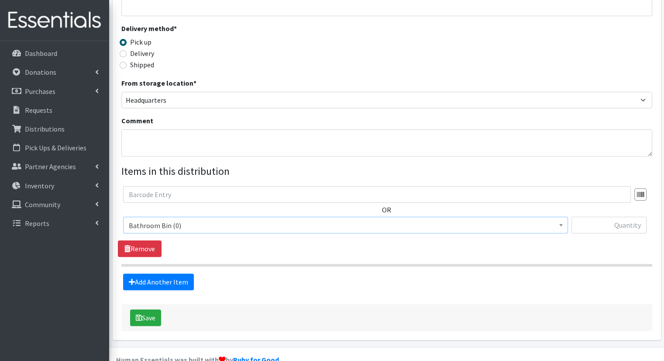
click at [522, 219] on span "Bathroom Bin (0)" at bounding box center [346, 225] width 434 height 12
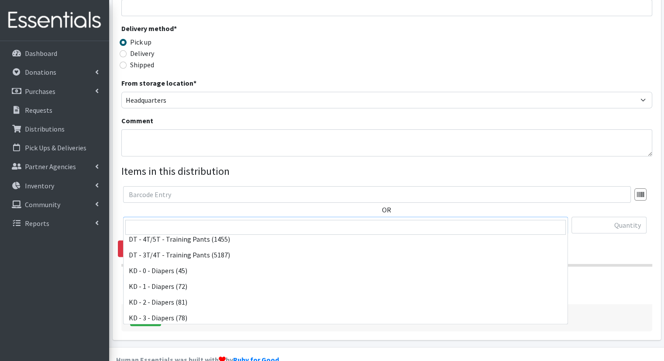
scroll to position [144, 0]
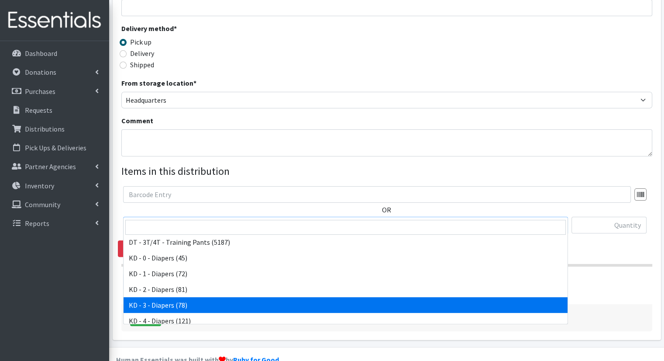
select select "15499"
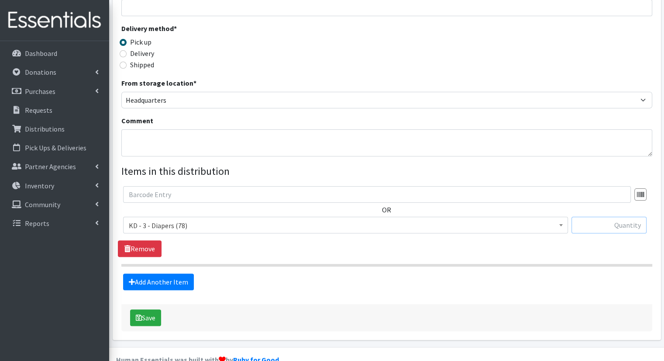
click at [626, 217] on input "text" at bounding box center [609, 225] width 75 height 17
type input "4"
click at [178, 273] on link "Add Another Item" at bounding box center [158, 281] width 71 height 17
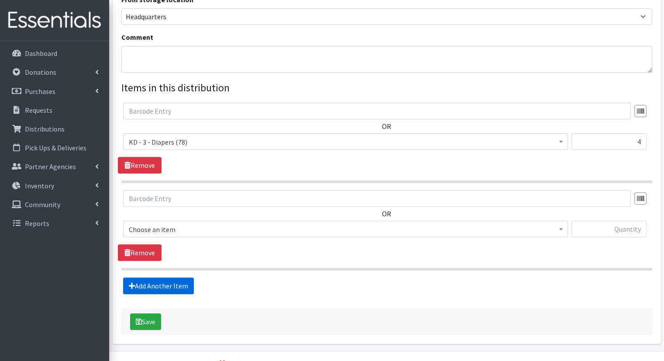
scroll to position [278, 0]
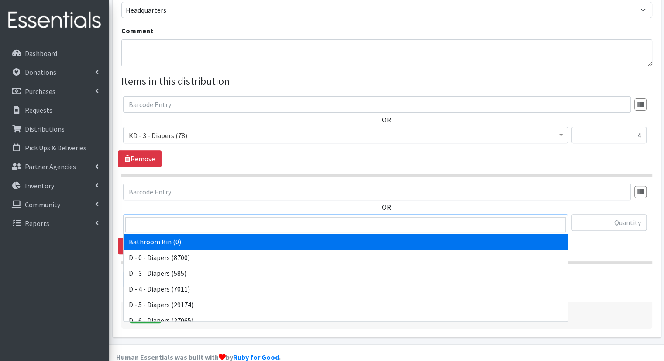
click at [306, 217] on span "Bathroom Bin (0)" at bounding box center [346, 223] width 434 height 12
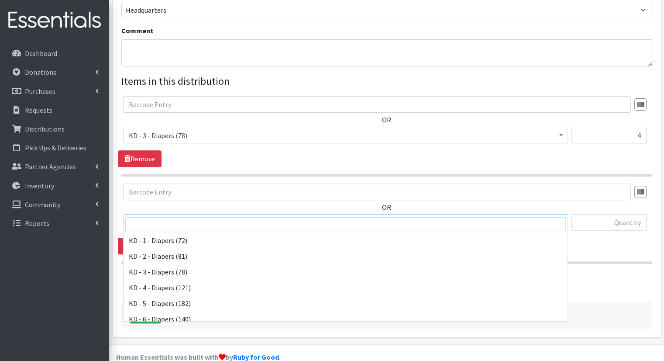
scroll to position [179, 0]
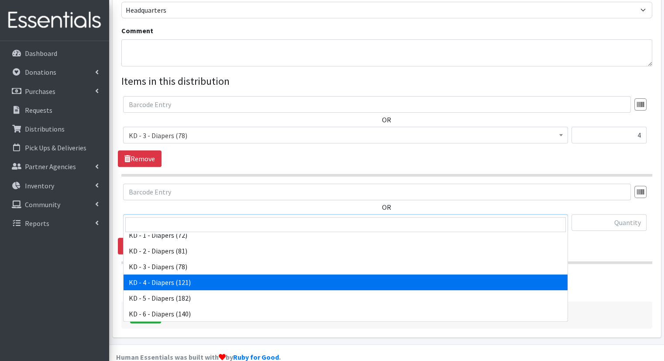
select select "15500"
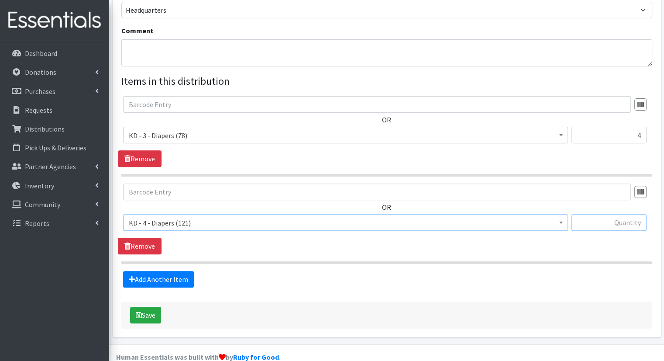
click at [614, 214] on input "text" at bounding box center [609, 222] width 75 height 17
type input "12"
click at [186, 271] on link "Add Another Item" at bounding box center [158, 279] width 71 height 17
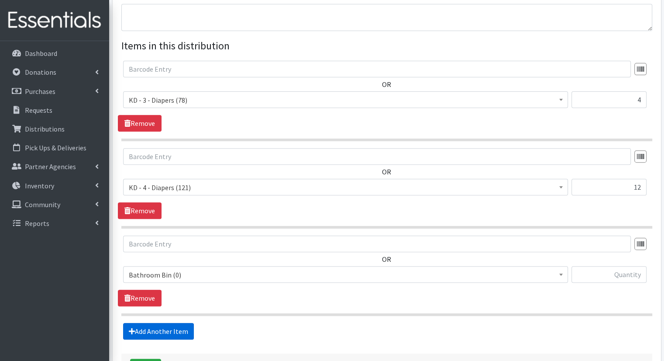
scroll to position [365, 0]
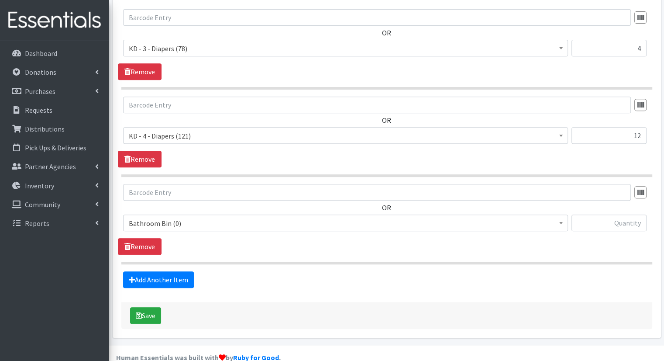
click at [276, 214] on span "Bathroom Bin (0)" at bounding box center [345, 222] width 445 height 17
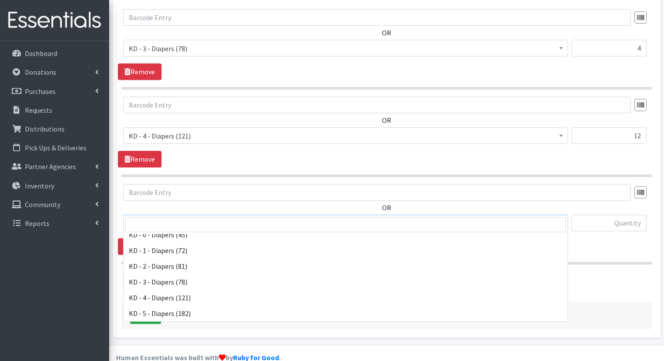
scroll to position [177, 0]
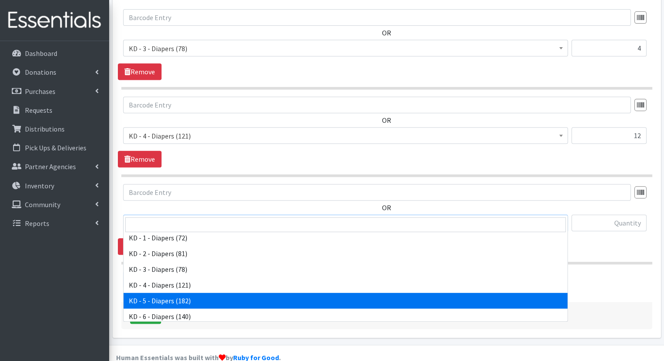
select select "15501"
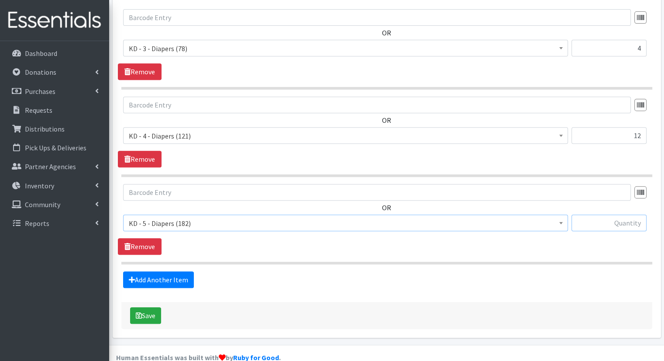
click at [642, 214] on input "text" at bounding box center [609, 222] width 75 height 17
type input "11"
click at [173, 271] on link "Add Another Item" at bounding box center [158, 279] width 71 height 17
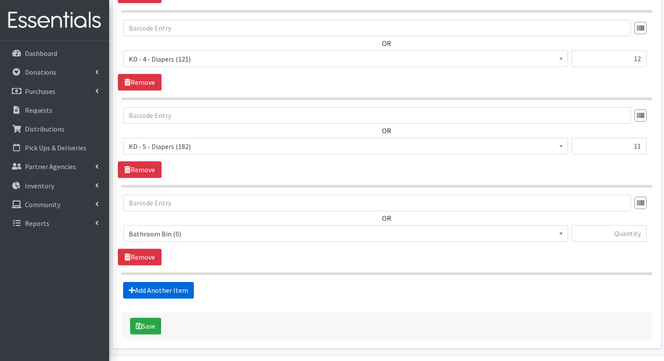
scroll to position [452, 0]
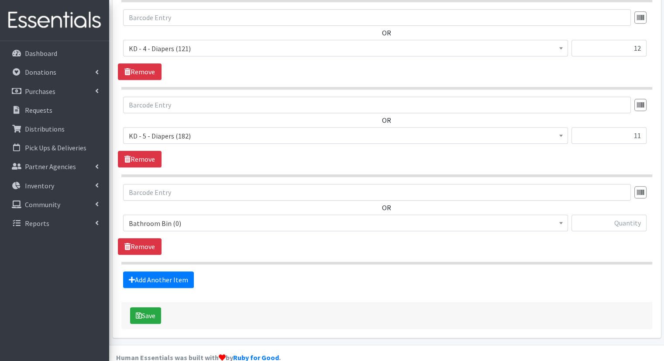
click at [263, 217] on span "Bathroom Bin (0) D - 0 - Diapers (8700) D - 3 - Diapers (585) D - 4 - Diapers (…" at bounding box center [345, 226] width 445 height 24
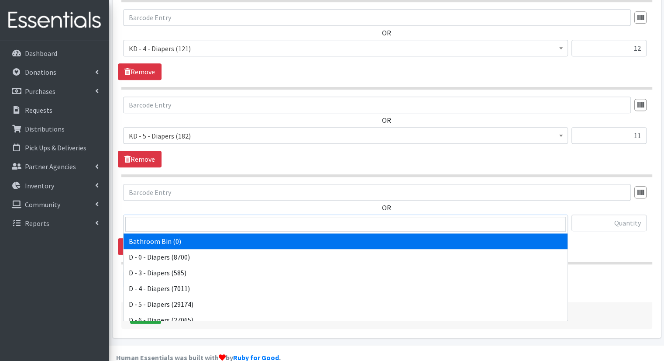
click at [417, 217] on span "Bathroom Bin (0)" at bounding box center [346, 223] width 434 height 12
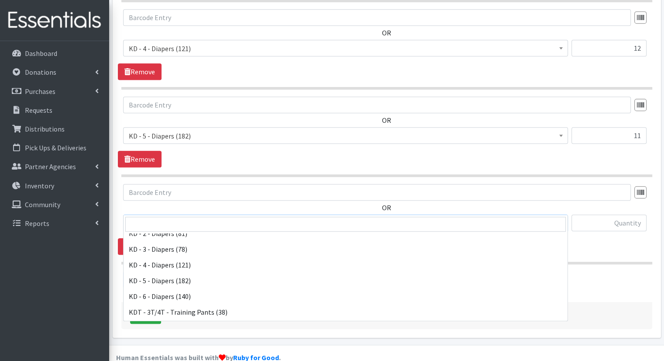
scroll to position [202, 0]
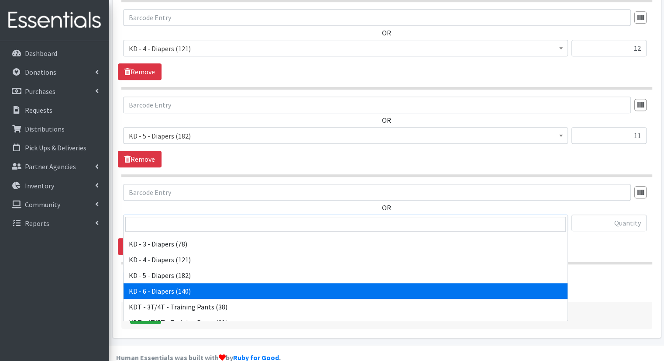
select select "15502"
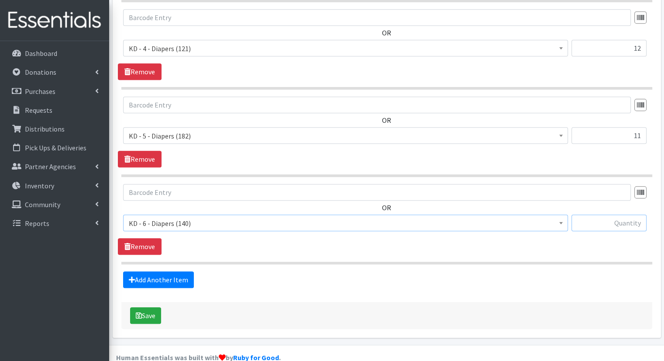
click at [611, 214] on input "text" at bounding box center [609, 222] width 75 height 17
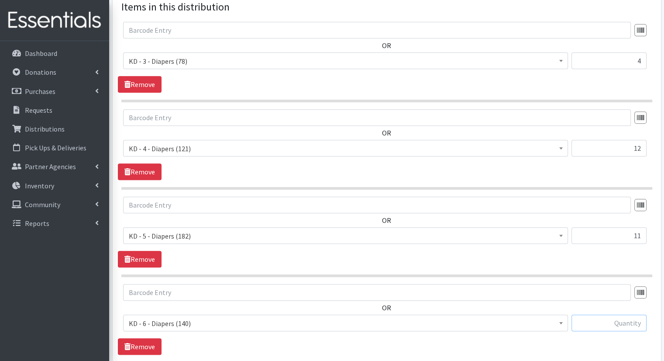
scroll to position [353, 0]
drag, startPoint x: 621, startPoint y: 135, endPoint x: 638, endPoint y: 135, distance: 17.1
click at [638, 139] on input "12" at bounding box center [609, 147] width 75 height 17
drag, startPoint x: 644, startPoint y: 135, endPoint x: 627, endPoint y: 133, distance: 17.1
click at [627, 139] on input "12" at bounding box center [609, 147] width 75 height 17
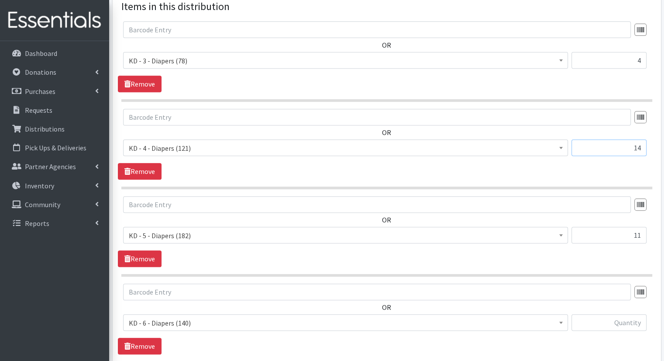
type input "14"
click at [628, 227] on input "11" at bounding box center [609, 235] width 75 height 17
drag, startPoint x: 628, startPoint y: 219, endPoint x: 658, endPoint y: 221, distance: 29.3
click at [658, 221] on div "Partner * African Community Kalamazoo Black Lives Matter Kzoo/BC Diaper Train C…" at bounding box center [387, 78] width 549 height 718
type input "13"
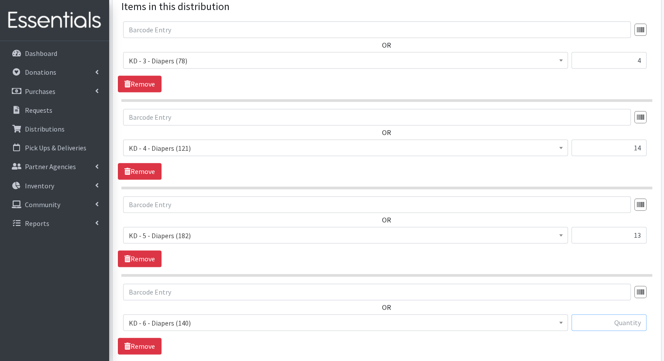
click at [583, 314] on input "text" at bounding box center [609, 322] width 75 height 17
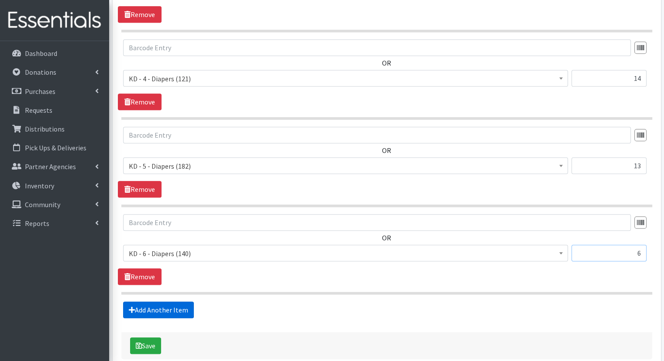
type input "6"
click at [187, 301] on link "Add Another Item" at bounding box center [158, 309] width 71 height 17
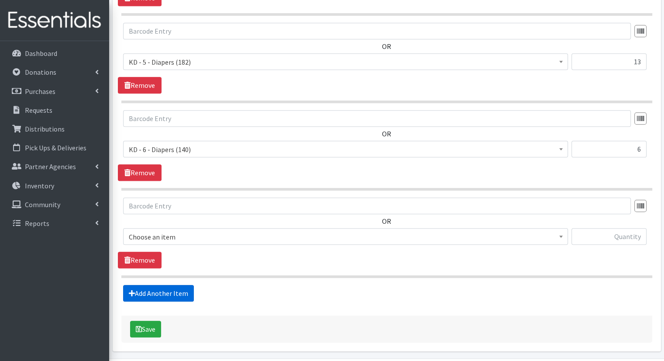
scroll to position [540, 0]
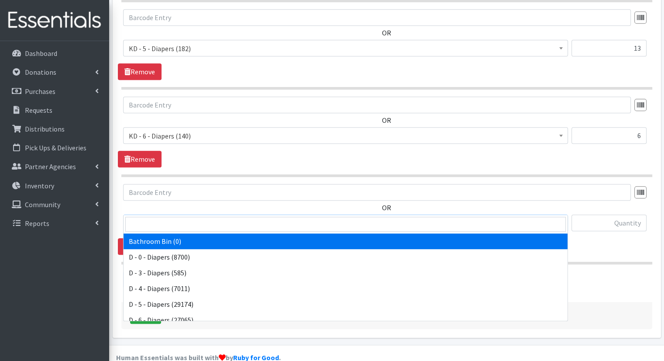
click at [426, 217] on span "Bathroom Bin (0)" at bounding box center [346, 223] width 434 height 12
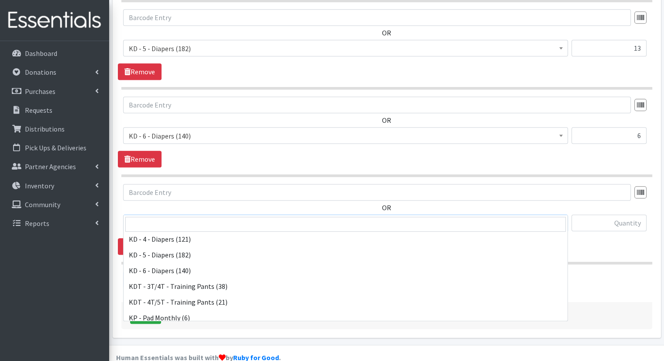
scroll to position [228, 0]
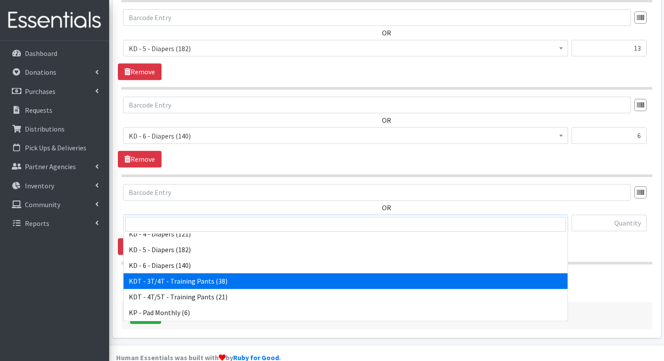
select select "15506"
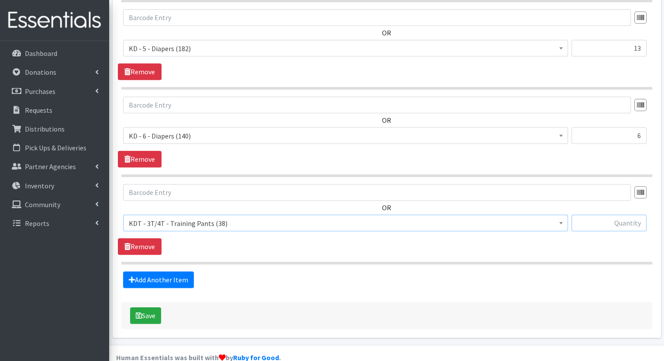
click at [590, 214] on input "text" at bounding box center [609, 222] width 75 height 17
type input "1"
click at [172, 271] on link "Add Another Item" at bounding box center [158, 279] width 71 height 17
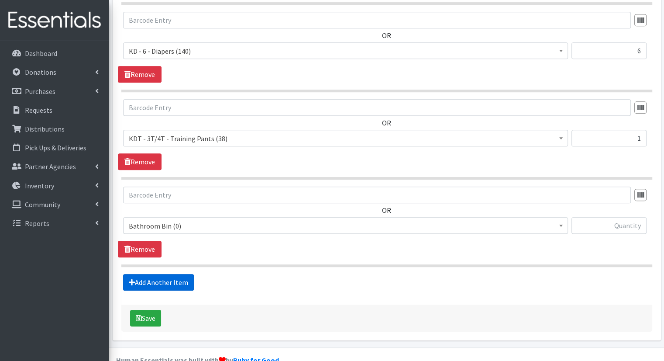
scroll to position [627, 0]
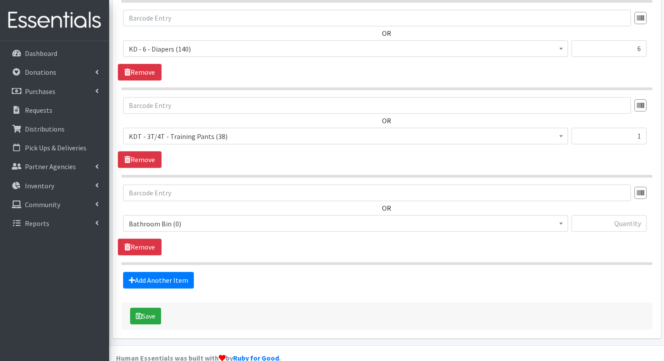
click at [267, 217] on span "Bathroom Bin (0)" at bounding box center [346, 223] width 434 height 12
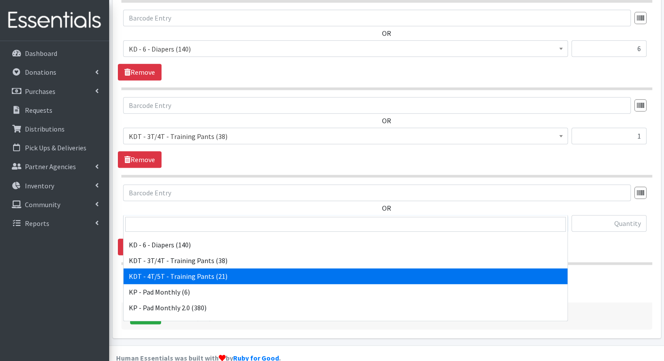
scroll to position [240, 0]
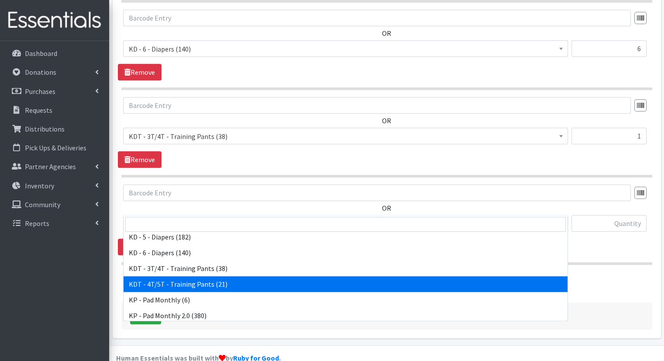
select select "15507"
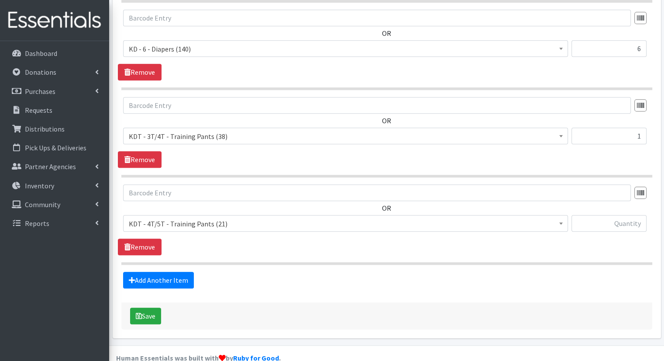
click at [609, 217] on div at bounding box center [609, 227] width 75 height 24
click at [607, 217] on div at bounding box center [609, 227] width 75 height 24
click at [606, 215] on input "text" at bounding box center [609, 223] width 75 height 17
type input "10"
click at [173, 272] on link "Add Another Item" at bounding box center [158, 280] width 71 height 17
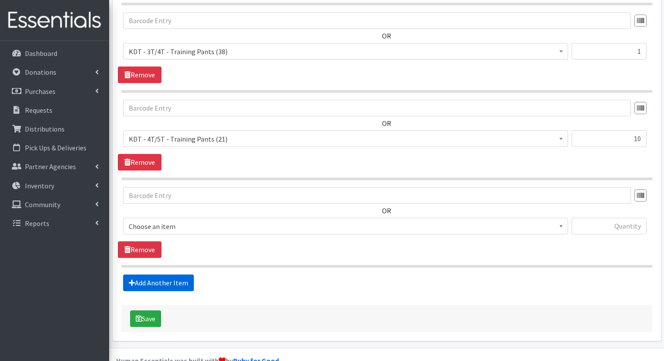
scroll to position [714, 0]
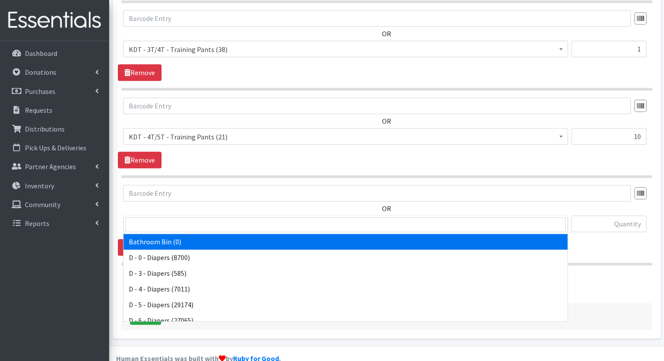
click at [437, 218] on span "Bathroom Bin (0)" at bounding box center [346, 224] width 434 height 12
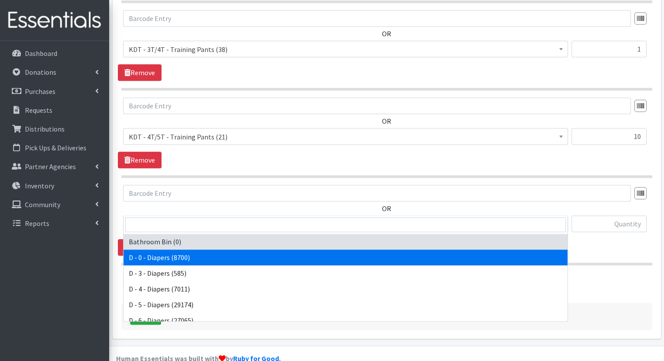
scroll to position [431, 0]
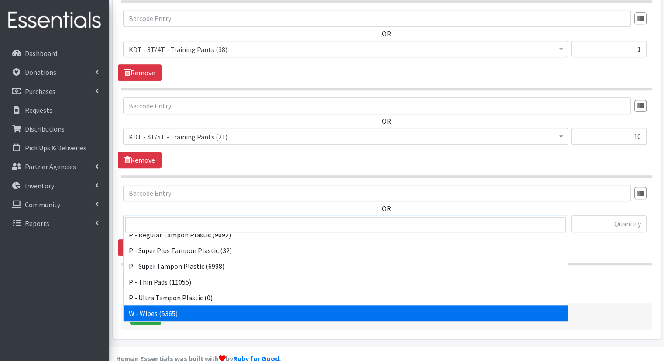
select select "15495"
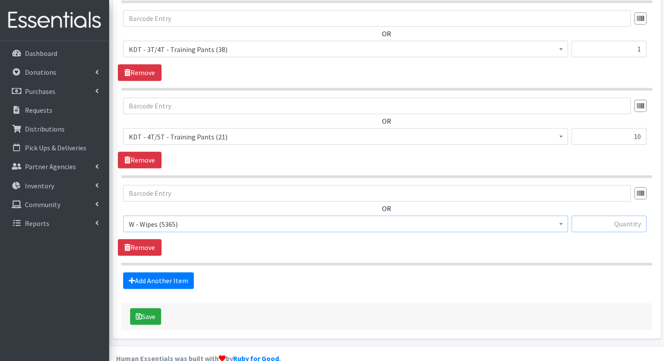
click at [592, 215] on input "text" at bounding box center [609, 223] width 75 height 17
type input "27"
click at [154, 308] on button "Save" at bounding box center [145, 316] width 31 height 17
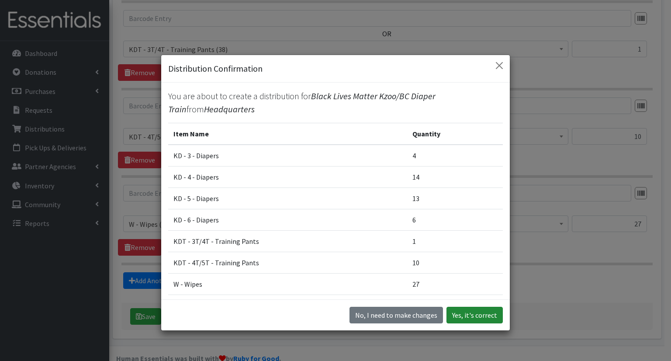
click at [494, 319] on button "Yes, it's correct" at bounding box center [474, 315] width 56 height 17
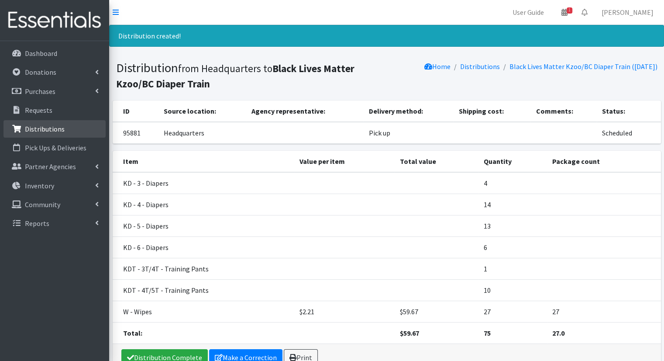
click at [41, 137] on link "Distributions" at bounding box center [54, 128] width 102 height 17
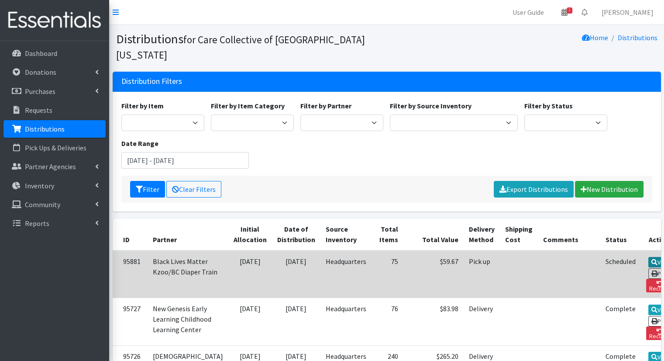
click at [649, 257] on link "View" at bounding box center [661, 262] width 25 height 10
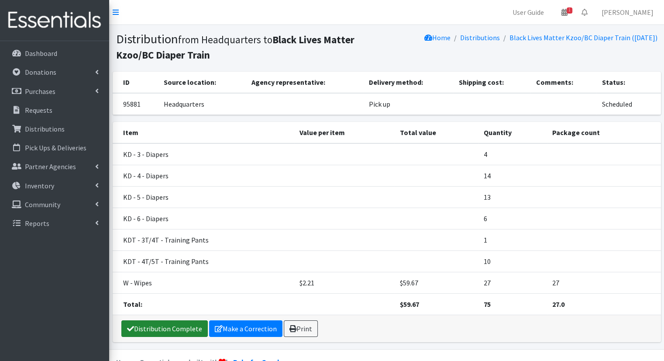
click at [180, 328] on link "Distribution Complete" at bounding box center [164, 328] width 86 height 17
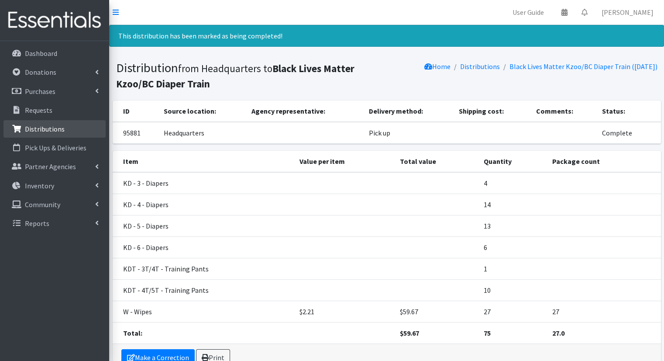
click at [55, 126] on p "Distributions" at bounding box center [45, 128] width 40 height 9
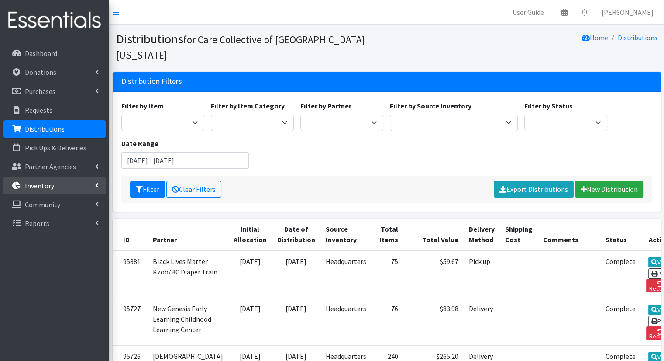
click at [88, 190] on link "Inventory" at bounding box center [54, 185] width 102 height 17
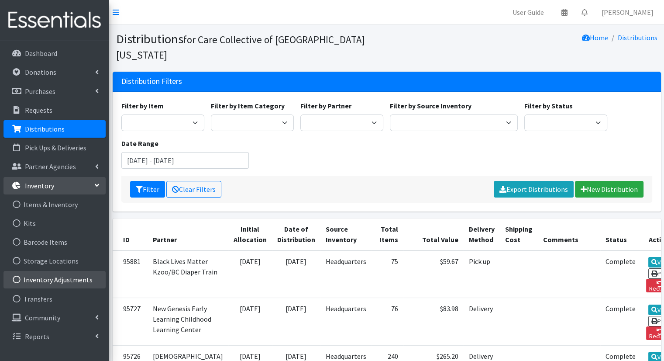
click at [80, 276] on link "Inventory Adjustments" at bounding box center [54, 279] width 102 height 17
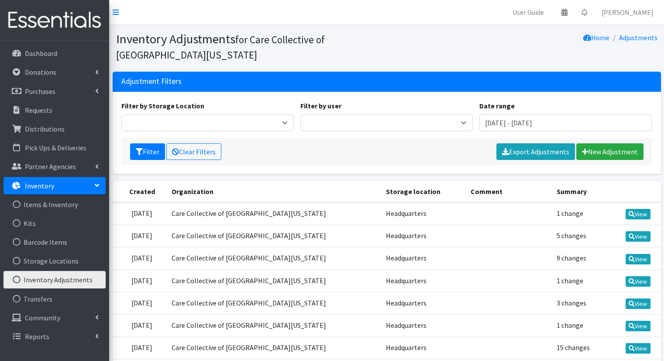
click at [78, 281] on link "Inventory Adjustments" at bounding box center [54, 279] width 102 height 17
click at [633, 234] on icon at bounding box center [632, 236] width 6 height 6
drag, startPoint x: 524, startPoint y: 242, endPoint x: 459, endPoint y: 238, distance: 64.8
click at [466, 238] on td at bounding box center [509, 236] width 86 height 22
drag, startPoint x: 459, startPoint y: 238, endPoint x: 385, endPoint y: 239, distance: 74.7
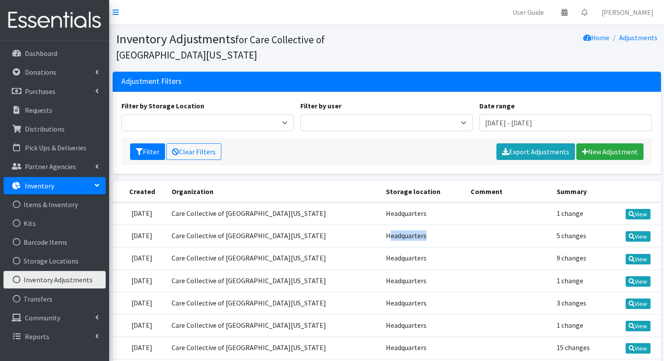
click at [385, 239] on tr "September 2, 2025 Care Collective of Southwest Michigan Headquarters 5 changes …" at bounding box center [387, 236] width 549 height 22
click at [385, 239] on td "Headquarters" at bounding box center [423, 236] width 85 height 22
click at [631, 217] on link "View" at bounding box center [638, 214] width 25 height 10
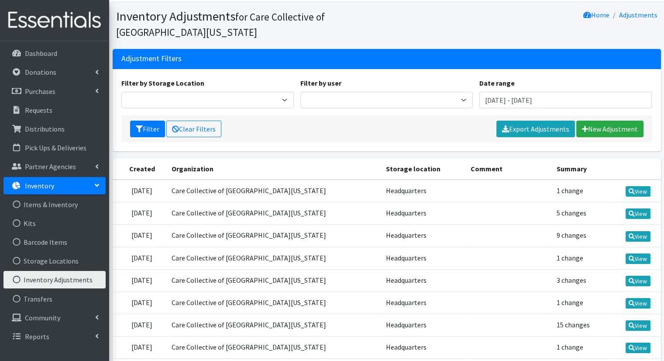
scroll to position [23, 0]
drag, startPoint x: 394, startPoint y: 192, endPoint x: 344, endPoint y: 197, distance: 50.0
click at [344, 197] on tr "September 2, 2025 Care Collective of Southwest Michigan Headquarters 1 change V…" at bounding box center [387, 190] width 549 height 23
click at [636, 191] on link "View" at bounding box center [638, 191] width 25 height 10
click at [452, 203] on td "Headquarters" at bounding box center [423, 213] width 85 height 22
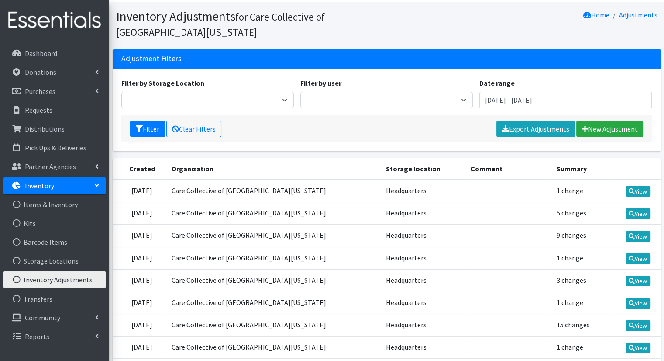
scroll to position [0, 0]
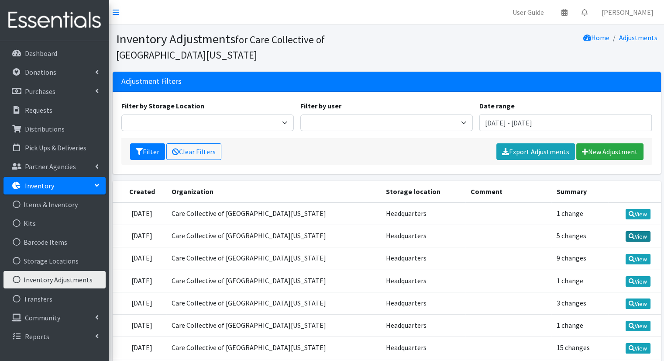
click at [643, 235] on link "View" at bounding box center [638, 236] width 25 height 10
click at [642, 209] on link "View" at bounding box center [638, 214] width 25 height 10
click at [611, 152] on link "New Adjustment" at bounding box center [609, 151] width 67 height 17
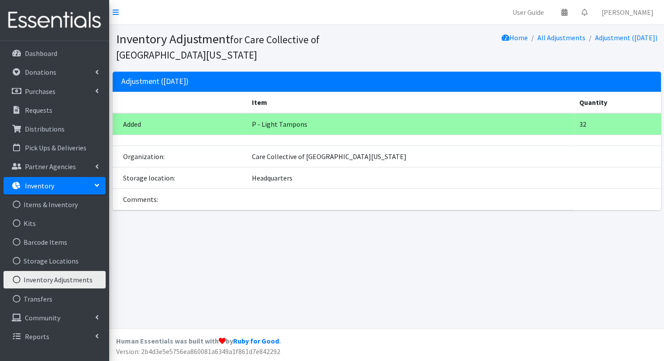
click at [308, 133] on td "P - Light Tampons" at bounding box center [411, 124] width 328 height 22
click at [311, 164] on td "Care Collective of [GEOGRAPHIC_DATA][US_STATE]" at bounding box center [411, 156] width 328 height 21
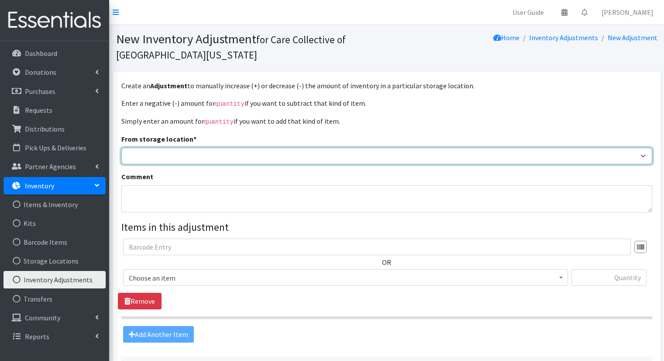
click at [297, 153] on select "Headquarters" at bounding box center [386, 156] width 531 height 17
select select "491"
click at [121, 148] on select "Headquarters" at bounding box center [386, 156] width 531 height 17
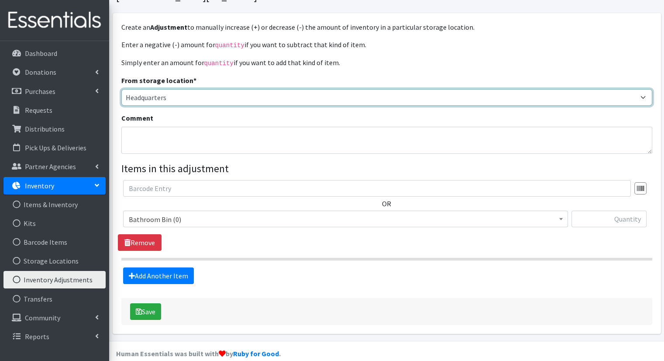
scroll to position [70, 0]
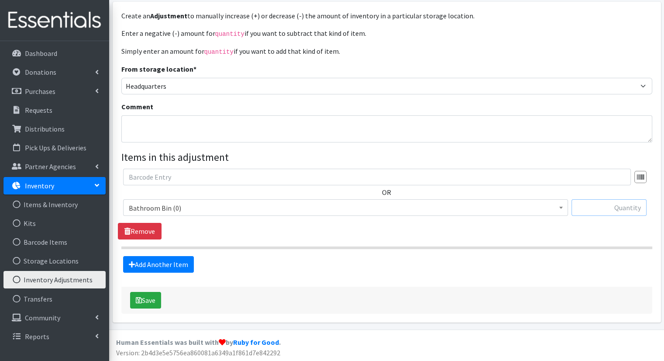
click at [626, 203] on input "text" at bounding box center [609, 207] width 75 height 17
type input "-"
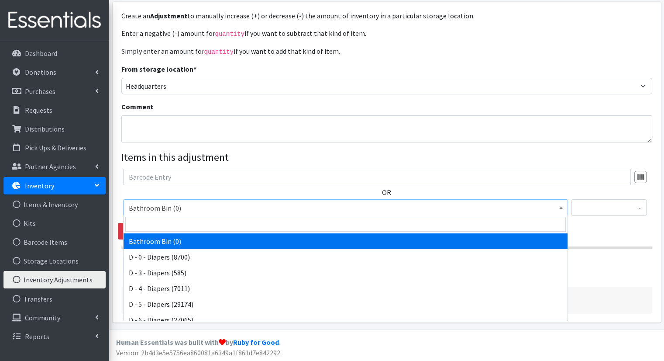
click at [544, 207] on span "Bathroom Bin (0)" at bounding box center [346, 208] width 434 height 12
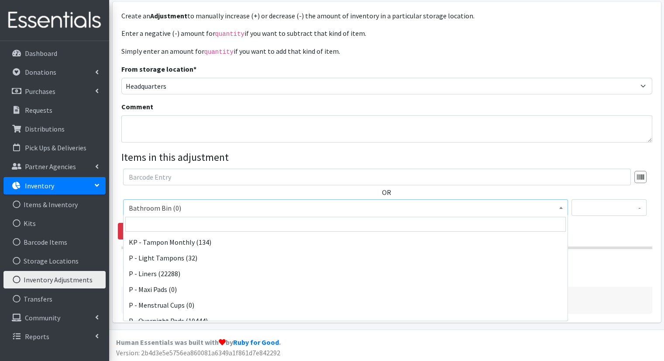
scroll to position [327, 0]
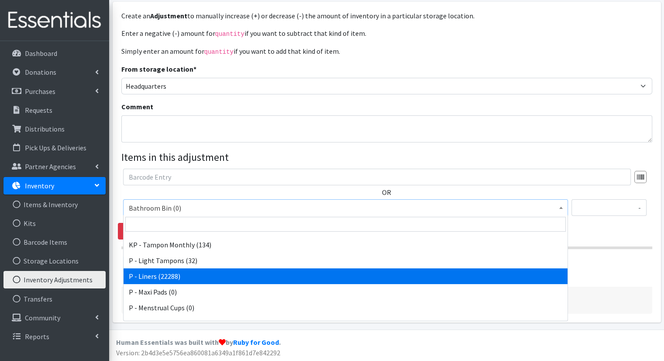
select select "15493"
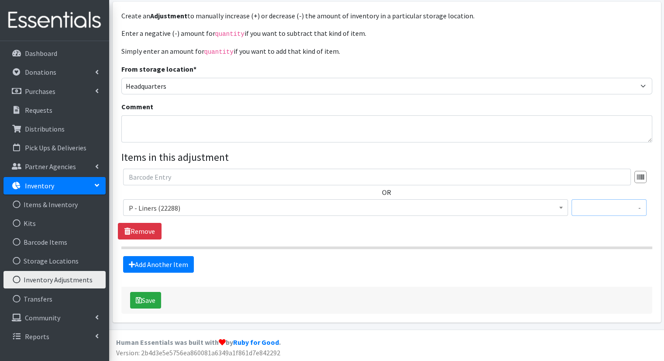
click at [641, 208] on input "-" at bounding box center [609, 207] width 75 height 17
type input "-914"
click at [179, 263] on link "Add Another Item" at bounding box center [158, 264] width 71 height 17
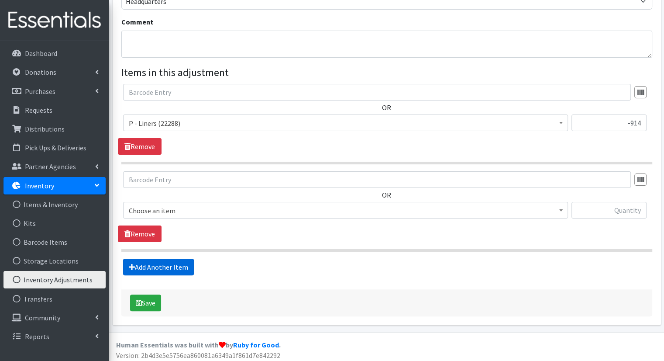
scroll to position [157, 0]
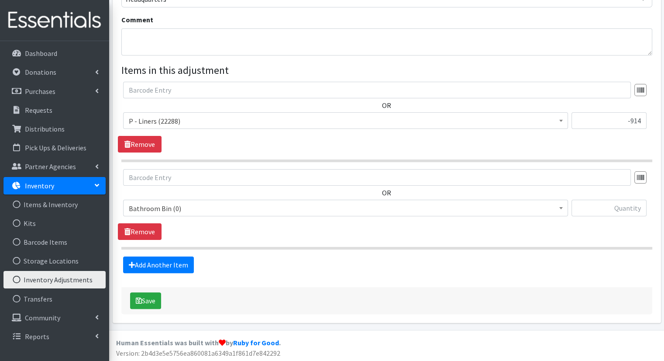
click at [276, 211] on span "Bathroom Bin (0)" at bounding box center [346, 208] width 434 height 12
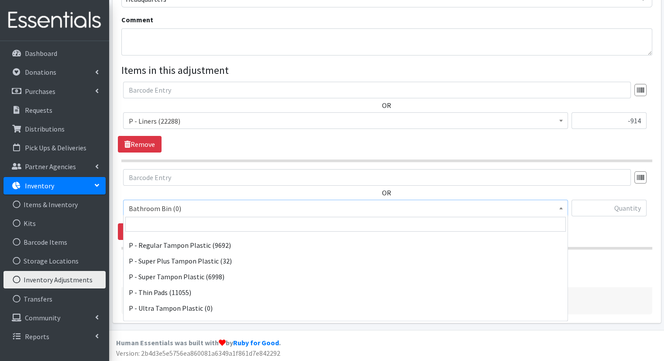
scroll to position [423, 0]
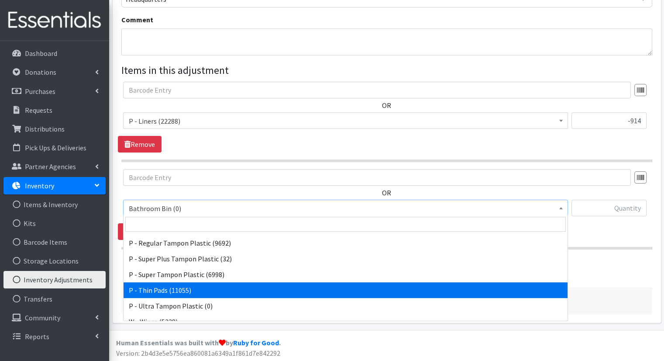
select select "15492"
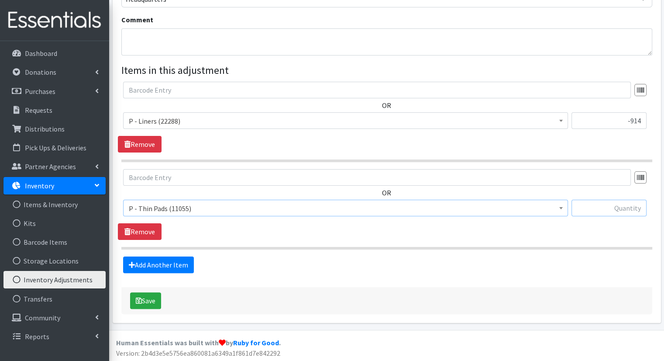
click at [630, 206] on input "text" at bounding box center [609, 208] width 75 height 17
type input "-164"
click at [188, 261] on link "Add Another Item" at bounding box center [158, 264] width 71 height 17
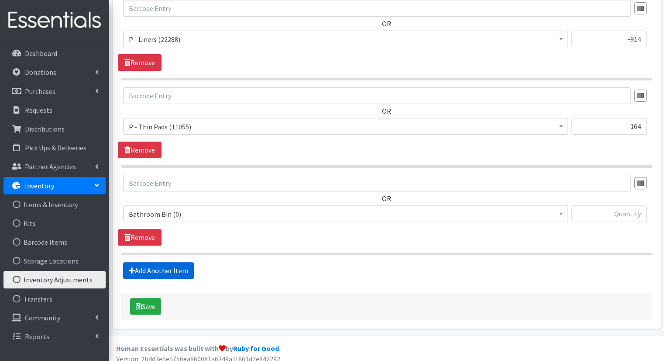
scroll to position [244, 0]
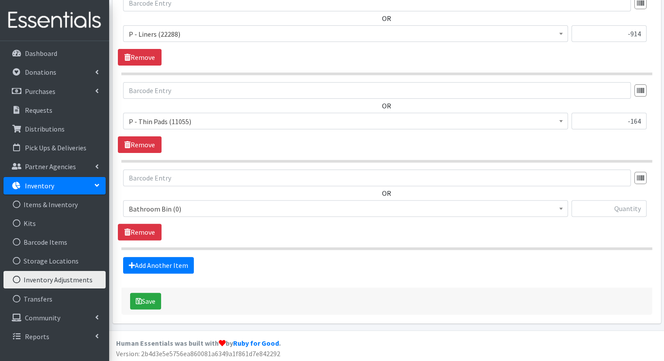
click at [299, 203] on span "Bathroom Bin (0)" at bounding box center [346, 209] width 434 height 12
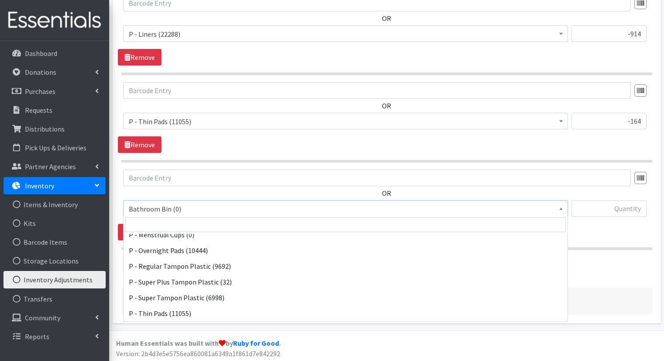
scroll to position [413, 0]
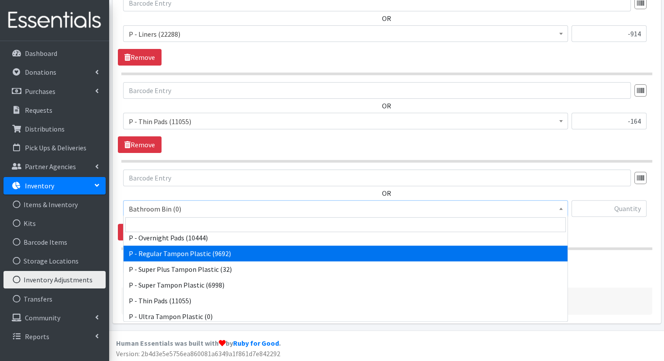
select select "15490"
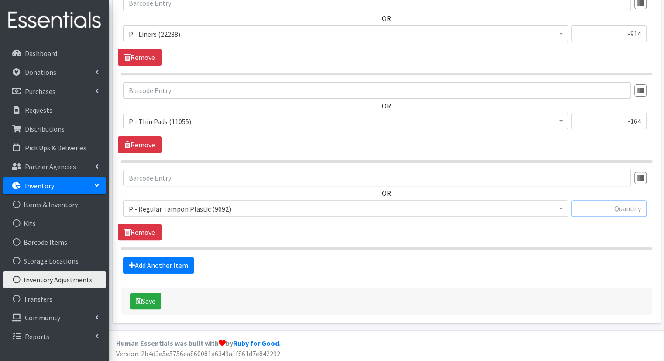
click at [638, 208] on input "text" at bounding box center [609, 208] width 75 height 17
type input "-48"
click at [193, 257] on div "Add Another Item" at bounding box center [387, 265] width 538 height 17
click at [189, 257] on link "Add Another Item" at bounding box center [158, 265] width 71 height 17
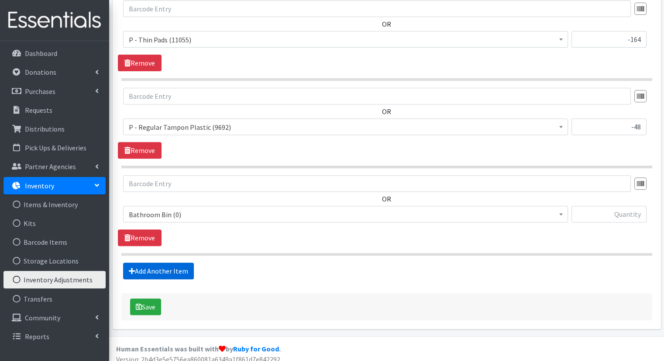
scroll to position [331, 0]
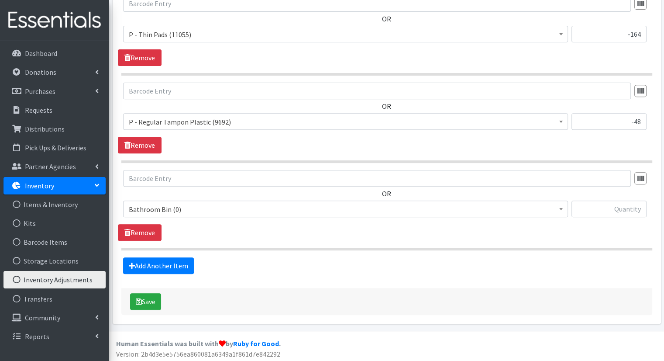
click at [272, 210] on span "Bathroom Bin (0)" at bounding box center [346, 209] width 434 height 12
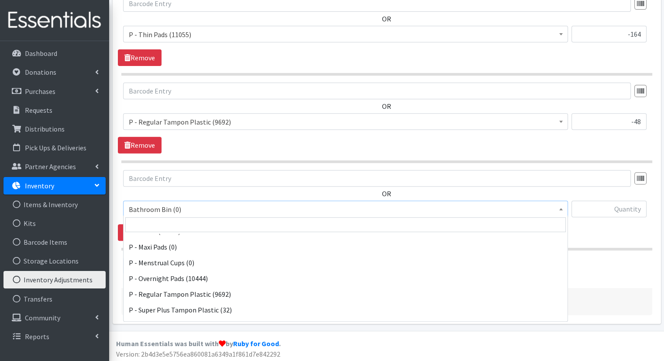
scroll to position [431, 0]
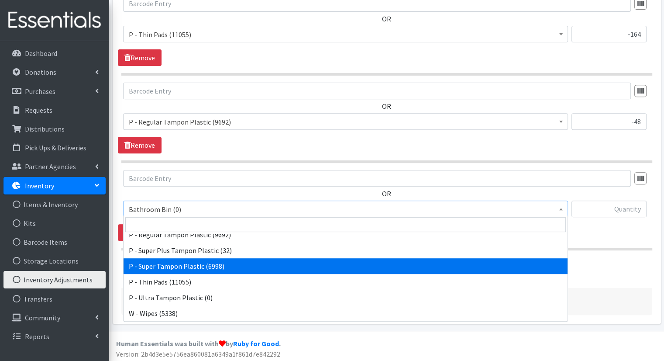
select select "15491"
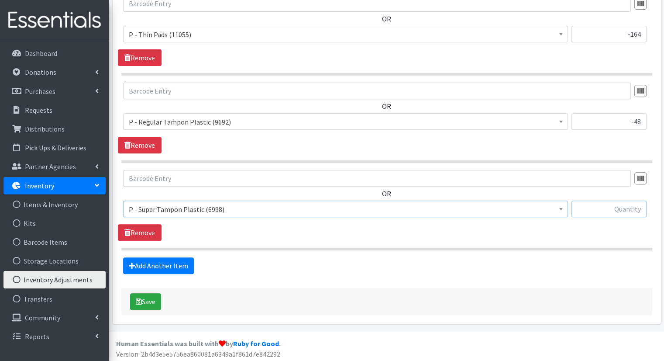
click at [611, 213] on input "text" at bounding box center [609, 208] width 75 height 17
type input "-48"
click at [158, 262] on link "Add Another Item" at bounding box center [158, 265] width 71 height 17
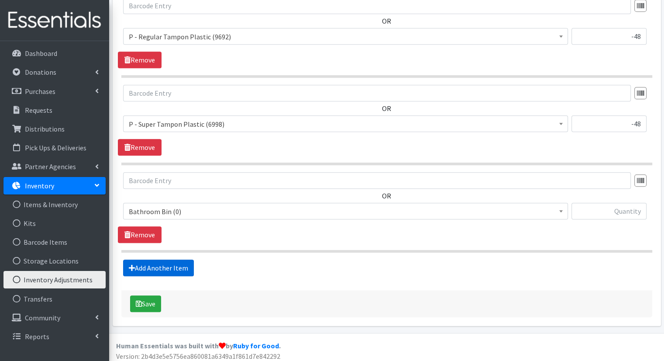
scroll to position [418, 0]
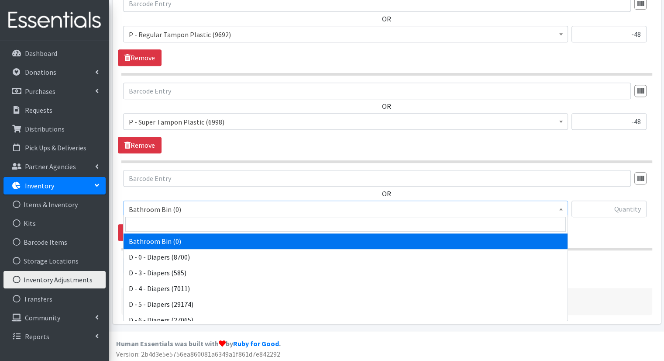
click at [258, 211] on span "Bathroom Bin (0)" at bounding box center [346, 209] width 434 height 12
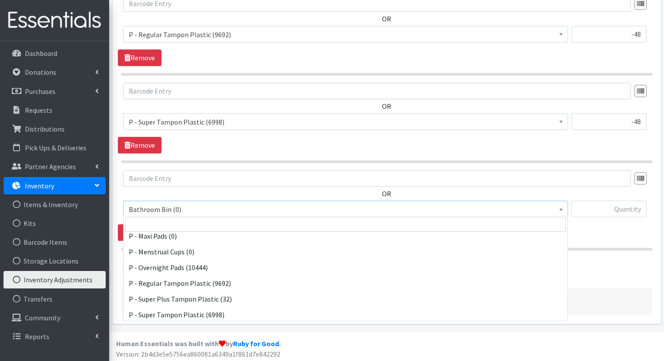
scroll to position [395, 0]
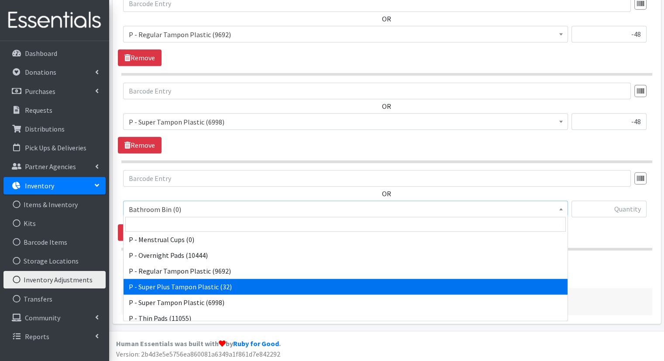
select select "15560"
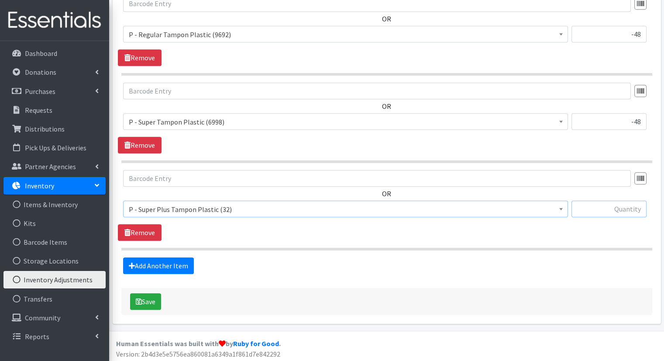
click at [628, 210] on input "text" at bounding box center [609, 208] width 75 height 17
type input "-32"
click at [186, 261] on link "Add Another Item" at bounding box center [158, 265] width 71 height 17
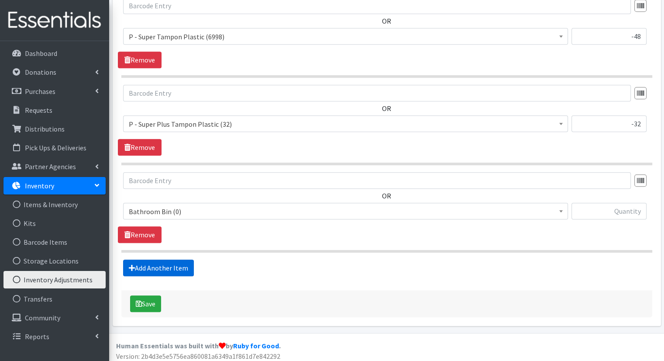
scroll to position [505, 0]
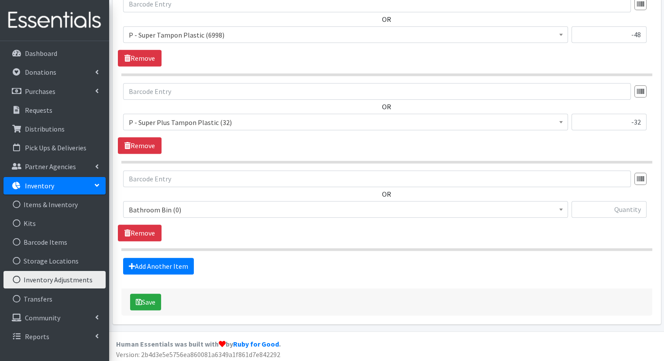
click at [346, 215] on span "Bathroom Bin (0) D - 0 - Diapers (8700) D - 3 - Diapers (585) D - 4 - Diapers (…" at bounding box center [345, 213] width 445 height 24
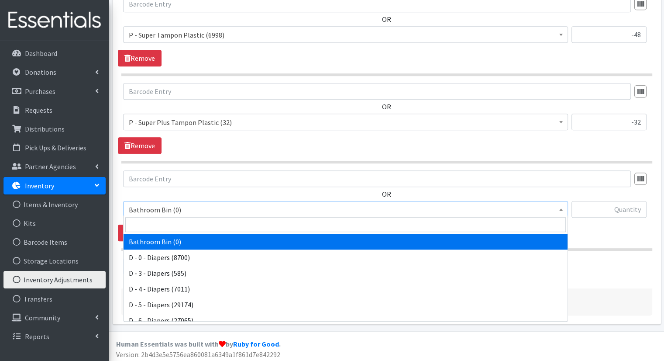
click at [348, 209] on span "Bathroom Bin (0)" at bounding box center [346, 210] width 434 height 12
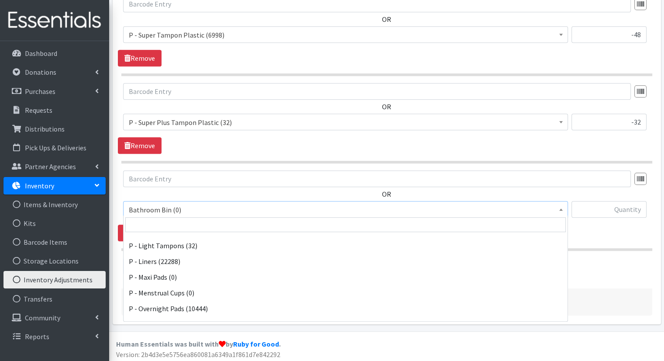
scroll to position [347, 0]
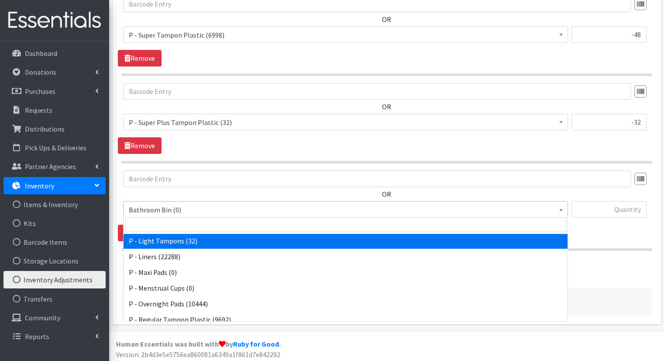
select select "15569"
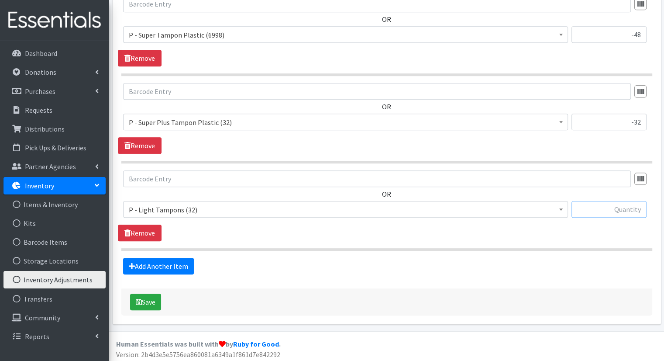
click at [606, 212] on input "text" at bounding box center [609, 209] width 75 height 17
type input "-32"
click at [152, 296] on button "Save" at bounding box center [145, 301] width 31 height 17
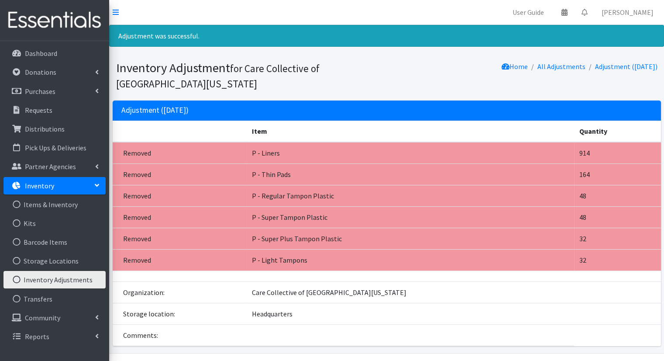
scroll to position [24, 0]
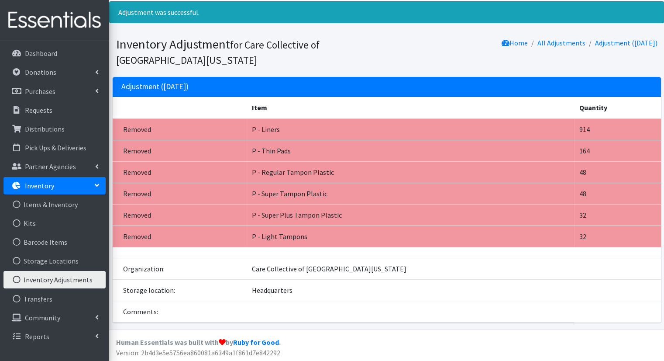
click at [76, 279] on link "Inventory Adjustments" at bounding box center [54, 279] width 102 height 17
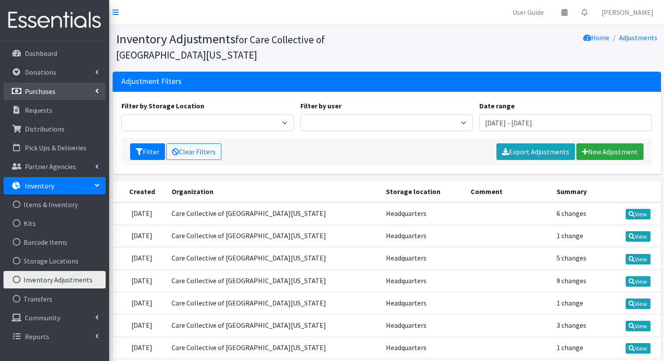
click at [89, 95] on link "Purchases" at bounding box center [54, 91] width 102 height 17
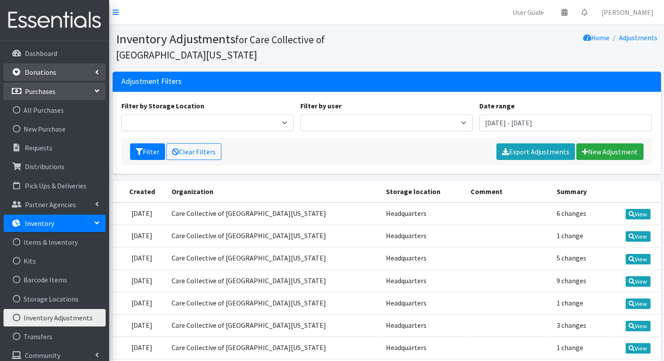
click at [86, 78] on link "Donations" at bounding box center [54, 71] width 102 height 17
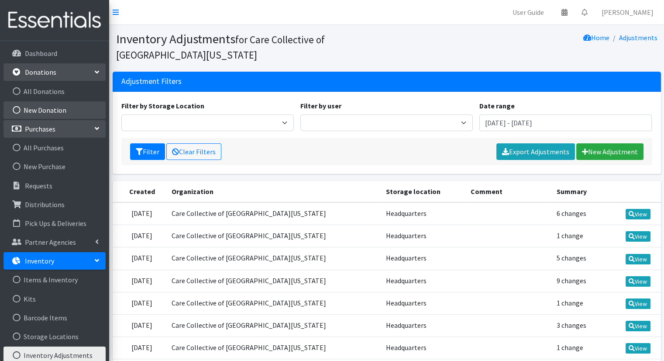
click at [77, 114] on link "New Donation" at bounding box center [54, 109] width 102 height 17
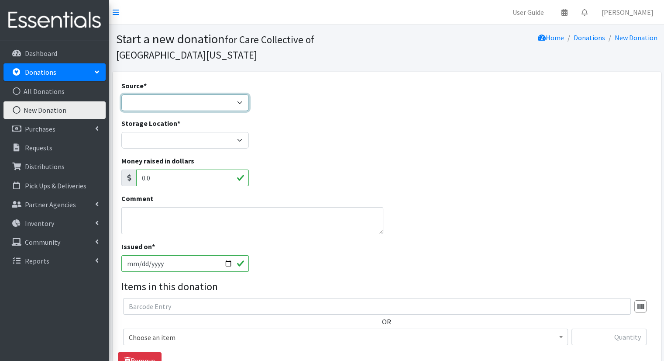
click at [183, 100] on select "Product Drive Manufacturer Donation Site Misc. Donation" at bounding box center [185, 102] width 128 height 17
select select "Misc. Donation"
click at [121, 94] on select "Product Drive Manufacturer Donation Site Misc. Donation" at bounding box center [185, 102] width 128 height 17
click at [215, 214] on textarea "Comment" at bounding box center [252, 220] width 262 height 27
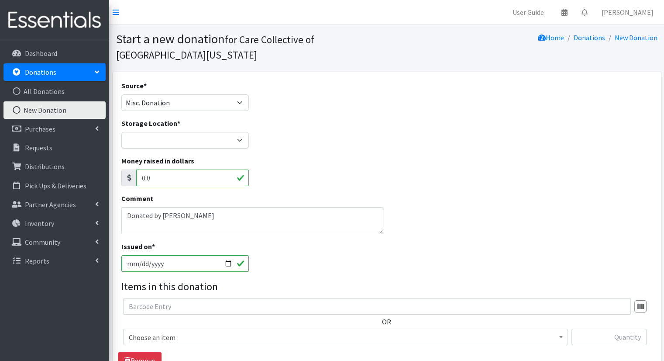
click at [417, 167] on div "Money raised in dollars 0.0" at bounding box center [387, 174] width 538 height 38
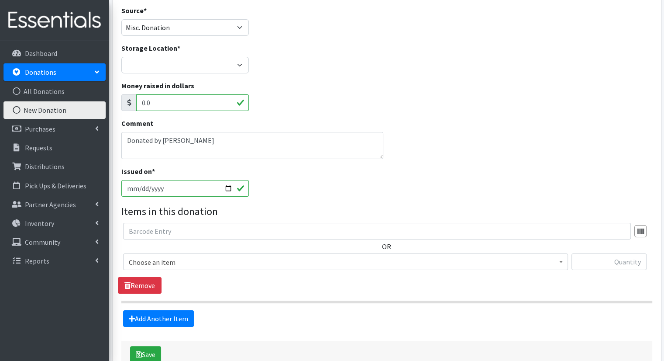
scroll to position [84, 0]
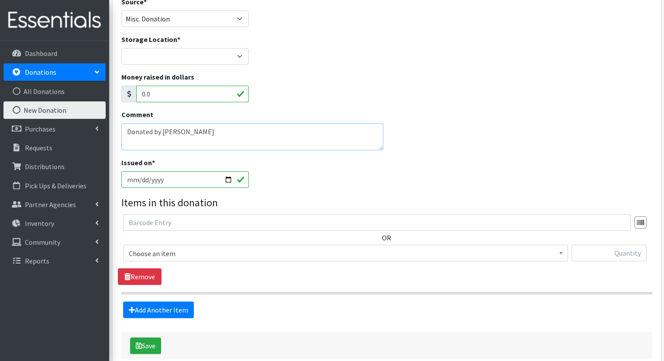
click at [177, 133] on textarea "Donated by [PERSON_NAME]" at bounding box center [252, 136] width 262 height 27
type textarea "Donated by [PERSON_NAME]"
click at [366, 257] on span "Choose an item" at bounding box center [346, 253] width 434 height 12
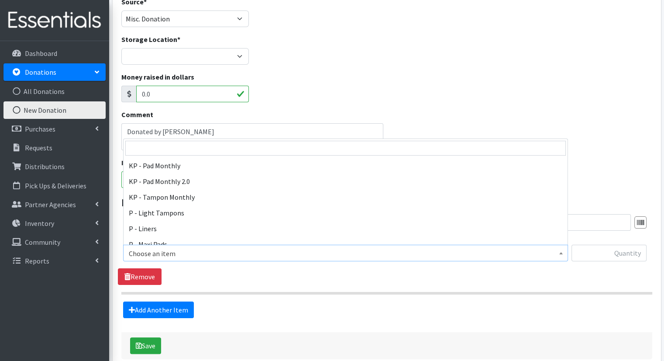
scroll to position [341, 0]
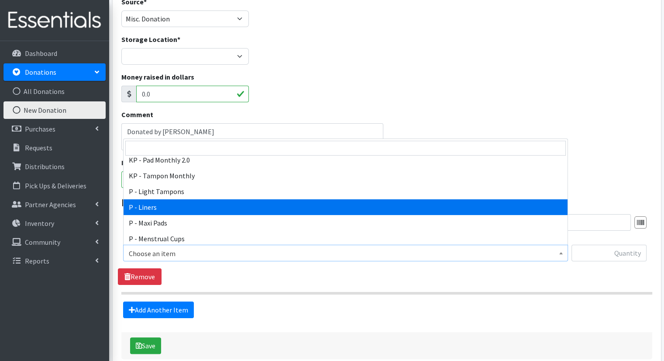
select select "15493"
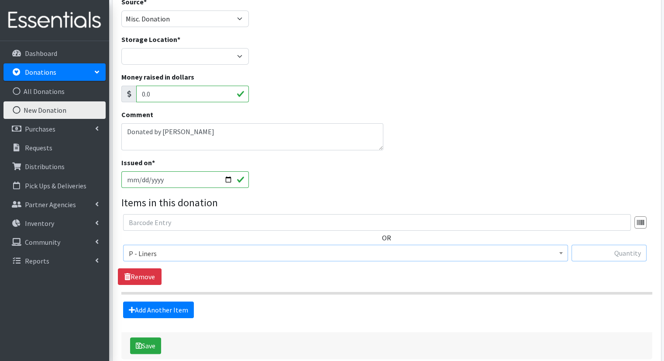
click at [628, 250] on input "text" at bounding box center [609, 253] width 75 height 17
type input "914"
click at [171, 313] on link "Add Another Item" at bounding box center [158, 309] width 71 height 17
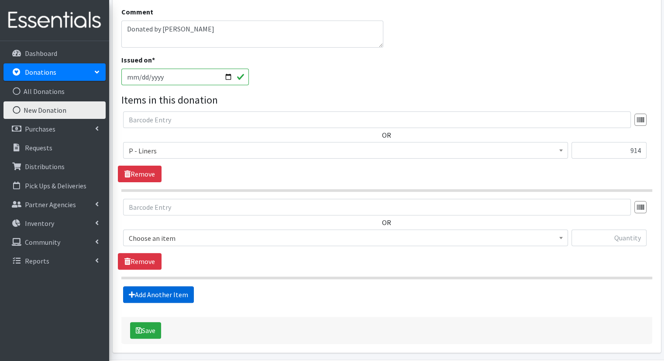
scroll to position [217, 0]
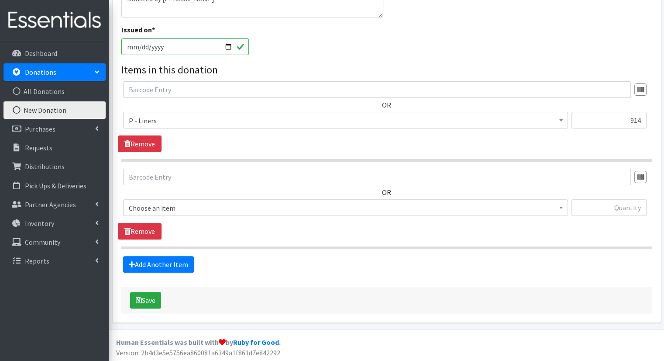
click at [303, 214] on span "Choose an item" at bounding box center [345, 207] width 445 height 17
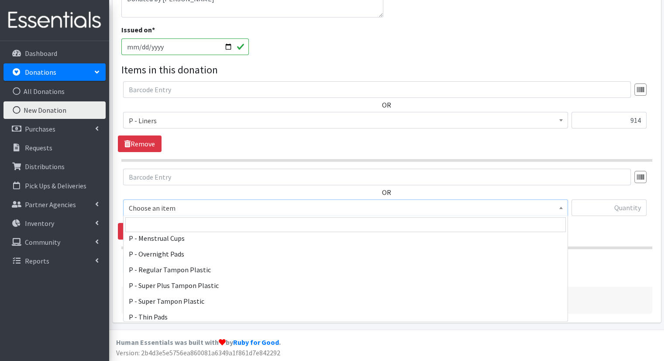
scroll to position [425, 0]
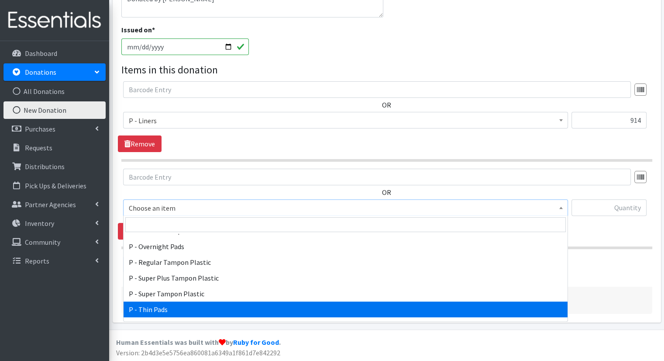
select select "15492"
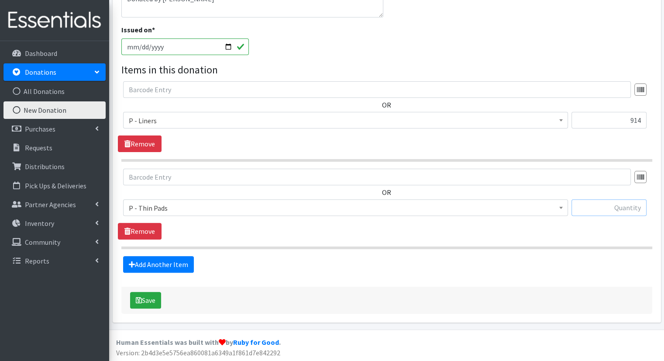
click at [627, 204] on input "text" at bounding box center [609, 207] width 75 height 17
type input "164"
click at [175, 269] on link "Add Another Item" at bounding box center [158, 264] width 71 height 17
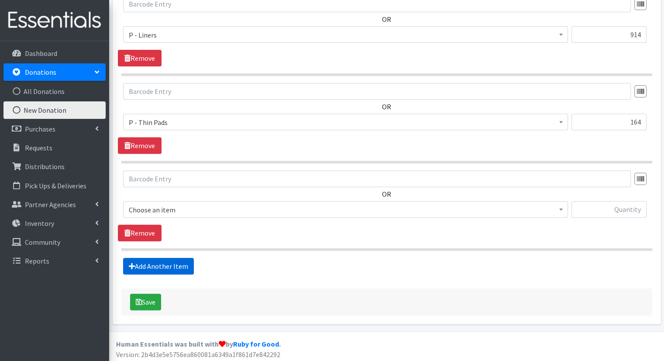
scroll to position [304, 0]
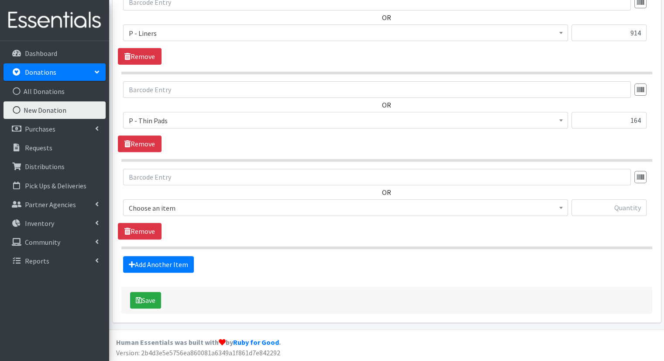
click at [223, 214] on span "Choose an item" at bounding box center [345, 207] width 445 height 17
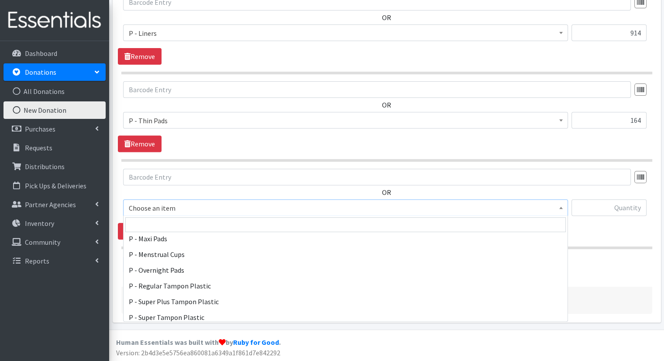
scroll to position [452, 0]
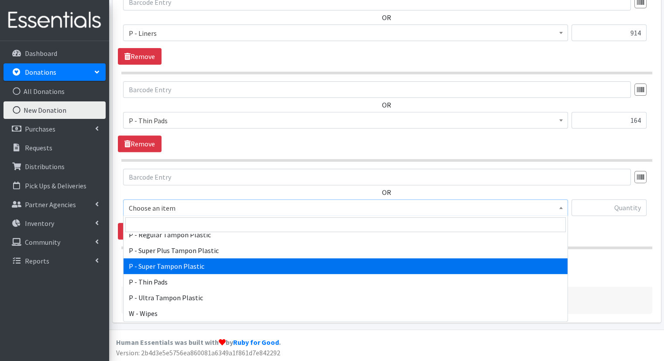
select select "15491"
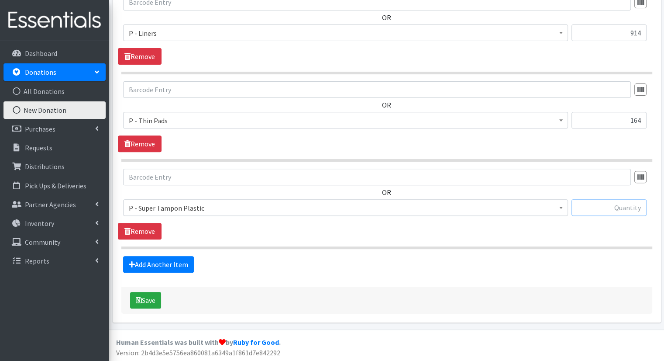
click at [593, 210] on input "text" at bounding box center [609, 207] width 75 height 17
type input "48"
click at [179, 268] on link "Add Another Item" at bounding box center [158, 264] width 71 height 17
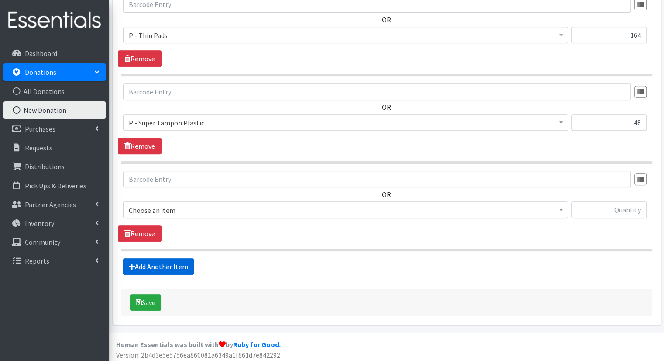
scroll to position [391, 0]
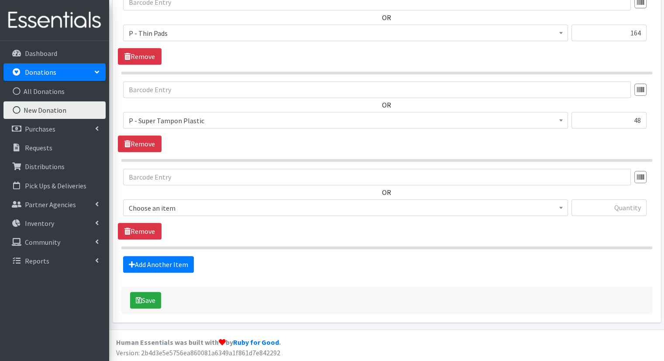
click at [242, 211] on span "Choose an item" at bounding box center [346, 208] width 434 height 12
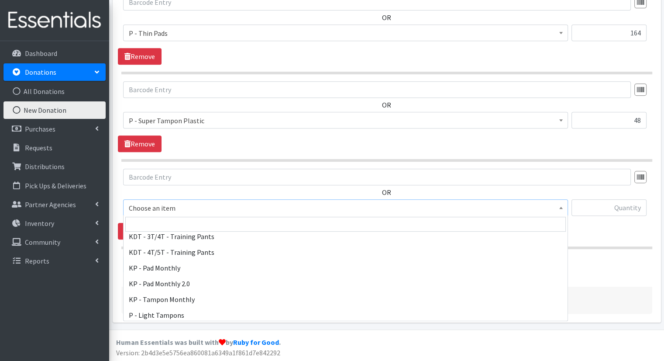
scroll to position [304, 0]
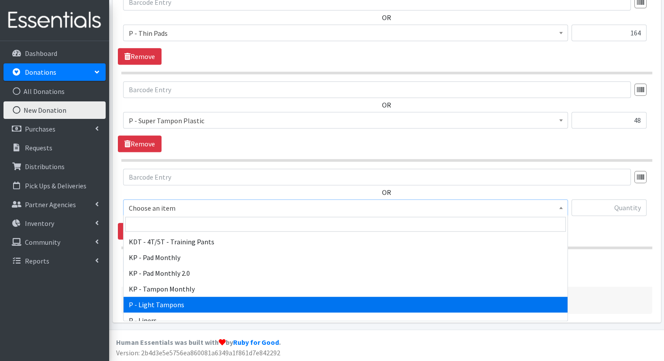
select select "15569"
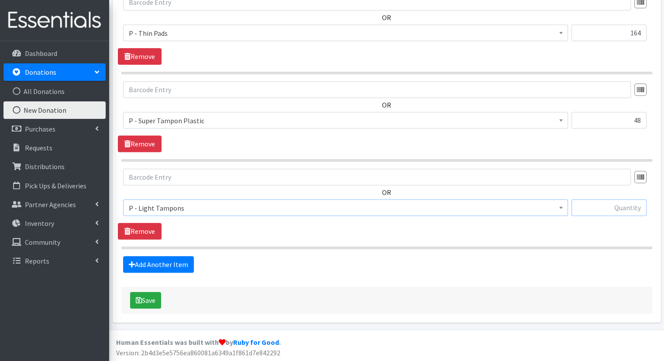
click at [617, 214] on input "text" at bounding box center [609, 207] width 75 height 17
type input "32"
click at [185, 259] on link "Add Another Item" at bounding box center [158, 264] width 71 height 17
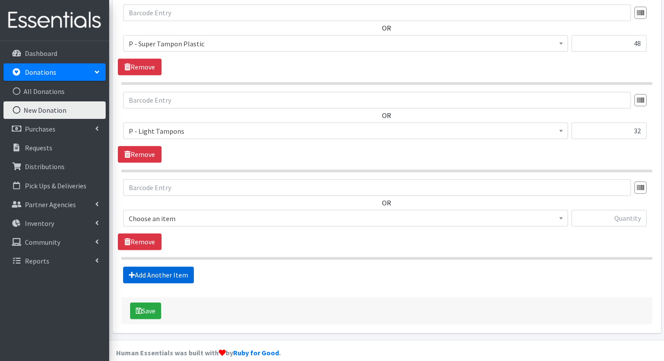
scroll to position [478, 0]
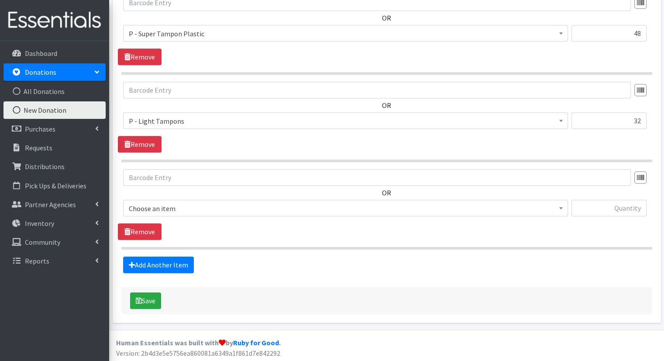
click at [239, 204] on span "Choose an item" at bounding box center [346, 208] width 434 height 12
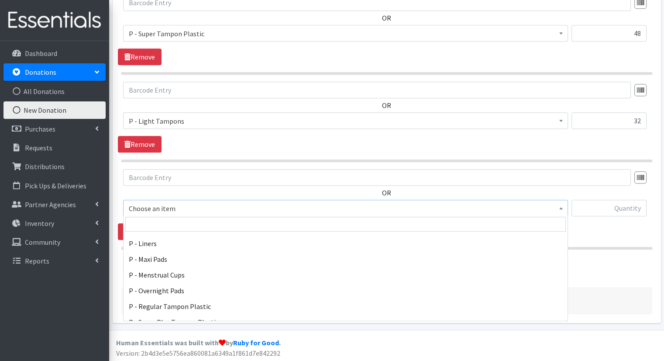
scroll to position [452, 0]
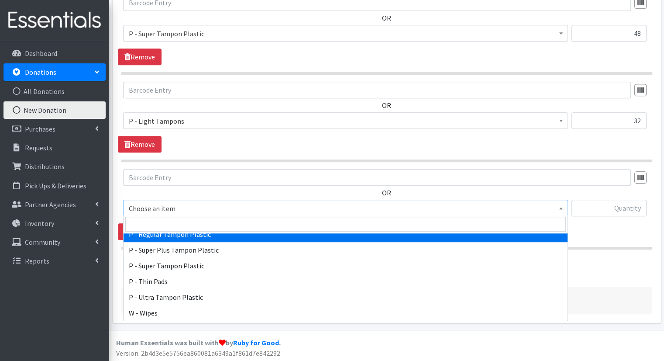
select select "15490"
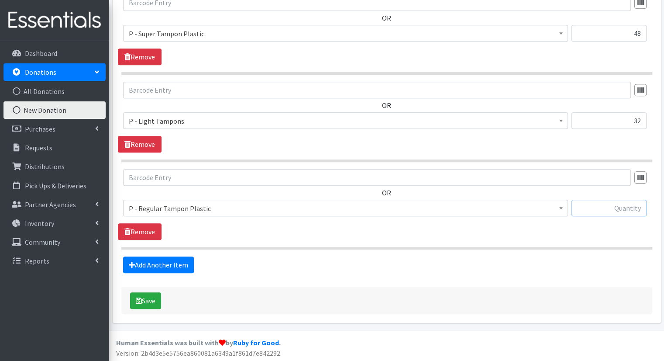
click at [588, 209] on input "text" at bounding box center [609, 208] width 75 height 17
type input "48"
click at [139, 259] on link "Add Another Item" at bounding box center [158, 264] width 71 height 17
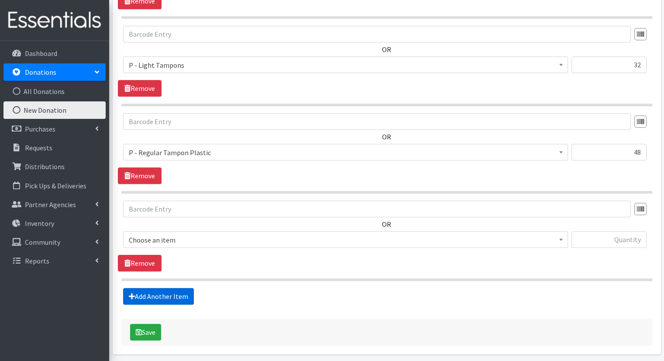
scroll to position [550, 0]
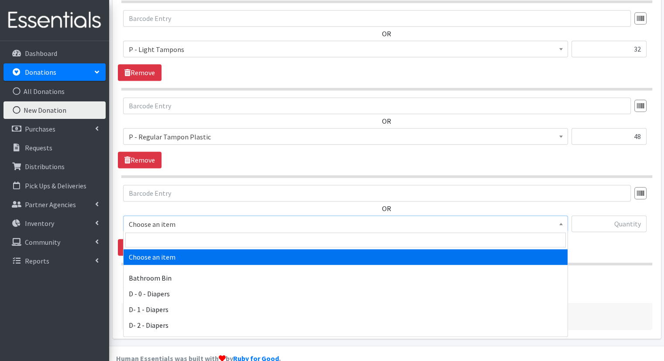
click at [517, 225] on span "Choose an item" at bounding box center [346, 224] width 434 height 12
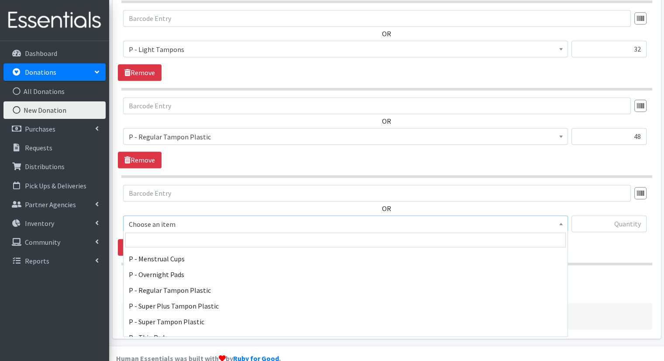
scroll to position [414, 0]
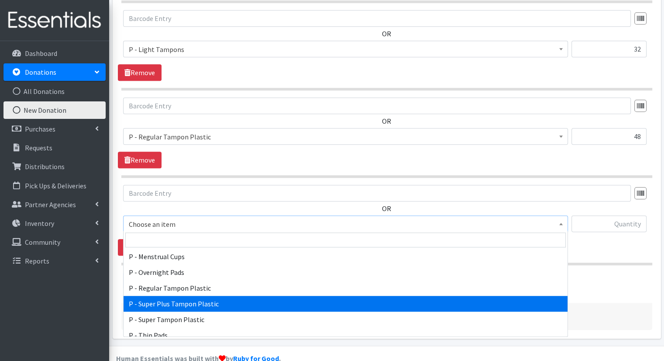
select select "15560"
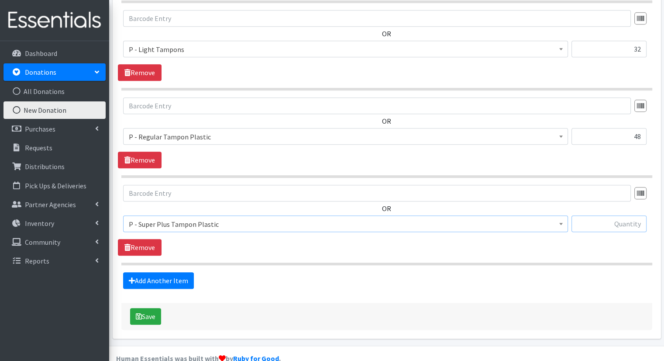
click at [635, 226] on input "text" at bounding box center [609, 223] width 75 height 17
type input "32"
click at [157, 313] on button "Save" at bounding box center [145, 316] width 31 height 17
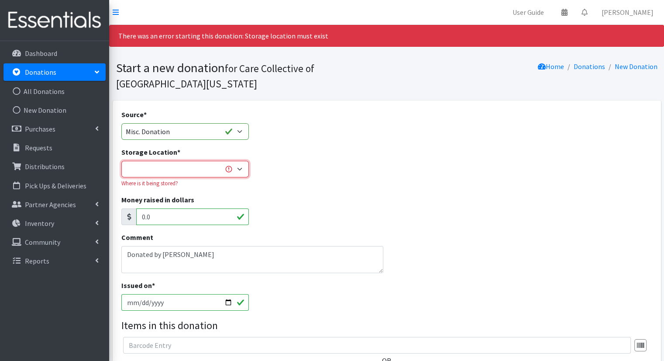
click at [238, 174] on select "Headquarters" at bounding box center [185, 169] width 128 height 17
select select "491"
click at [121, 161] on select "Headquarters" at bounding box center [185, 169] width 128 height 17
click at [324, 173] on div "Storage Location * Headquarters Where is it being stored?" at bounding box center [387, 171] width 538 height 48
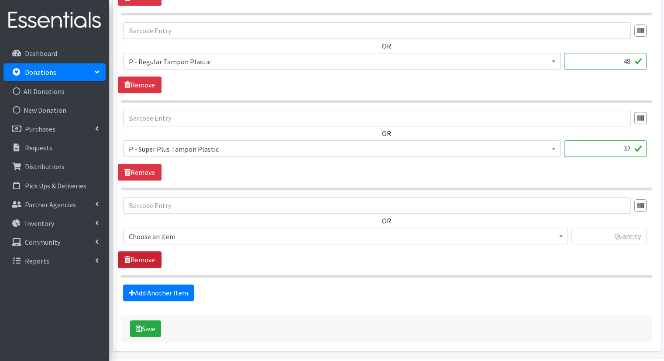
click at [157, 260] on link "Remove" at bounding box center [140, 259] width 44 height 17
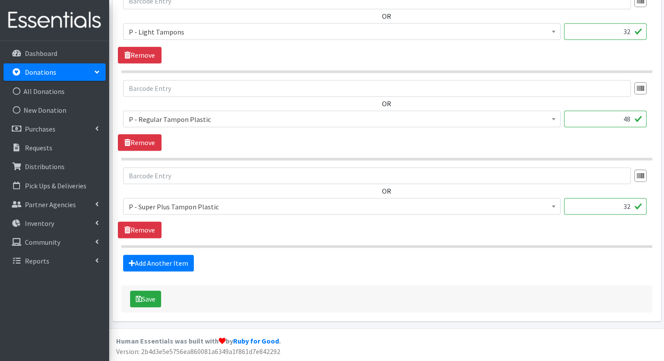
scroll to position [604, 0]
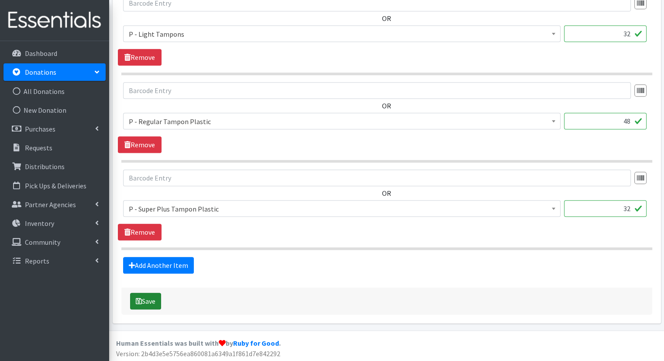
click at [141, 300] on icon "submit" at bounding box center [139, 300] width 6 height 7
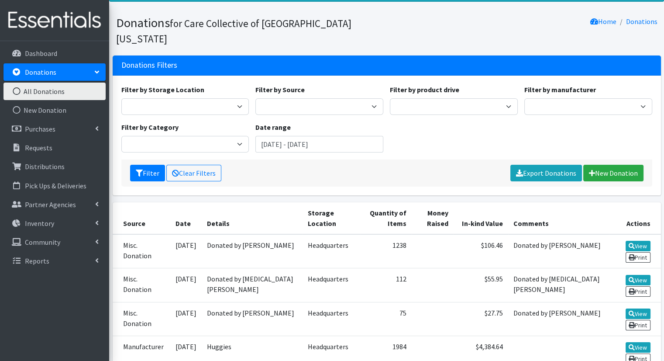
scroll to position [48, 0]
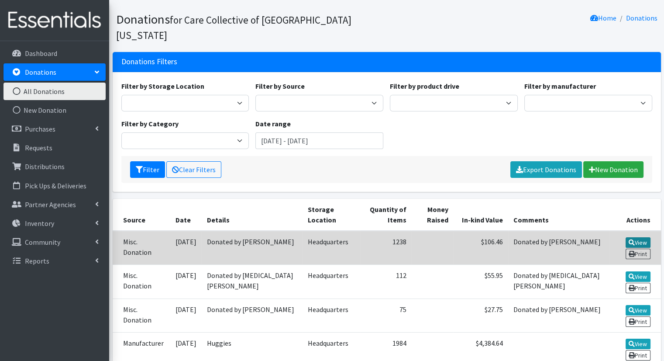
click at [642, 237] on link "View" at bounding box center [638, 242] width 25 height 10
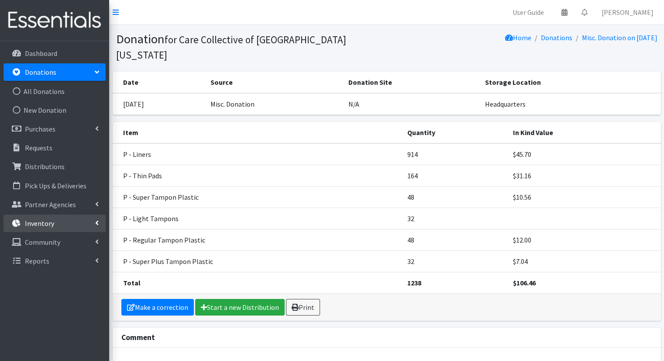
click at [88, 231] on link "Inventory" at bounding box center [54, 222] width 102 height 17
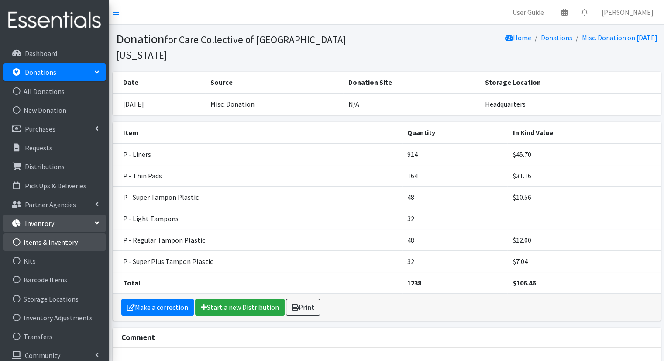
click at [80, 245] on link "Items & Inventory" at bounding box center [54, 241] width 102 height 17
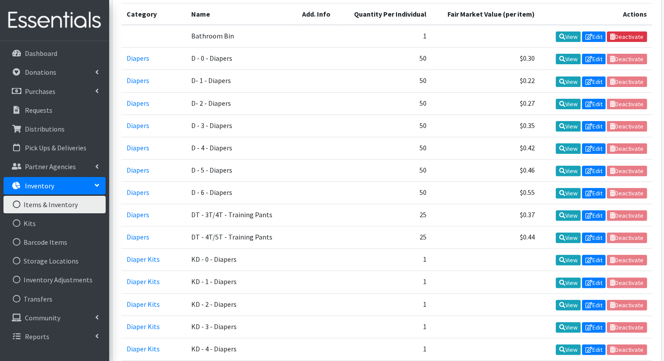
scroll to position [40, 0]
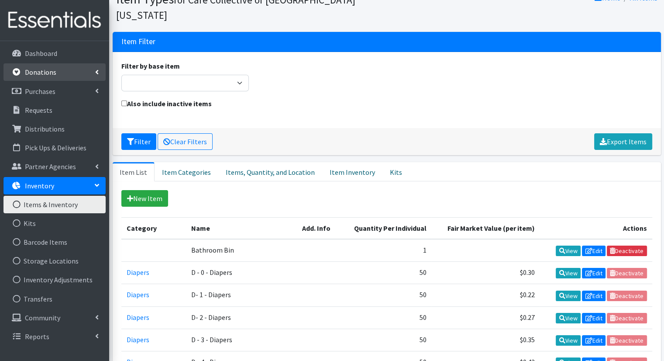
click at [82, 76] on link "Donations" at bounding box center [54, 71] width 102 height 17
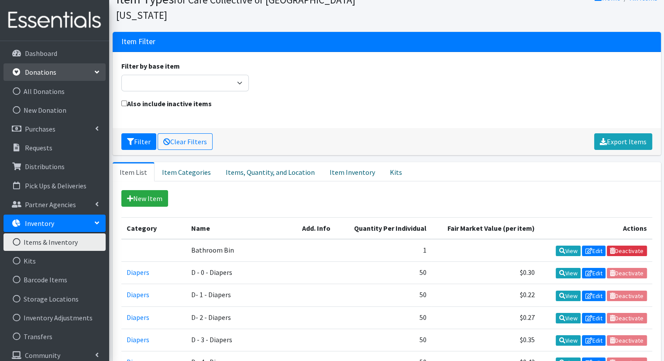
click at [82, 76] on link "Donations" at bounding box center [54, 71] width 102 height 17
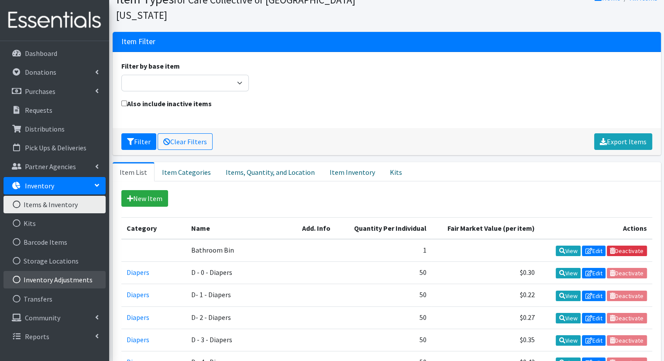
click at [88, 284] on link "Inventory Adjustments" at bounding box center [54, 279] width 102 height 17
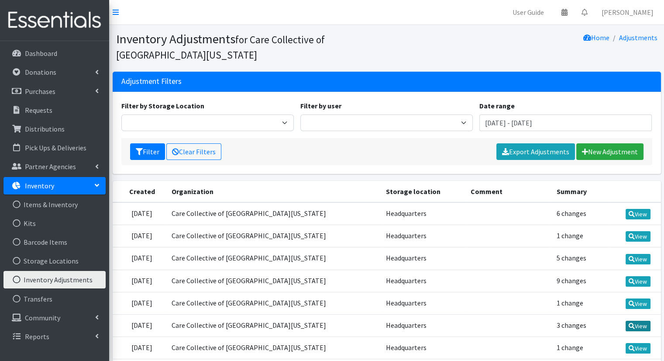
click at [642, 321] on link "View" at bounding box center [638, 326] width 25 height 10
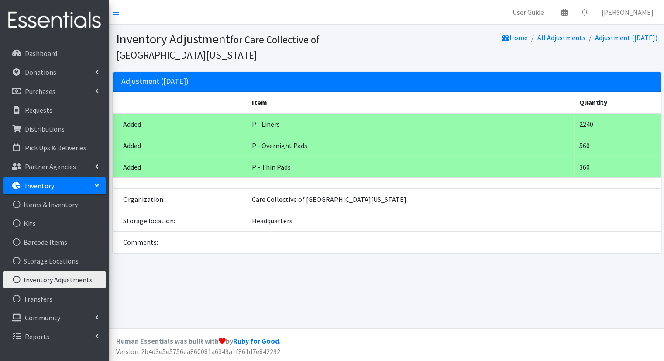
click at [83, 276] on link "Inventory Adjustments" at bounding box center [54, 279] width 102 height 17
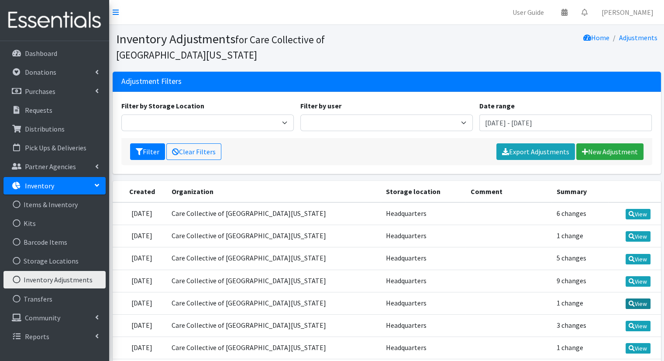
click at [631, 304] on icon at bounding box center [632, 303] width 6 height 6
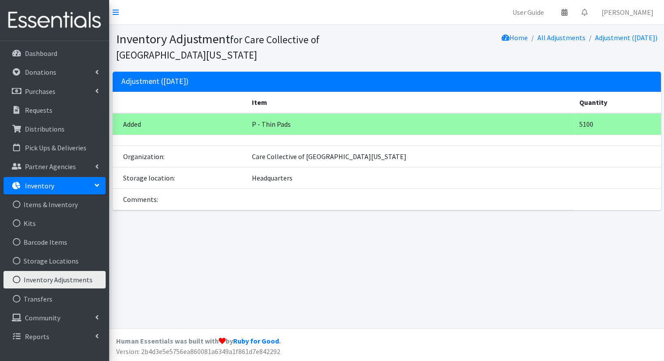
click at [83, 276] on link "Inventory Adjustments" at bounding box center [54, 279] width 102 height 17
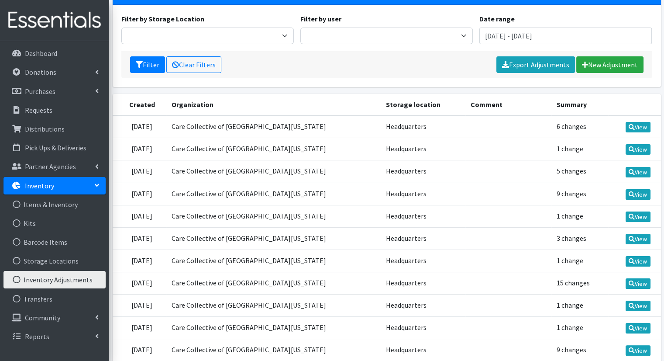
scroll to position [87, 0]
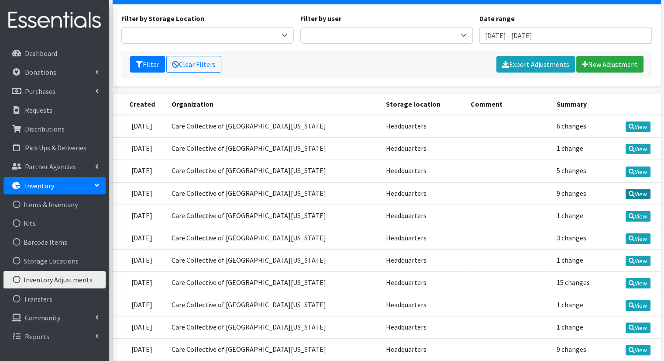
click at [632, 193] on icon at bounding box center [632, 194] width 6 height 6
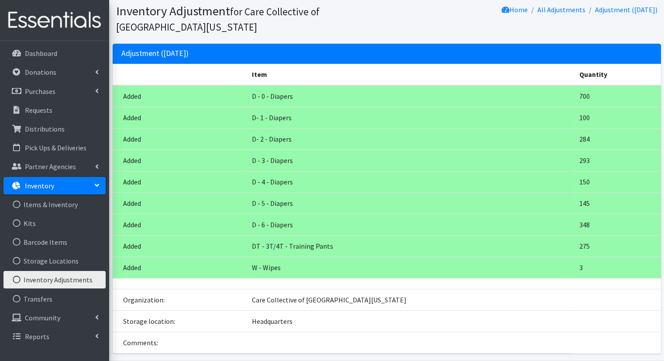
scroll to position [30, 0]
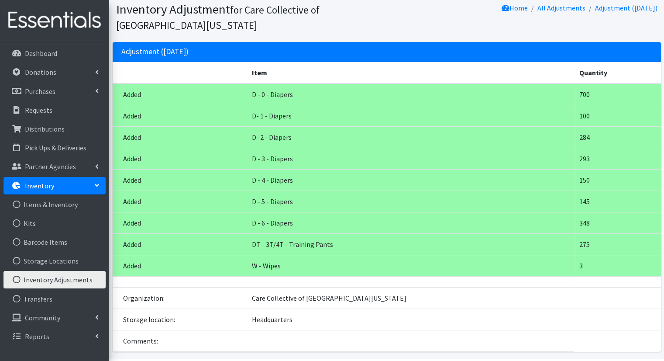
click at [86, 275] on link "Inventory Adjustments" at bounding box center [54, 279] width 102 height 17
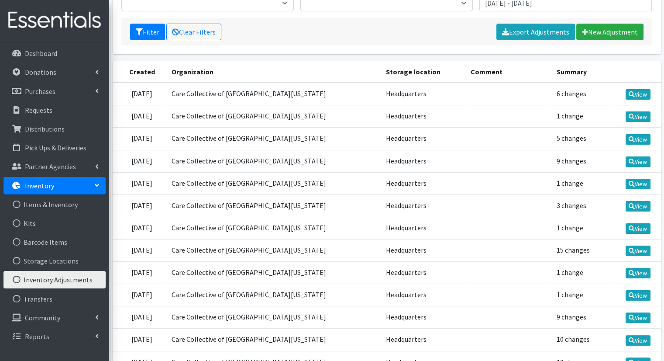
scroll to position [125, 0]
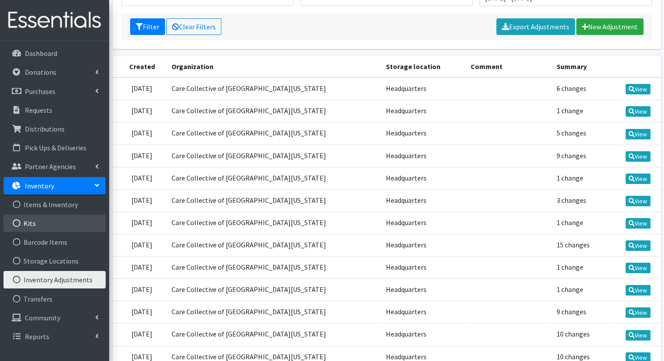
click at [88, 224] on link "Kits" at bounding box center [54, 222] width 102 height 17
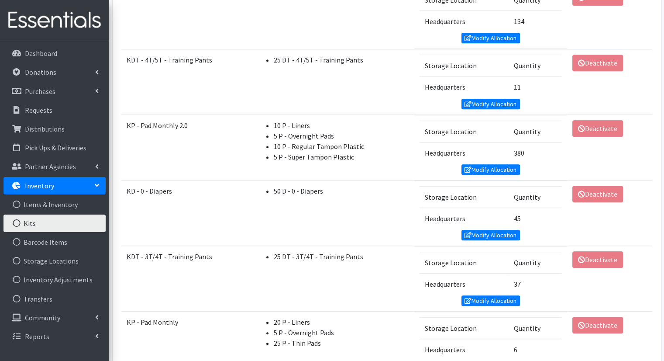
scroll to position [603, 0]
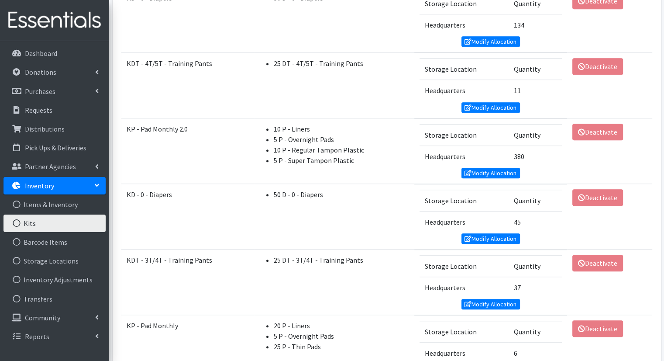
click at [512, 107] on td "Storage Location Quantity Headquarters 11 Modify Allocation" at bounding box center [490, 85] width 153 height 66
click at [511, 106] on link "Modify Allocation" at bounding box center [491, 107] width 59 height 10
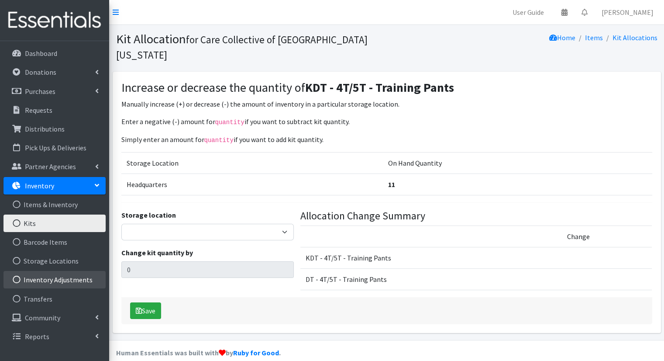
click at [75, 275] on link "Inventory Adjustments" at bounding box center [54, 279] width 102 height 17
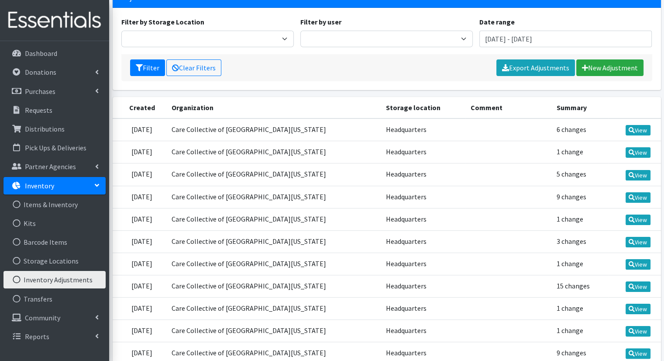
scroll to position [83, 0]
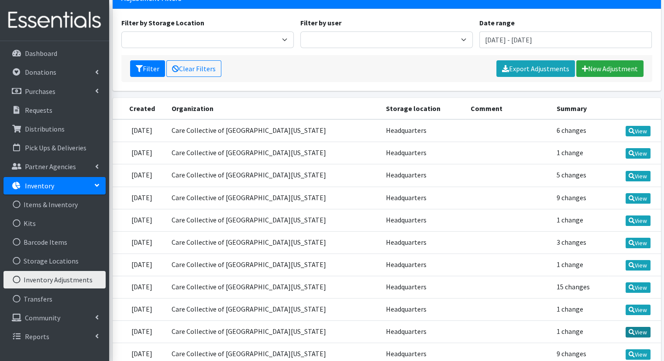
click at [631, 331] on icon at bounding box center [632, 332] width 6 height 6
click at [631, 284] on icon at bounding box center [632, 287] width 6 height 6
click at [75, 182] on link "Inventory" at bounding box center [54, 185] width 102 height 17
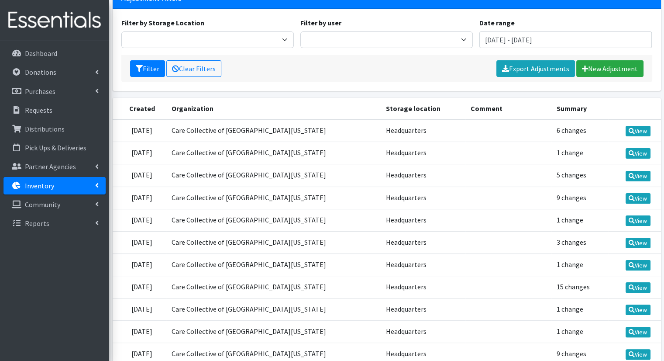
click at [75, 182] on link "Inventory" at bounding box center [54, 185] width 102 height 17
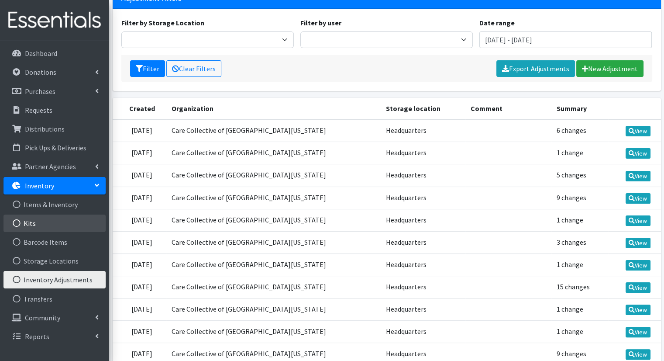
click at [66, 229] on link "Kits" at bounding box center [54, 222] width 102 height 17
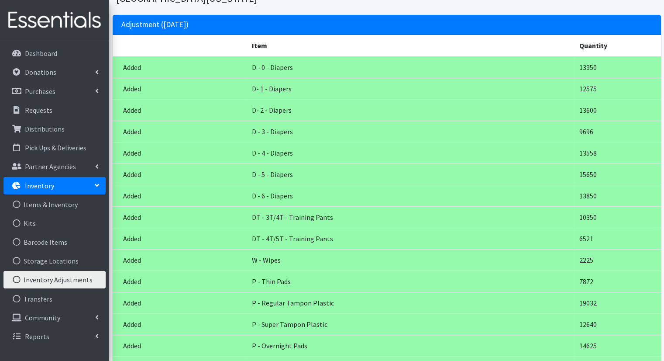
scroll to position [57, 0]
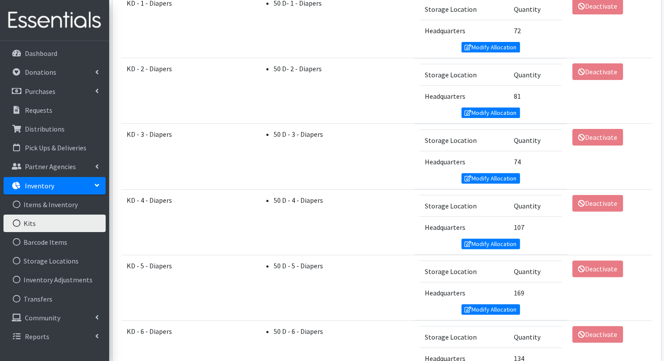
scroll to position [149, 0]
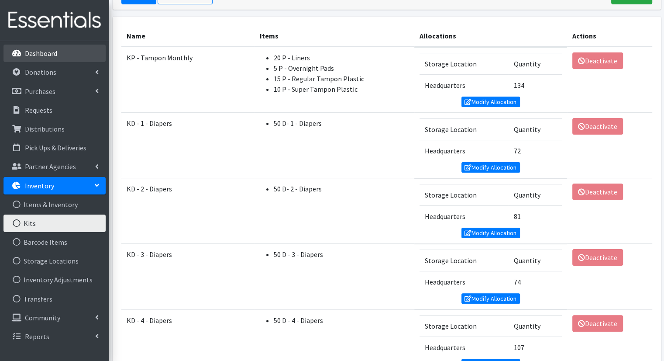
click at [77, 62] on link "Dashboard" at bounding box center [54, 53] width 102 height 17
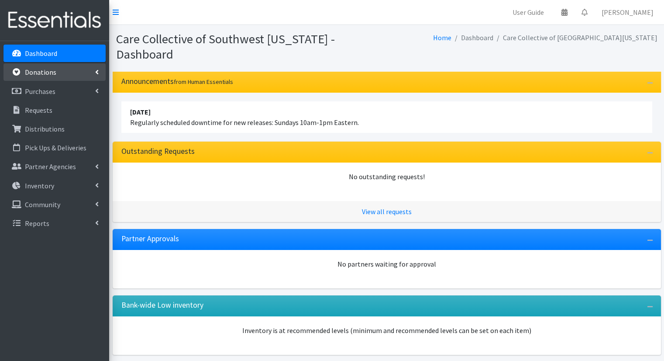
click at [76, 67] on link "Donations" at bounding box center [54, 71] width 102 height 17
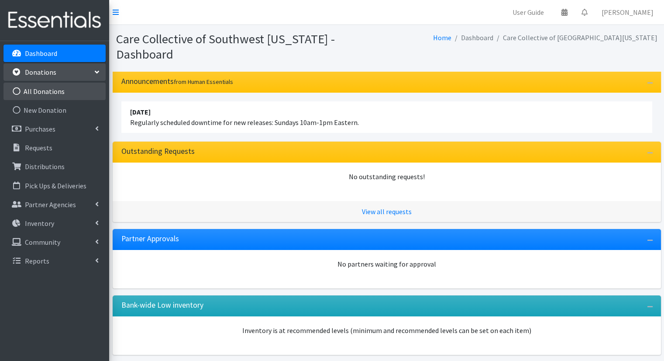
click at [73, 95] on link "All Donations" at bounding box center [54, 91] width 102 height 17
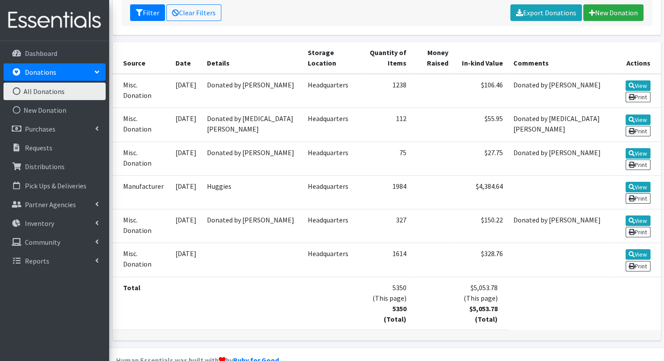
scroll to position [164, 0]
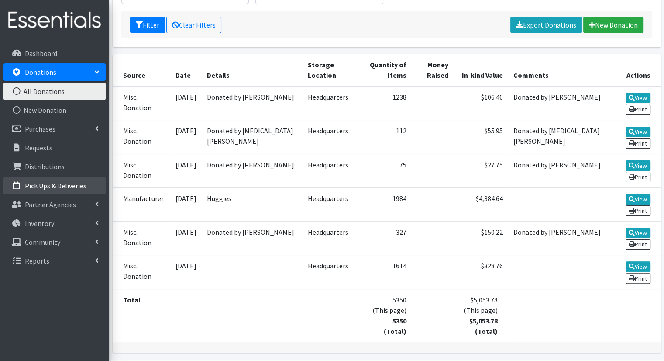
click at [77, 192] on link "Pick Ups & Deliveries" at bounding box center [54, 185] width 102 height 17
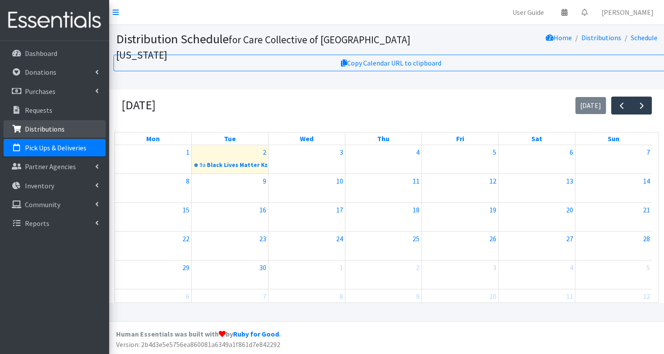
click at [64, 128] on link "Distributions" at bounding box center [54, 128] width 102 height 17
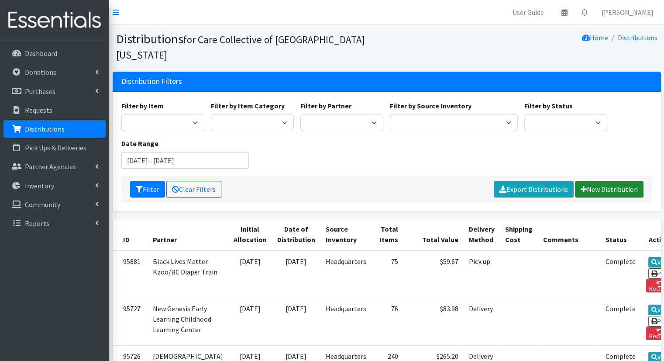
click at [597, 181] on link "New Distribution" at bounding box center [609, 189] width 69 height 17
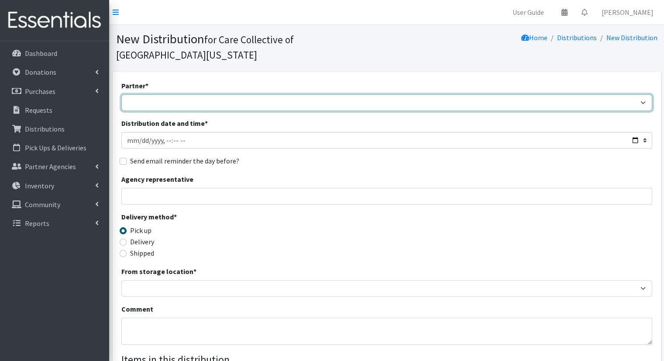
click at [255, 94] on select "African Community Kalamazoo Black Lives Matter Kzoo/[GEOGRAPHIC_DATA] Diaper Tr…" at bounding box center [386, 102] width 531 height 17
select select "7974"
click at [121, 94] on select "African Community Kalamazoo Black Lives Matter Kzoo/[GEOGRAPHIC_DATA] Diaper Tr…" at bounding box center [386, 102] width 531 height 17
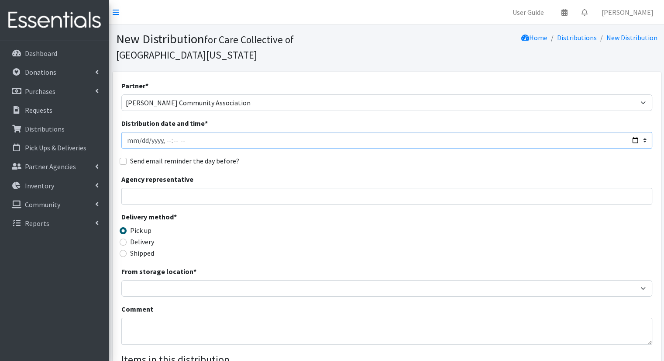
click at [635, 132] on input "Distribution date and time *" at bounding box center [386, 140] width 531 height 17
type input "[DATE]T10:00"
click at [317, 155] on div "Send email reminder the day before?" at bounding box center [386, 160] width 531 height 10
click at [145, 236] on label "Delivery" at bounding box center [142, 241] width 24 height 10
click at [127, 238] on input "Delivery" at bounding box center [123, 241] width 7 height 7
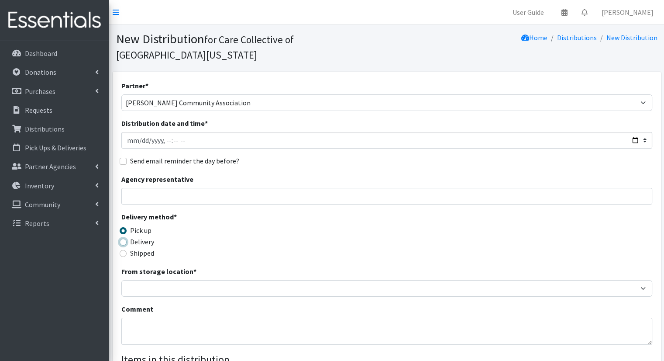
radio input "true"
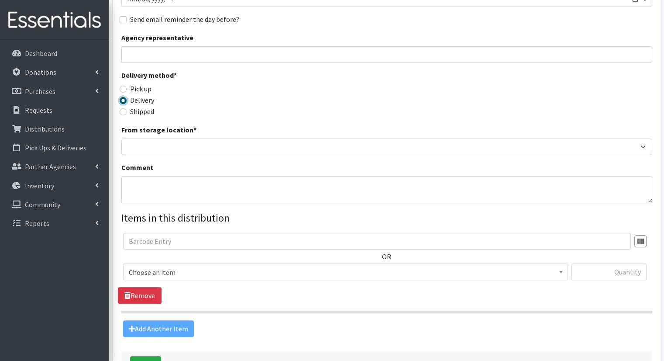
scroll to position [152, 0]
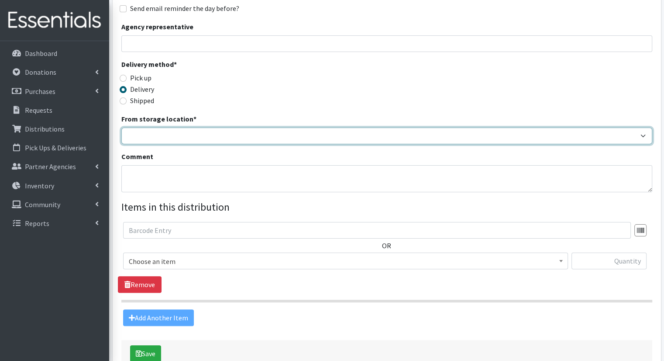
click at [472, 128] on select "Headquarters" at bounding box center [386, 136] width 531 height 17
select select "491"
click at [121, 128] on select "Headquarters" at bounding box center [386, 136] width 531 height 17
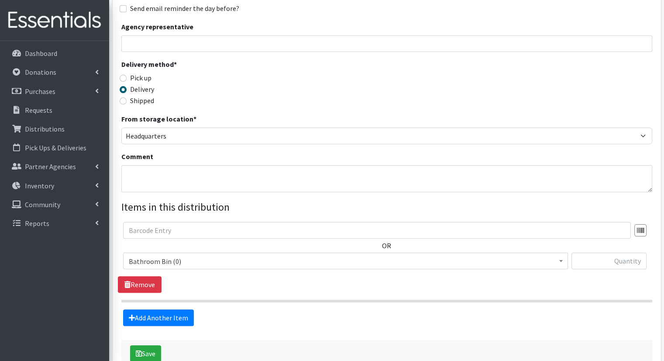
click at [253, 254] on span "Bathroom Bin (0) D - 0 - Diapers (8700) D - 3 - Diapers (585) D - 4 - Diapers (…" at bounding box center [345, 264] width 445 height 24
click at [262, 255] on span "Bathroom Bin (0)" at bounding box center [346, 261] width 434 height 12
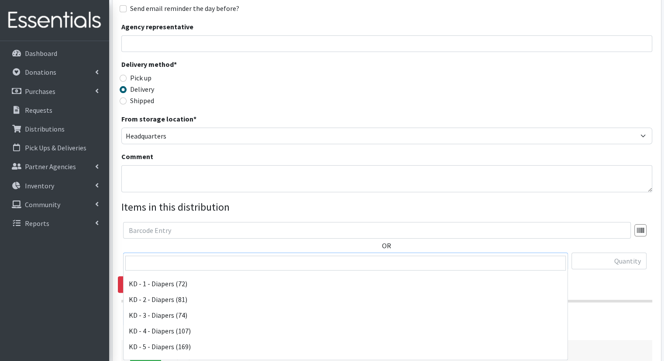
scroll to position [129, 0]
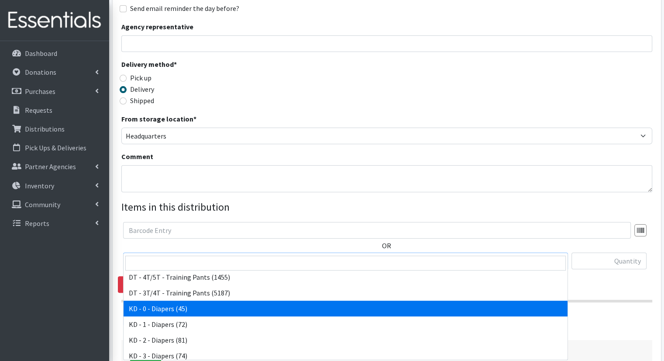
select select "15496"
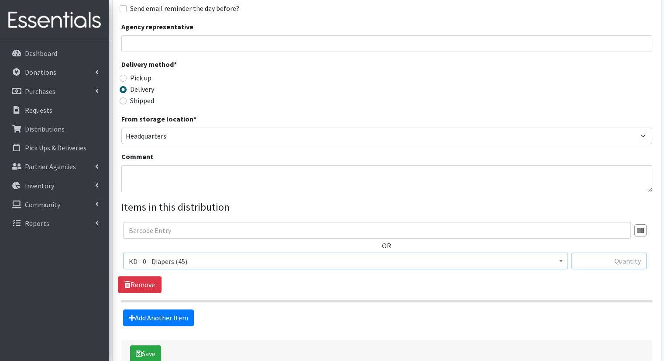
click at [607, 252] on input "text" at bounding box center [609, 260] width 75 height 17
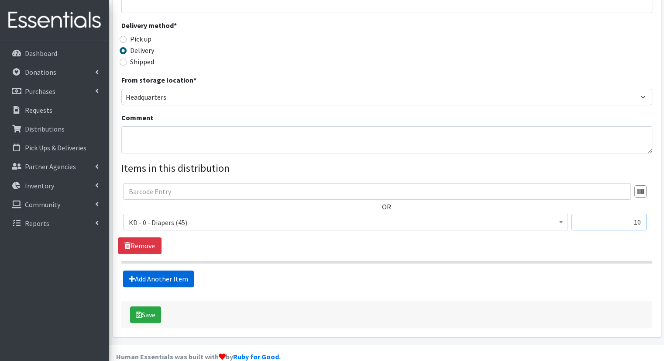
type input "10"
click at [175, 270] on link "Add Another Item" at bounding box center [158, 278] width 71 height 17
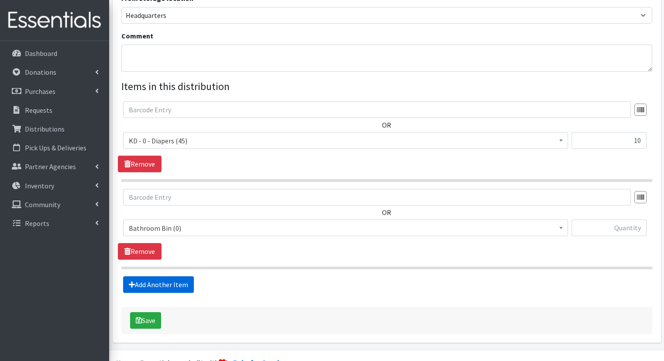
scroll to position [278, 0]
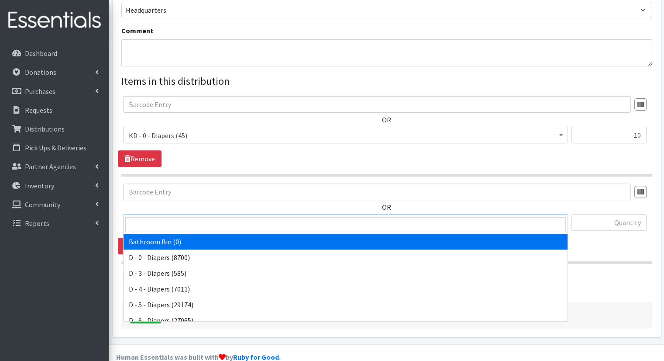
click at [227, 217] on span "Bathroom Bin (0)" at bounding box center [346, 223] width 434 height 12
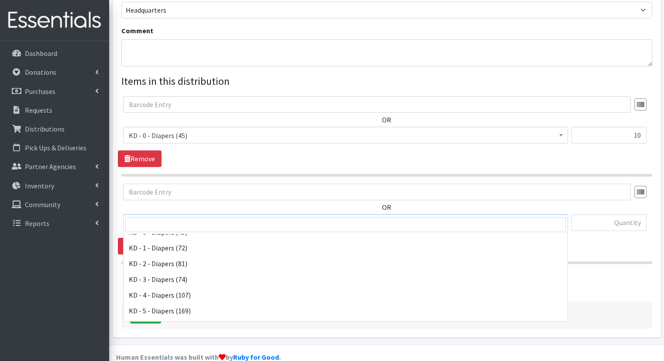
scroll to position [164, 0]
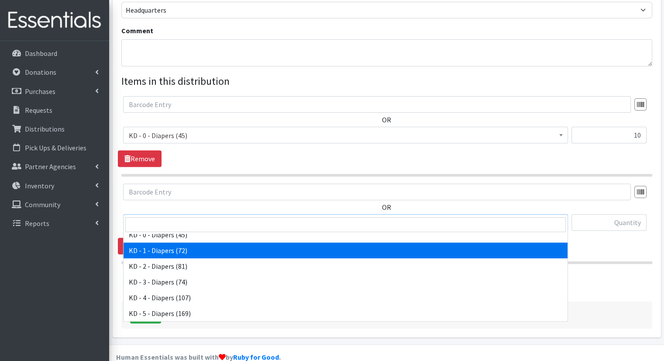
select select "15497"
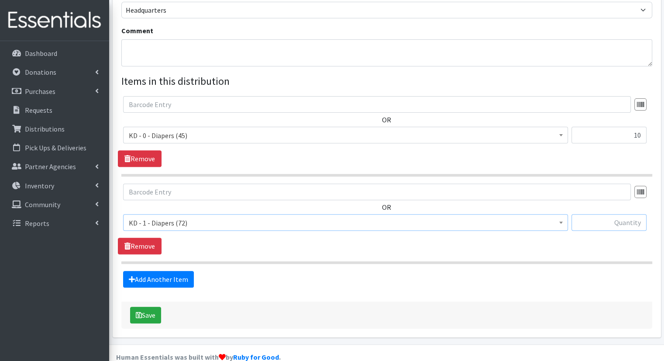
click at [619, 214] on input "text" at bounding box center [609, 222] width 75 height 17
type input "20"
click at [148, 271] on link "Add Another Item" at bounding box center [158, 279] width 71 height 17
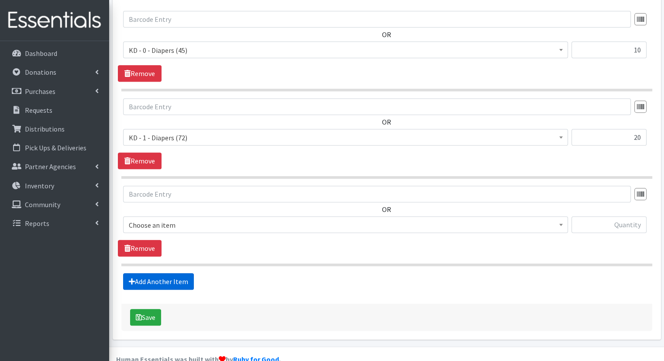
scroll to position [365, 0]
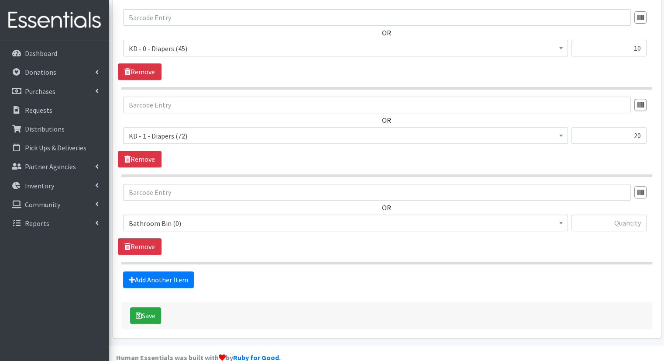
click at [198, 217] on span "Bathroom Bin (0)" at bounding box center [346, 223] width 434 height 12
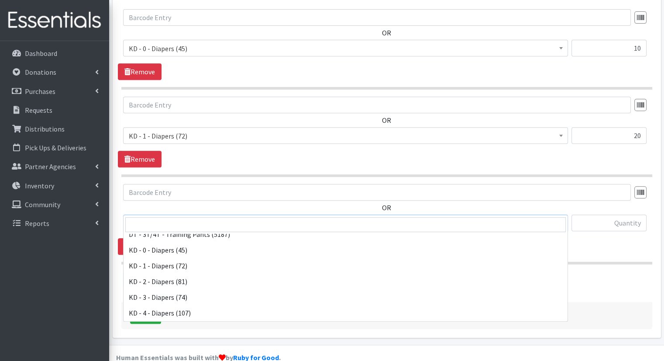
scroll to position [144, 0]
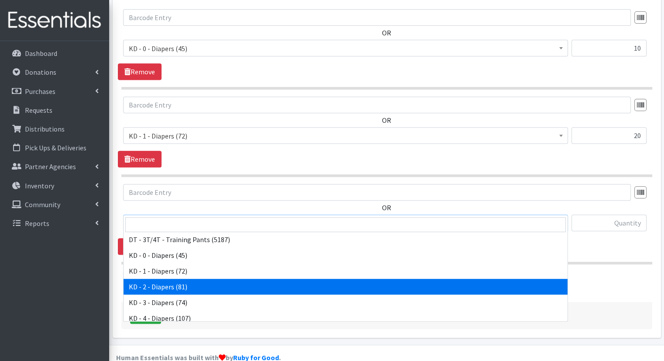
select select "15498"
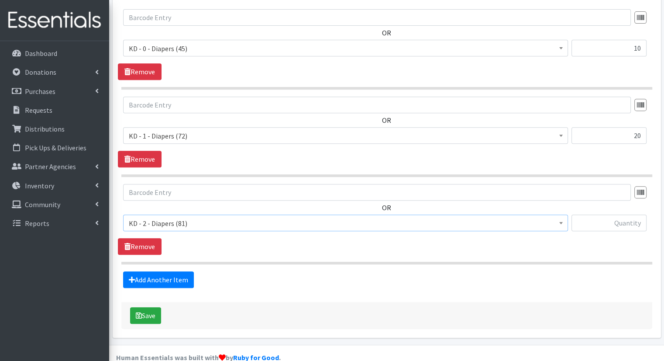
click at [608, 216] on div at bounding box center [609, 226] width 75 height 24
click at [605, 214] on input "text" at bounding box center [609, 222] width 75 height 17
type input "20"
click at [180, 271] on link "Add Another Item" at bounding box center [158, 279] width 71 height 17
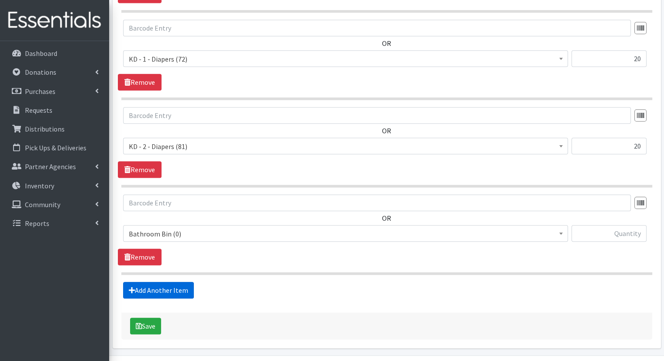
scroll to position [452, 0]
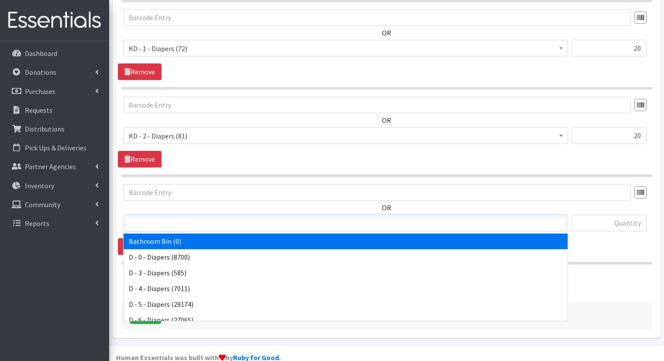
click at [212, 214] on span "Bathroom Bin (0)" at bounding box center [345, 222] width 445 height 17
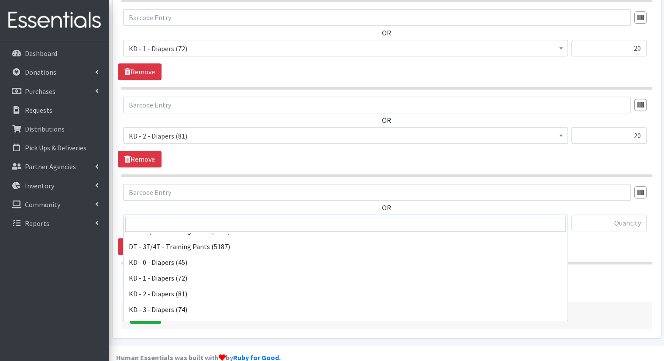
scroll to position [139, 0]
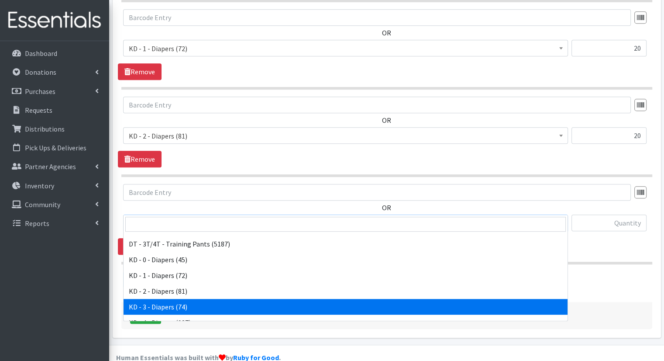
select select "15499"
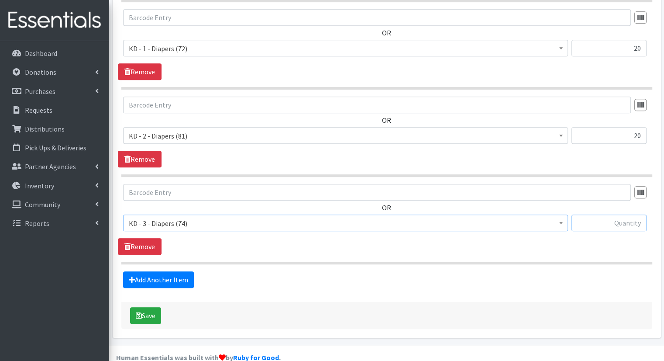
click at [603, 214] on input "text" at bounding box center [609, 222] width 75 height 17
type input "20"
click at [169, 271] on link "Add Another Item" at bounding box center [158, 279] width 71 height 17
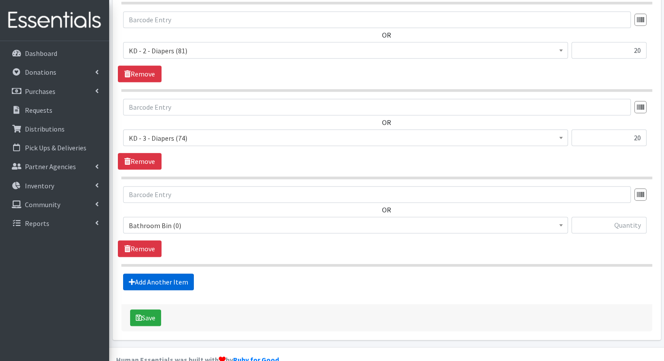
scroll to position [540, 0]
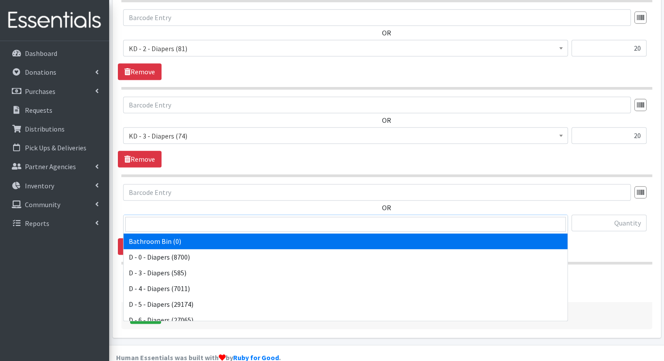
click at [211, 217] on span "Bathroom Bin (0)" at bounding box center [346, 223] width 434 height 12
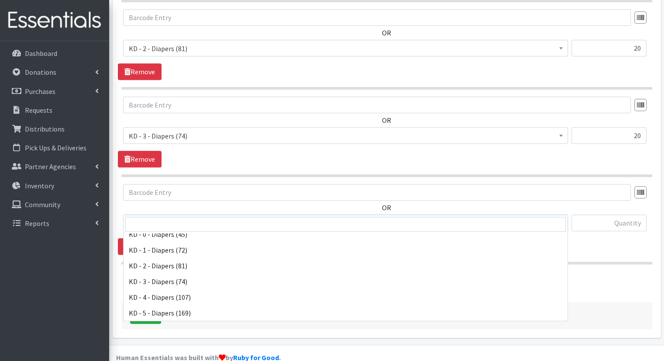
scroll to position [172, 0]
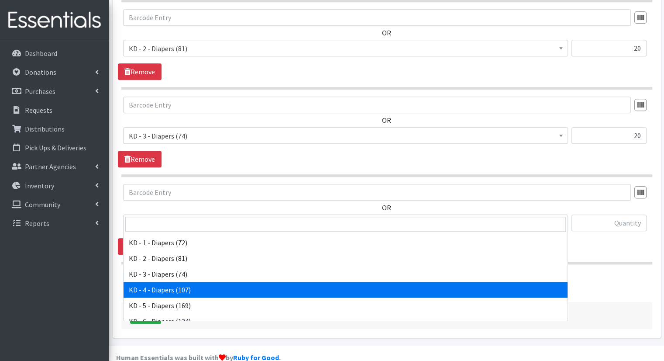
select select "15500"
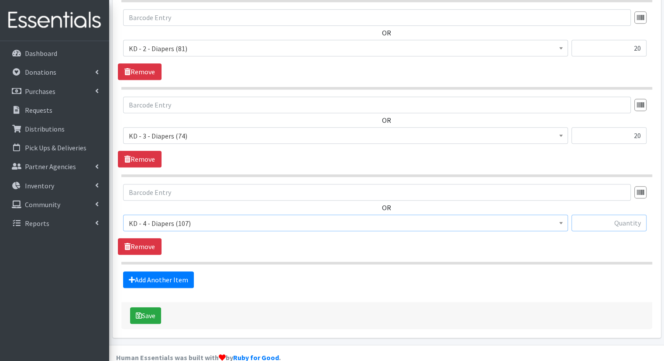
click at [615, 214] on input "text" at bounding box center [609, 222] width 75 height 17
type input "20"
click at [176, 271] on link "Add Another Item" at bounding box center [158, 279] width 71 height 17
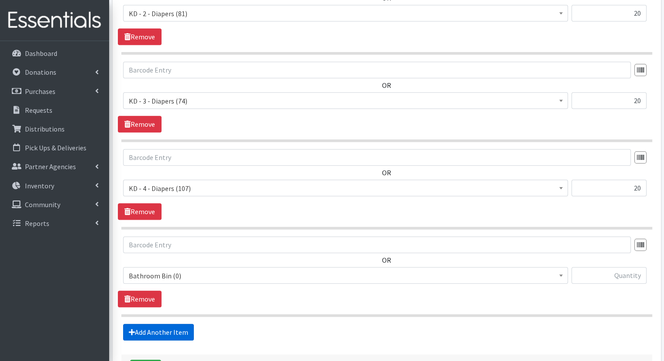
scroll to position [627, 0]
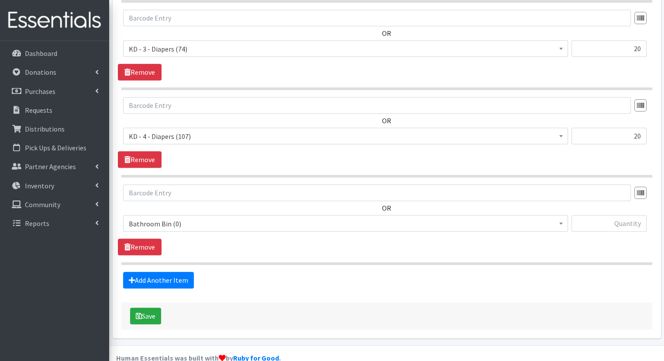
click at [216, 215] on span "Bathroom Bin (0)" at bounding box center [345, 223] width 445 height 17
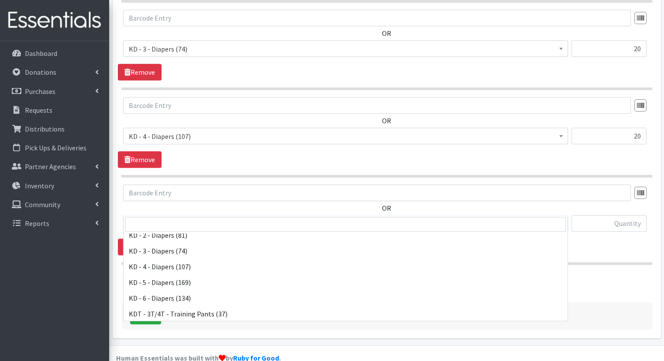
scroll to position [197, 0]
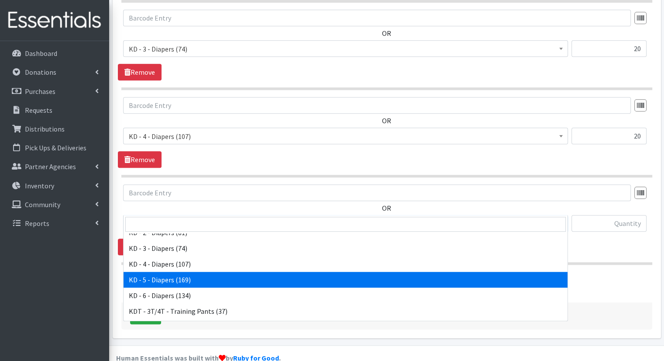
select select "15501"
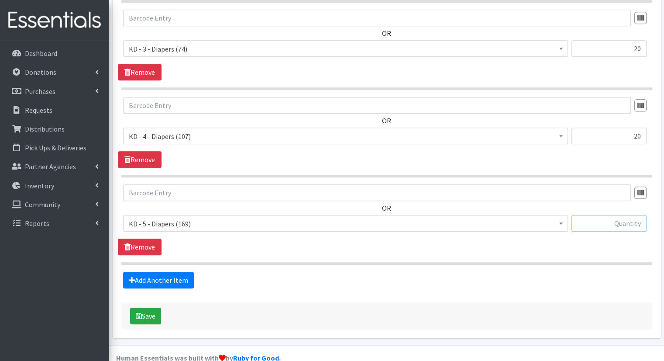
click at [624, 215] on input "text" at bounding box center [609, 223] width 75 height 17
type input "25"
click at [178, 272] on link "Add Another Item" at bounding box center [158, 280] width 71 height 17
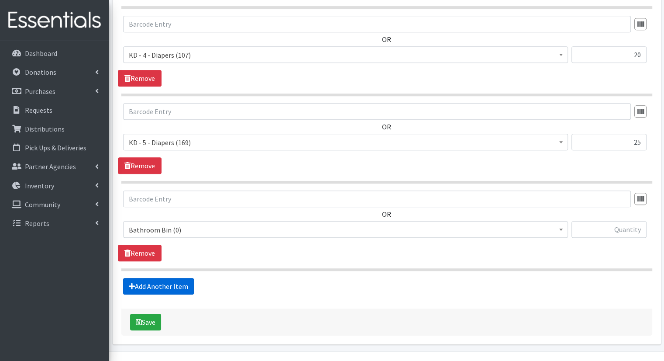
scroll to position [714, 0]
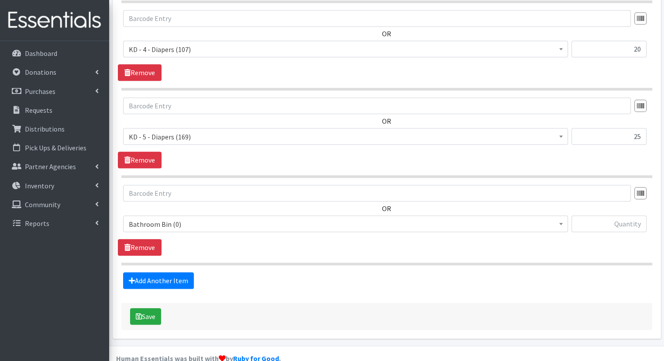
click at [222, 218] on span "Bathroom Bin (0)" at bounding box center [346, 224] width 434 height 12
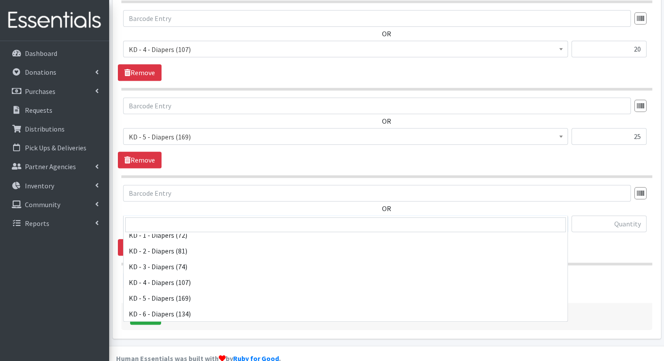
scroll to position [192, 0]
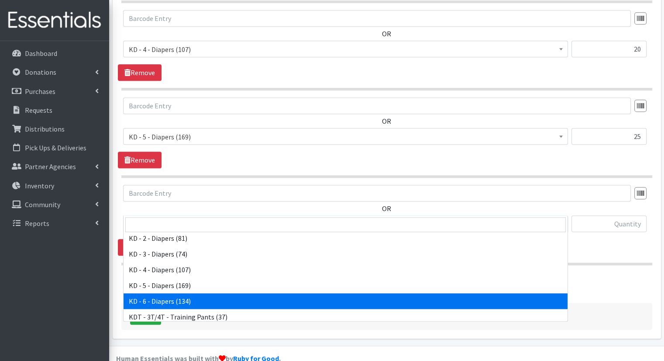
select select "15502"
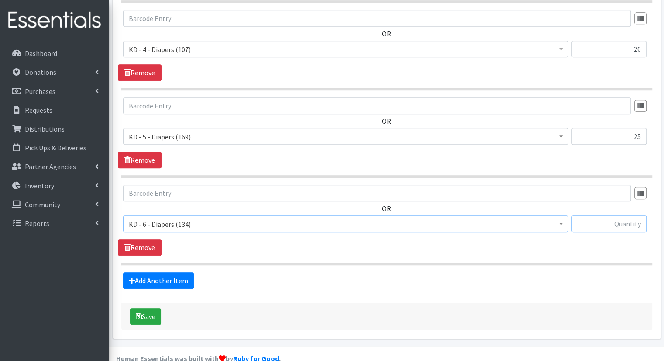
click at [617, 215] on input "text" at bounding box center [609, 223] width 75 height 17
type input "25"
click at [183, 272] on link "Add Another Item" at bounding box center [158, 280] width 71 height 17
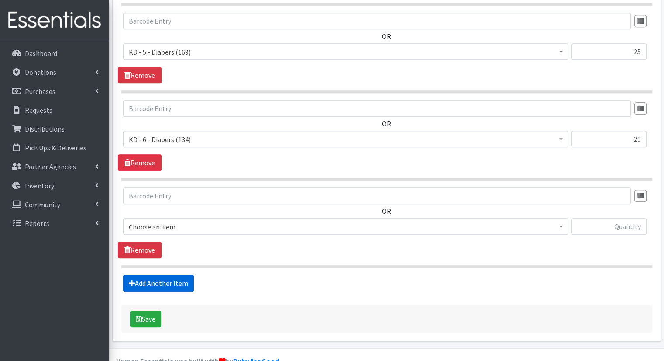
scroll to position [800, 0]
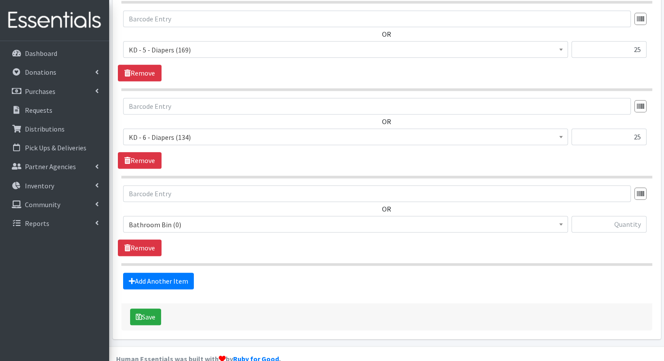
click at [247, 216] on span "Bathroom Bin (0)" at bounding box center [345, 224] width 445 height 17
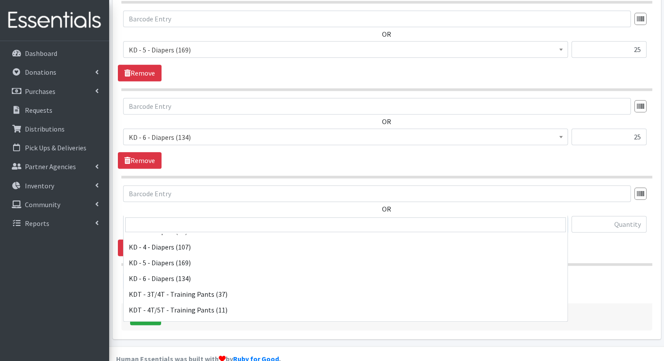
scroll to position [217, 0]
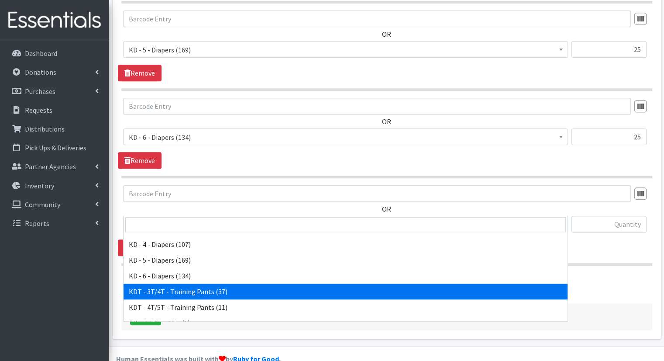
select select "15506"
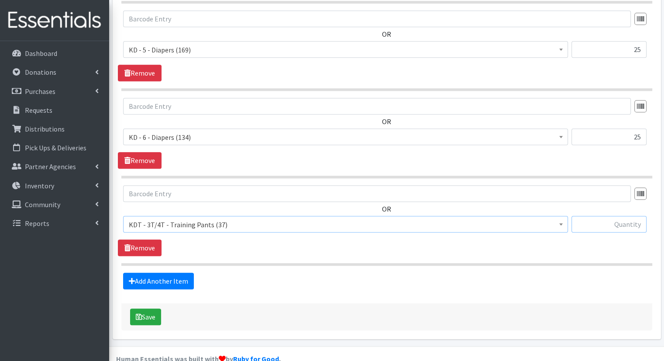
click at [613, 216] on input "text" at bounding box center [609, 224] width 75 height 17
click at [617, 216] on input "text" at bounding box center [609, 224] width 75 height 17
type input "15"
click at [186, 273] on link "Add Another Item" at bounding box center [158, 281] width 71 height 17
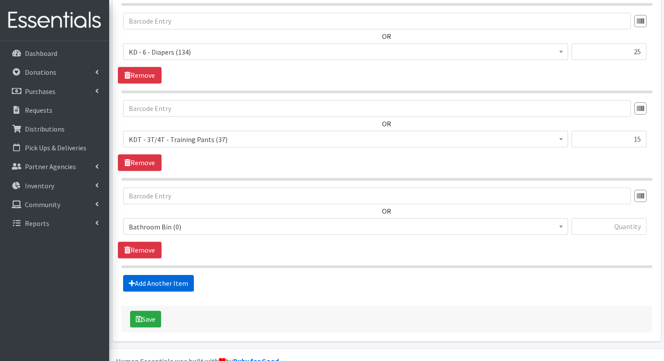
scroll to position [888, 0]
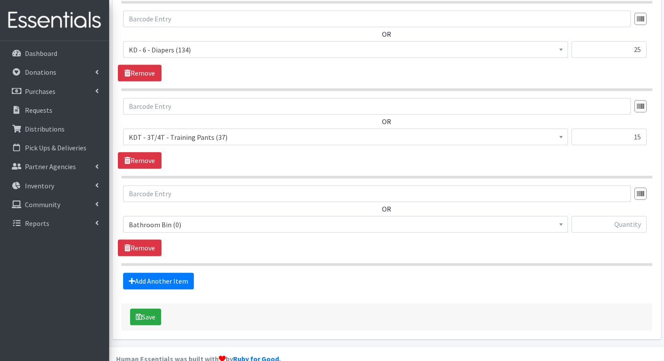
click at [197, 218] on span "Bathroom Bin (0)" at bounding box center [346, 224] width 434 height 12
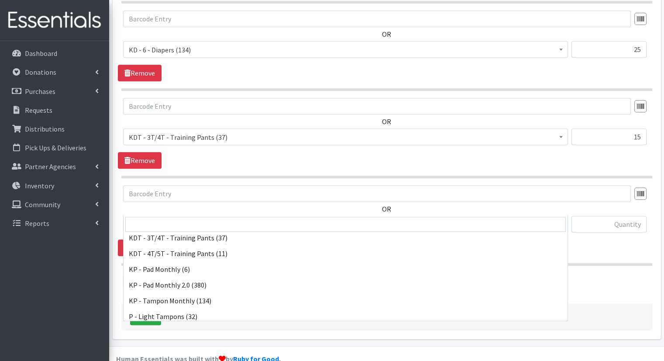
scroll to position [245, 0]
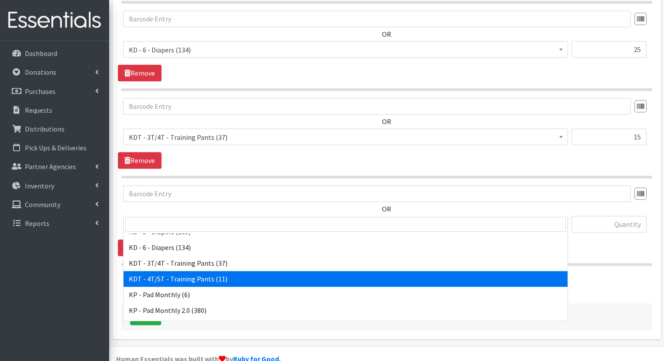
select select "15507"
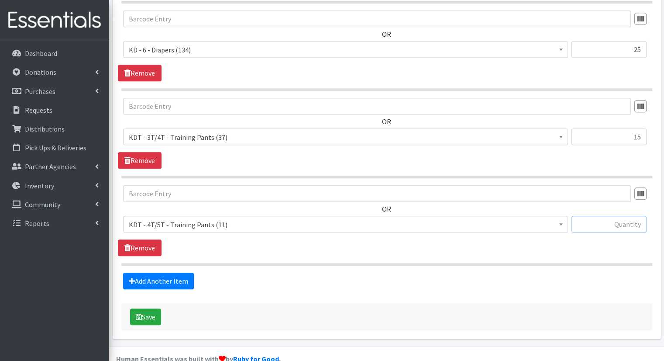
click at [611, 216] on input "text" at bounding box center [609, 224] width 75 height 17
type input "15"
click at [182, 273] on link "Add Another Item" at bounding box center [158, 281] width 71 height 17
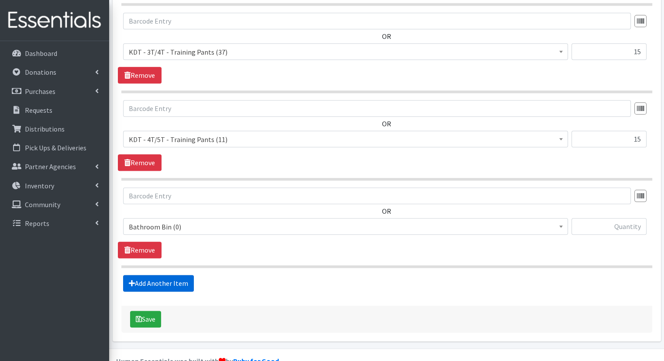
scroll to position [975, 0]
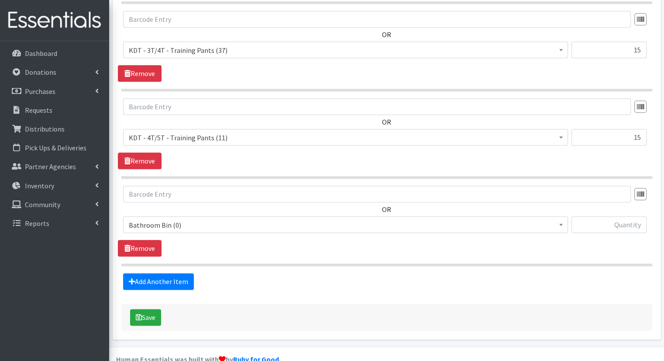
click at [235, 219] on span "Bathroom Bin (0)" at bounding box center [346, 225] width 434 height 12
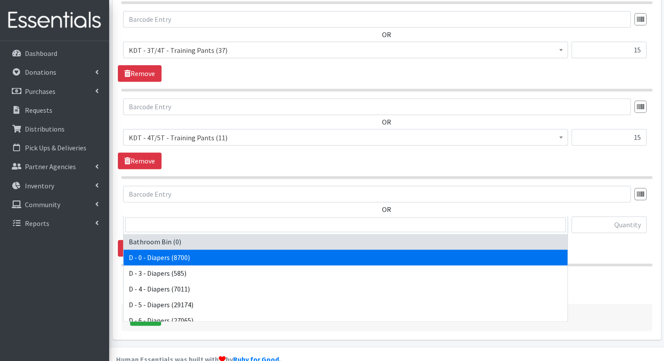
scroll to position [431, 0]
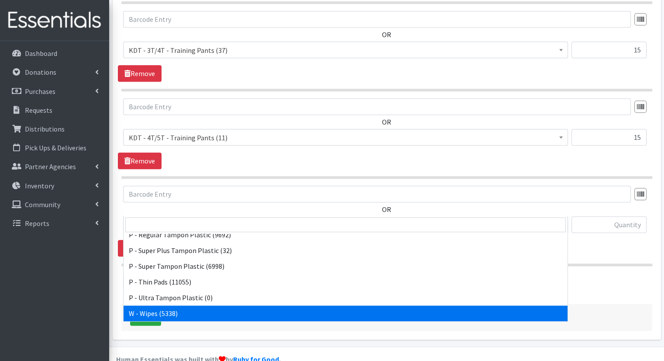
select select "15495"
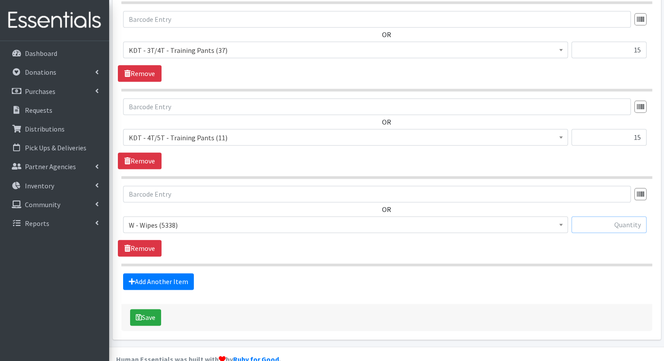
click at [593, 216] on input "text" at bounding box center [609, 224] width 75 height 17
type input "170"
click at [157, 273] on link "Add Another Item" at bounding box center [158, 281] width 71 height 17
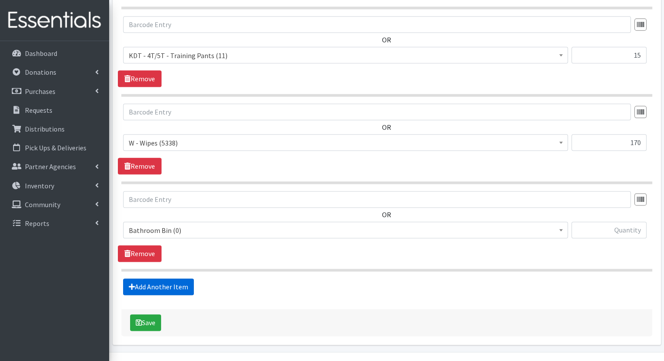
scroll to position [1062, 0]
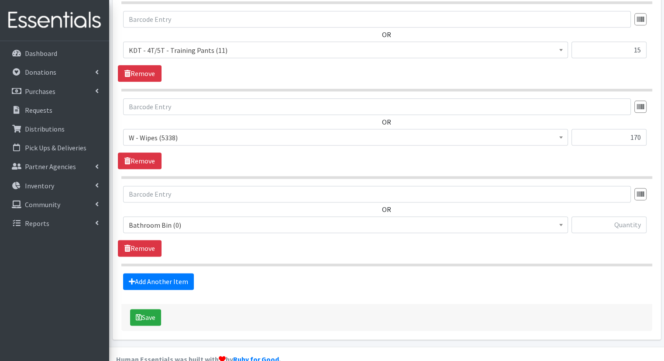
click at [324, 219] on span "Bathroom Bin (0)" at bounding box center [346, 225] width 434 height 12
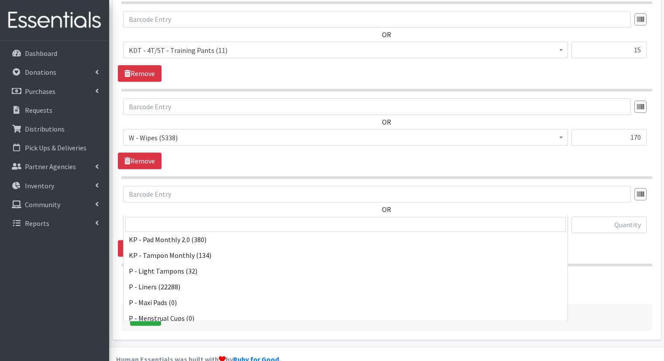
scroll to position [311, 0]
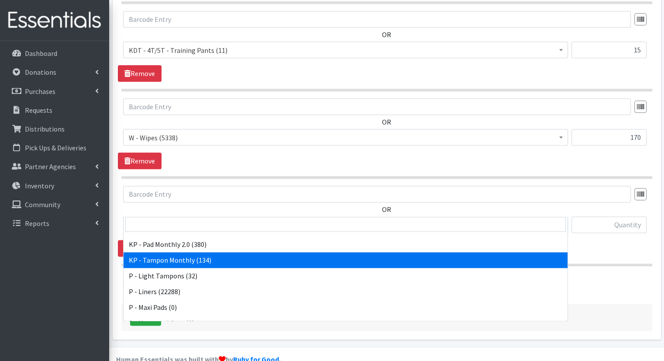
select select "15504"
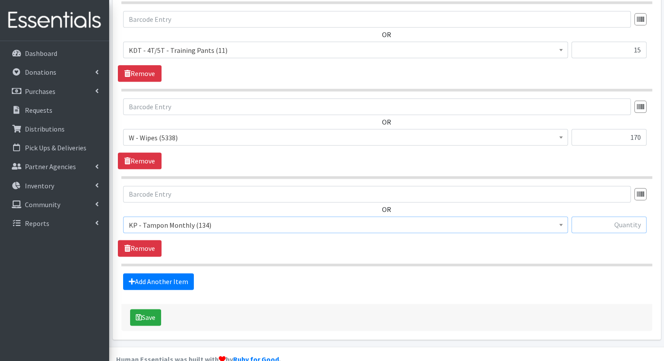
click at [613, 216] on input "text" at bounding box center [609, 224] width 75 height 17
type input "15"
click at [164, 273] on link "Add Another Item" at bounding box center [158, 281] width 71 height 17
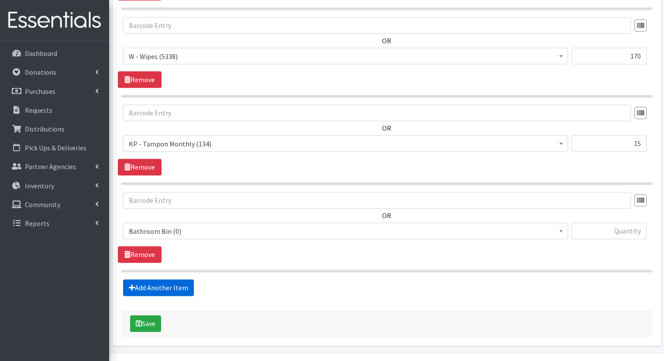
scroll to position [1149, 0]
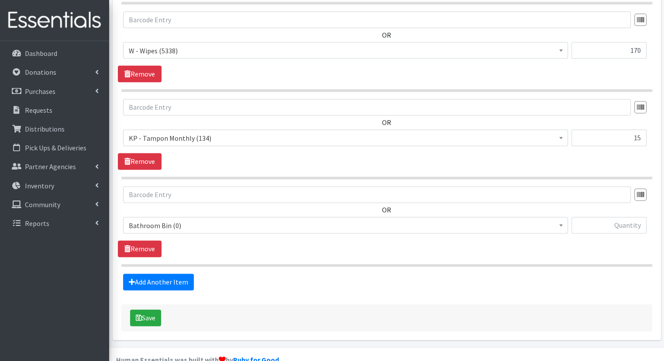
click at [205, 217] on span "Bathroom Bin (0)" at bounding box center [345, 225] width 445 height 17
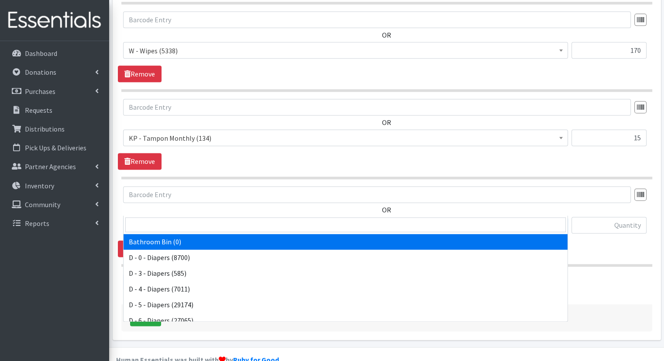
click at [206, 219] on span "Bathroom Bin (0)" at bounding box center [346, 225] width 434 height 12
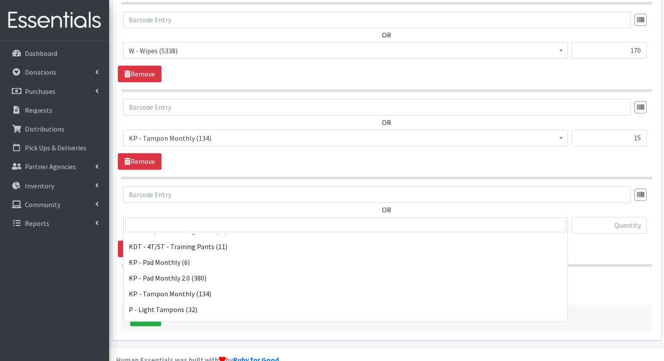
scroll to position [283, 0]
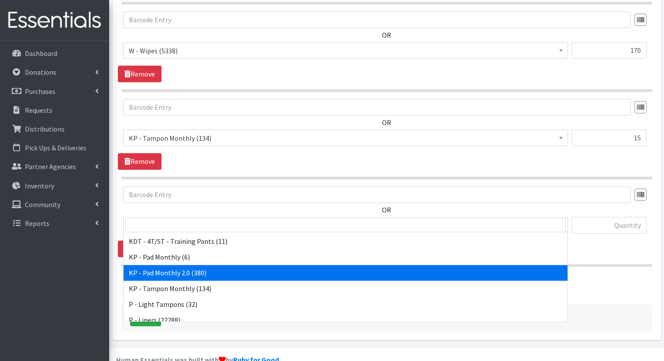
select select "15566"
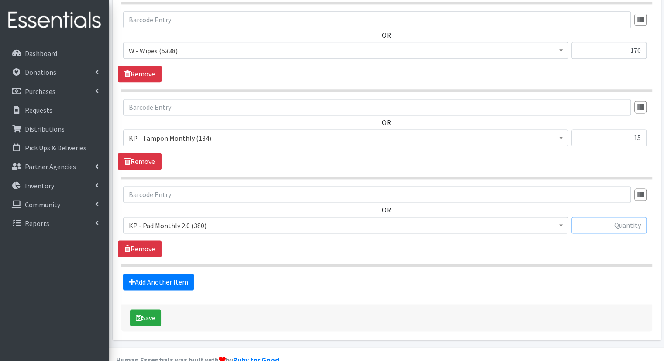
click at [597, 217] on input "text" at bounding box center [609, 225] width 75 height 17
type input "50"
click at [153, 309] on button "Save" at bounding box center [145, 317] width 31 height 17
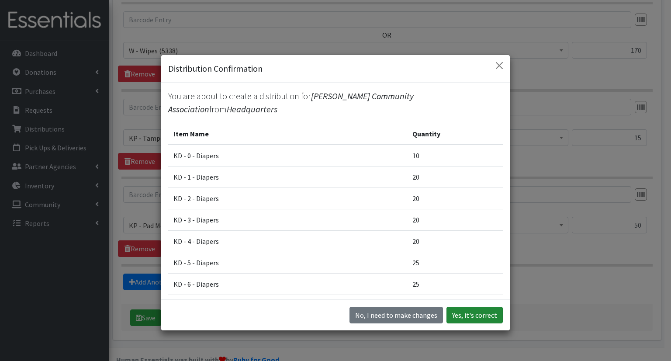
click at [455, 318] on button "Yes, it's correct" at bounding box center [474, 315] width 56 height 17
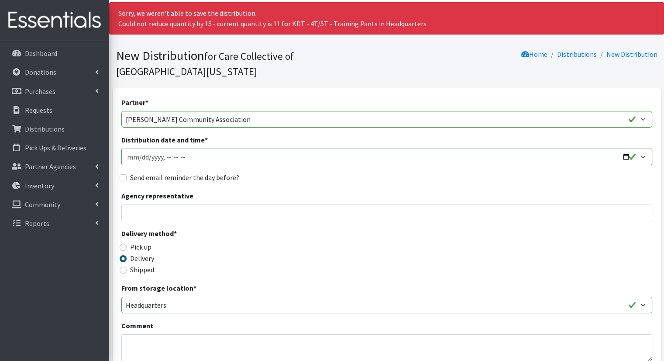
scroll to position [26, 0]
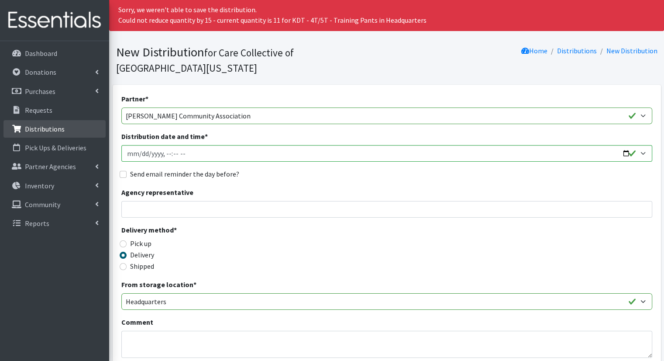
click at [48, 128] on p "Distributions" at bounding box center [45, 128] width 40 height 9
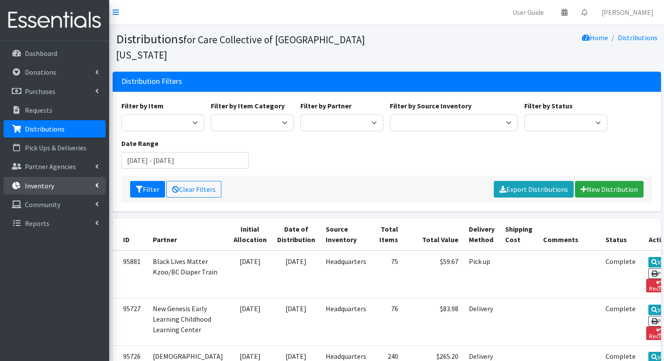
click at [96, 190] on link "Inventory" at bounding box center [54, 185] width 102 height 17
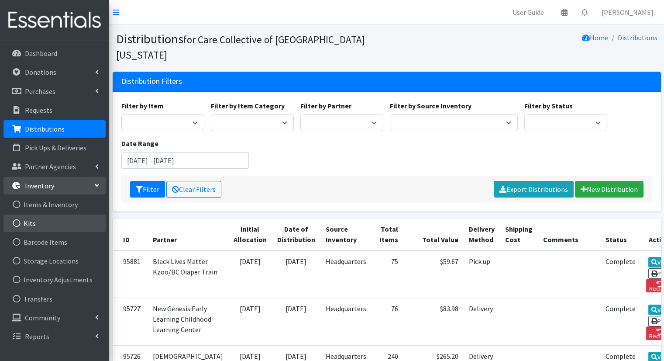
click at [58, 229] on link "Kits" at bounding box center [54, 222] width 102 height 17
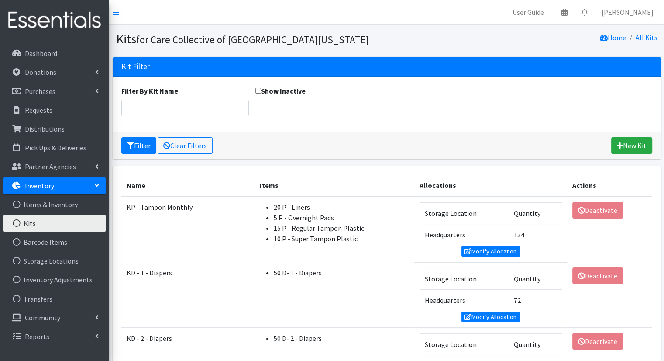
click at [57, 228] on link "Kits" at bounding box center [54, 222] width 102 height 17
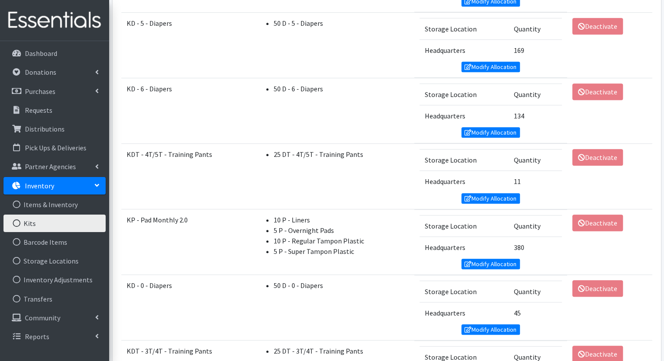
scroll to position [538, 0]
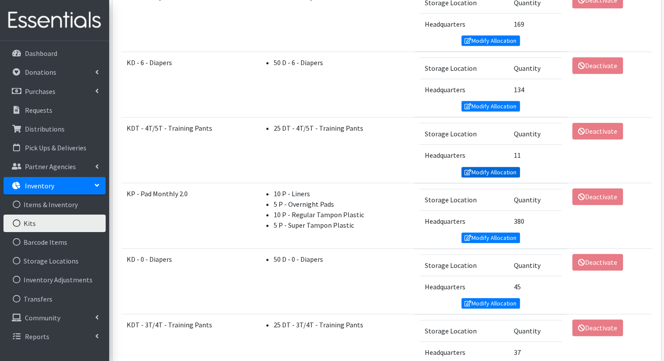
click at [506, 168] on link "Modify Allocation" at bounding box center [491, 172] width 59 height 10
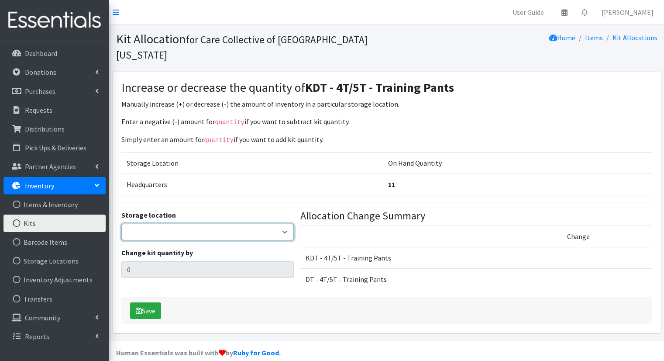
click at [266, 224] on select "Headquarters" at bounding box center [207, 232] width 172 height 17
select select "491"
click at [121, 224] on select "Headquarters" at bounding box center [207, 232] width 172 height 17
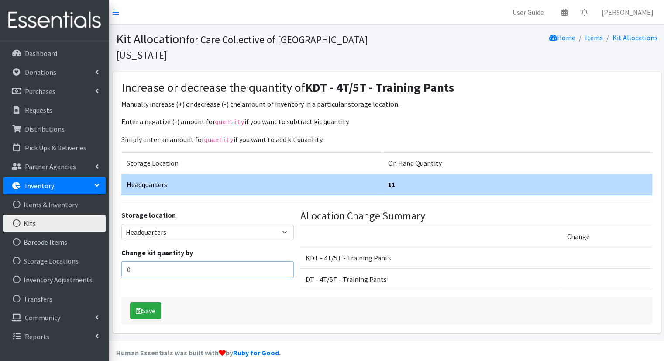
click at [250, 261] on input "0" at bounding box center [207, 269] width 172 height 17
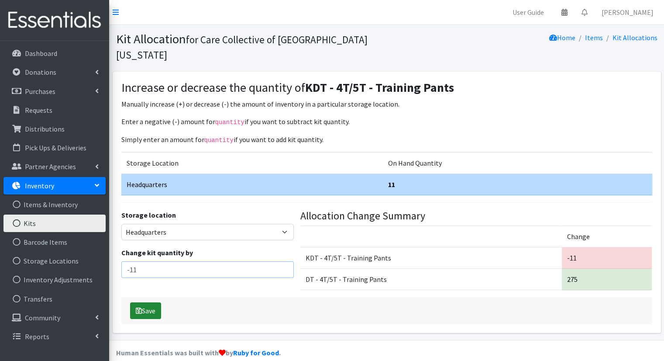
type input "-11"
click at [150, 302] on button "Save" at bounding box center [145, 310] width 31 height 17
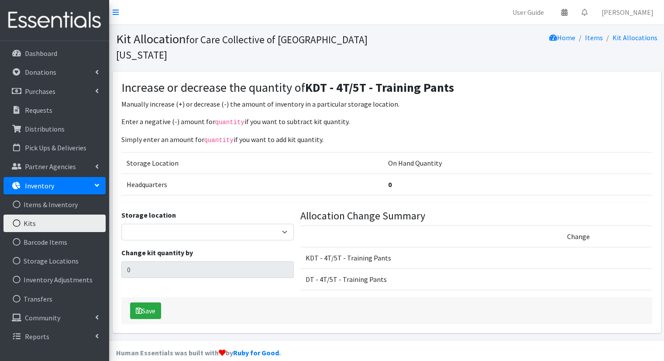
click at [69, 220] on link "Kits" at bounding box center [54, 222] width 102 height 17
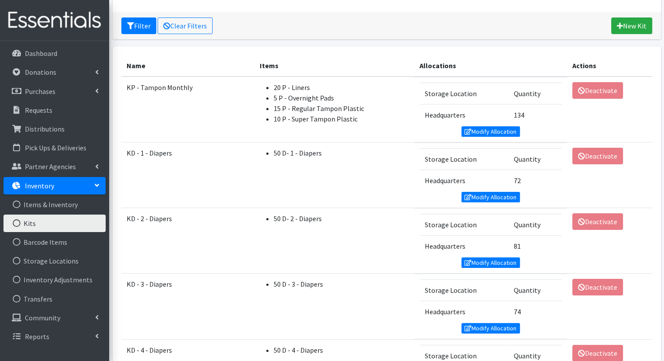
scroll to position [117, 0]
